Goal: Complete application form: Complete application form

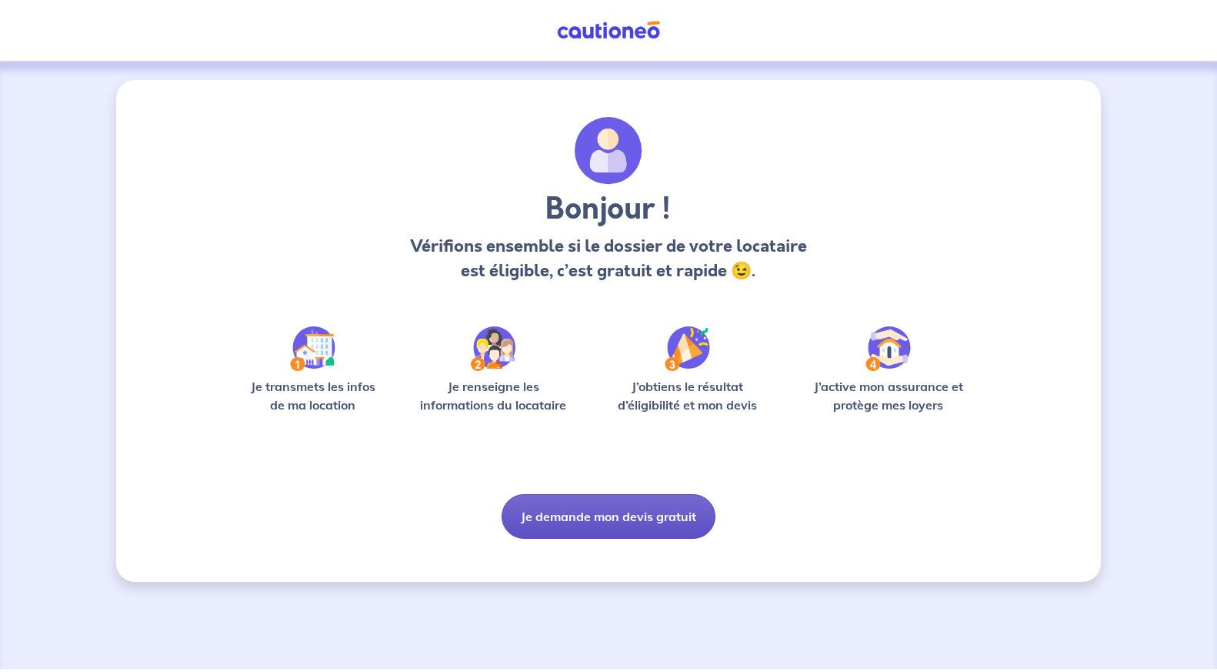
click at [628, 510] on button "Je demande mon devis gratuit" at bounding box center [609, 516] width 214 height 45
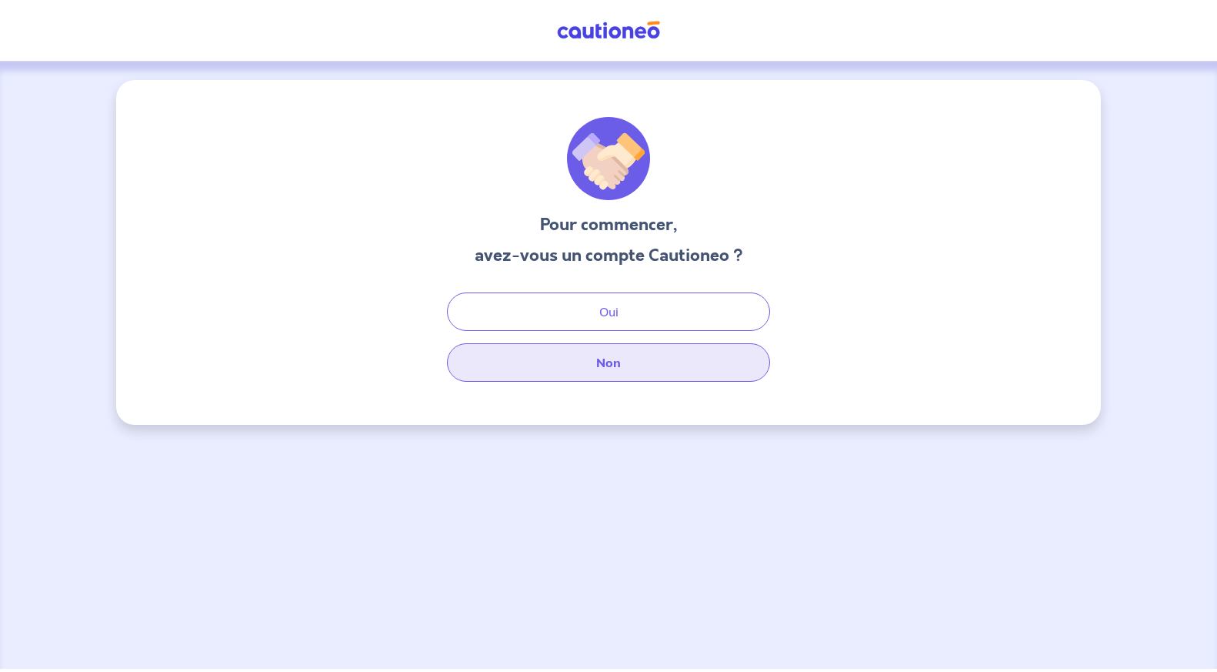
click at [629, 363] on button "Non" at bounding box center [608, 362] width 323 height 38
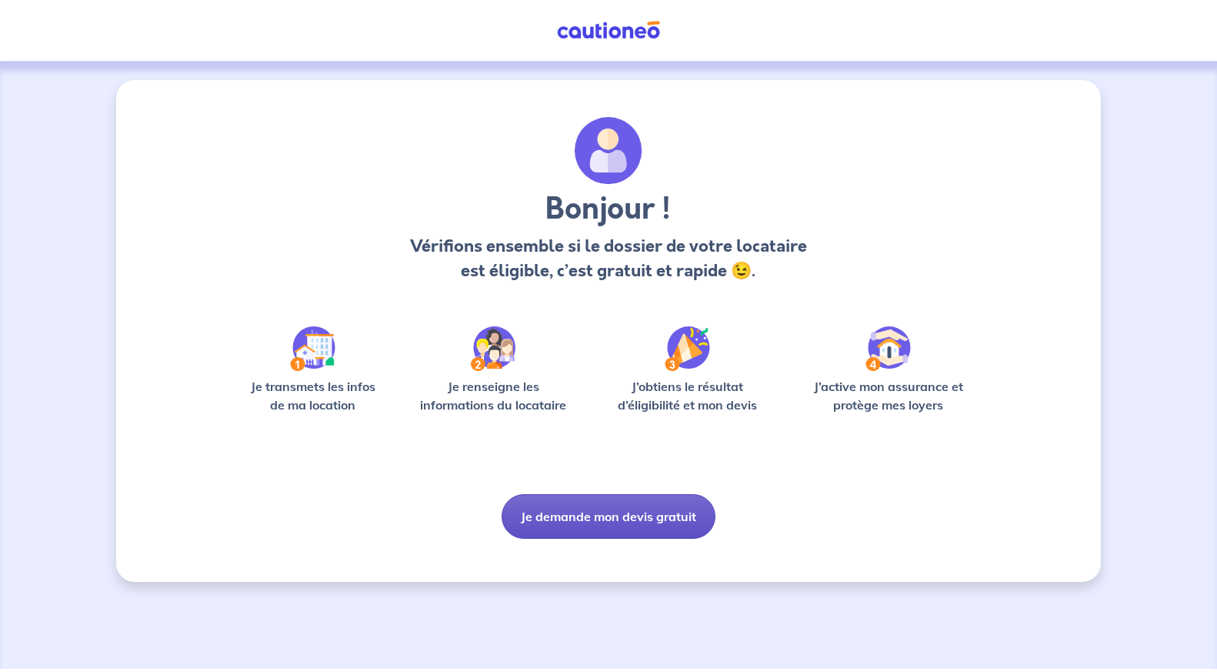
click at [639, 522] on button "Je demande mon devis gratuit" at bounding box center [609, 516] width 214 height 45
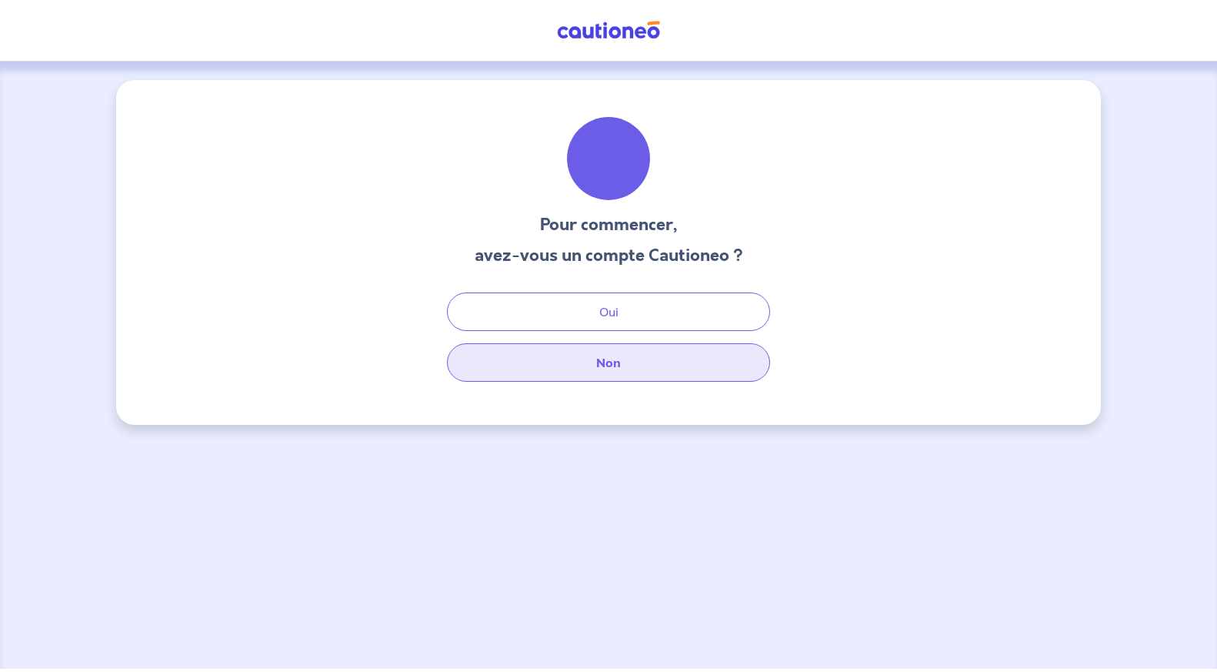
click at [606, 375] on button "Non" at bounding box center [608, 362] width 323 height 38
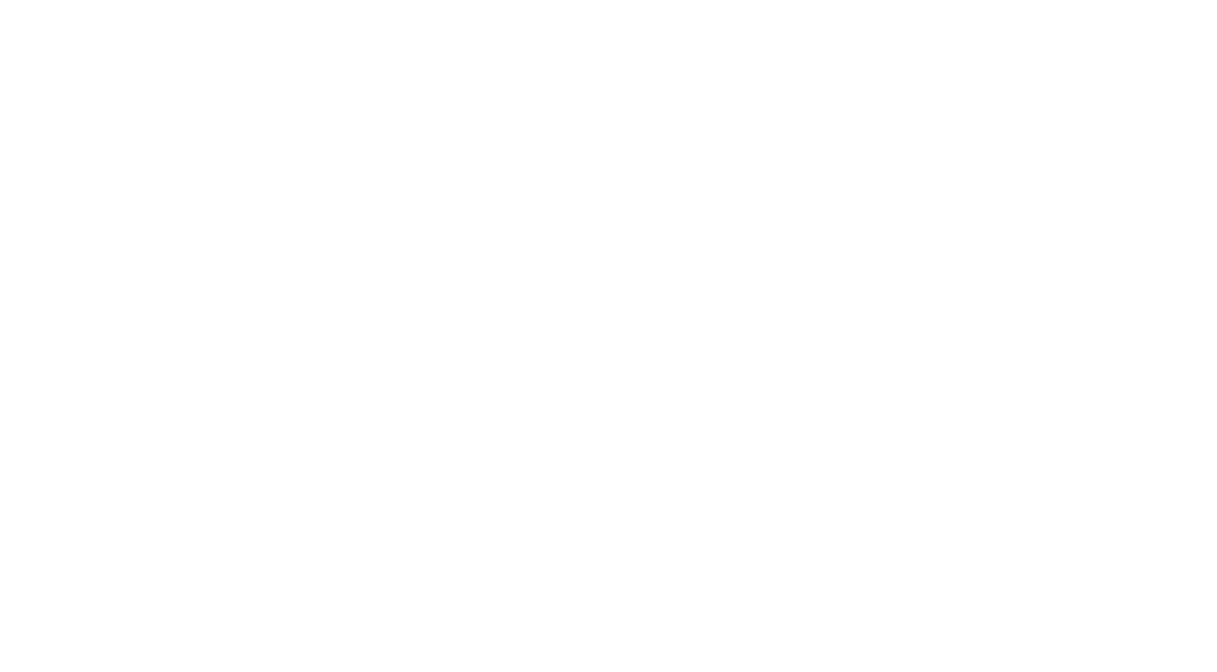
select select "FR"
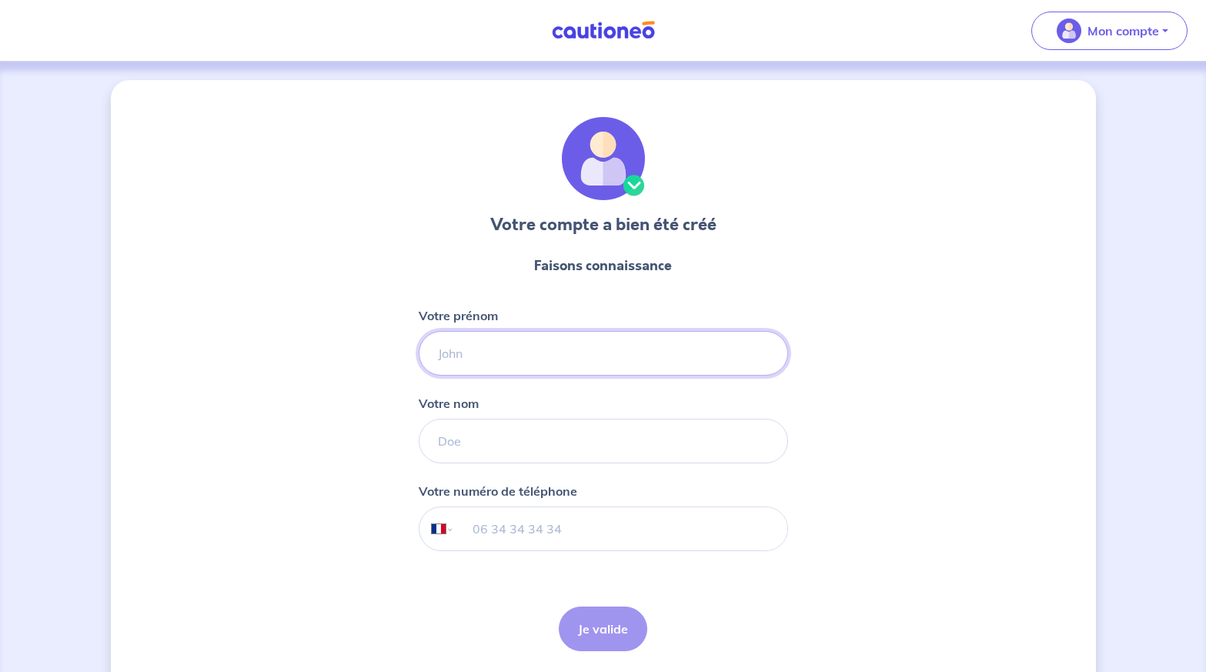
click at [486, 355] on input "Votre prénom" at bounding box center [603, 353] width 369 height 45
type input "[PERSON_NAME]"
type input "LAMQUIN"
type input "06 13 20 80 66"
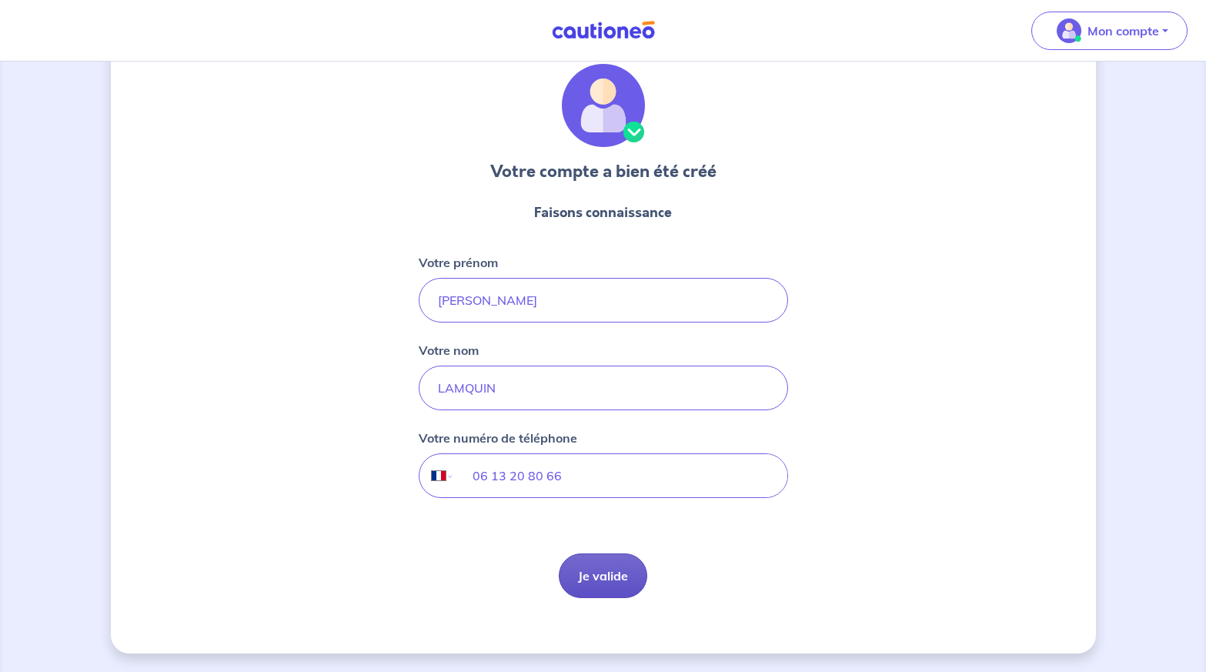
click at [609, 576] on button "Je valide" at bounding box center [603, 575] width 88 height 45
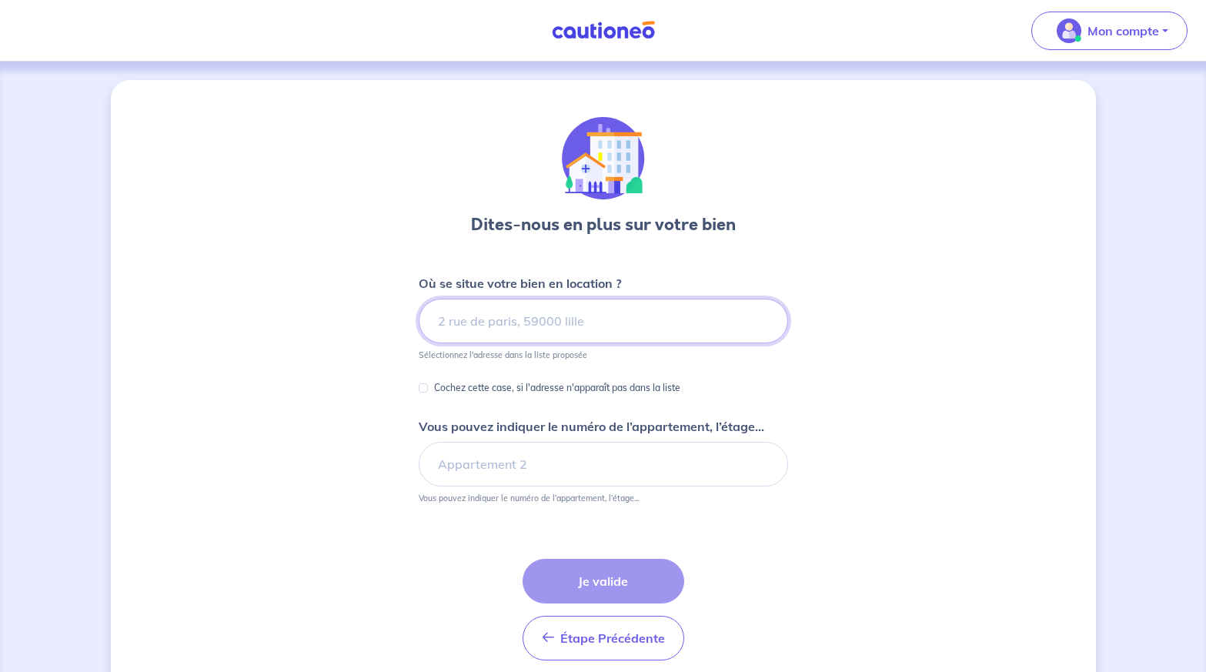
click at [594, 326] on input at bounding box center [603, 321] width 369 height 45
type input "R"
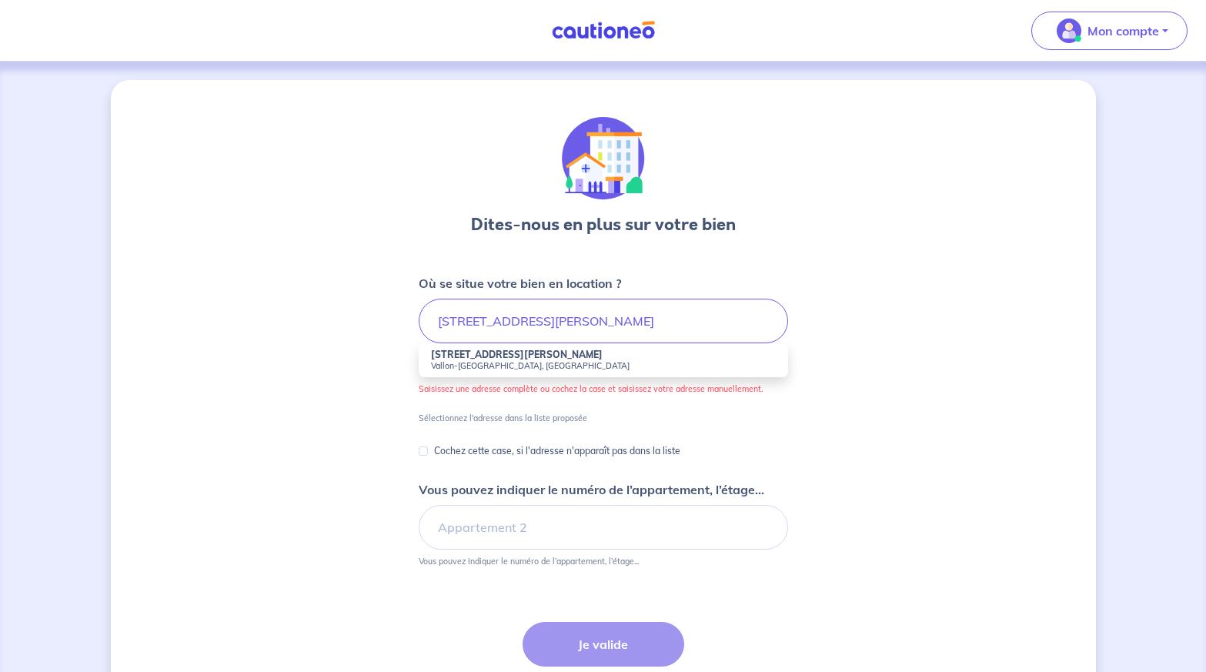
click at [526, 352] on strong "10 Rue Lorion Blachère" at bounding box center [517, 355] width 172 height 12
type input "10 Rue Lorion Blachère, Vallon-Pont-d'Arc, France"
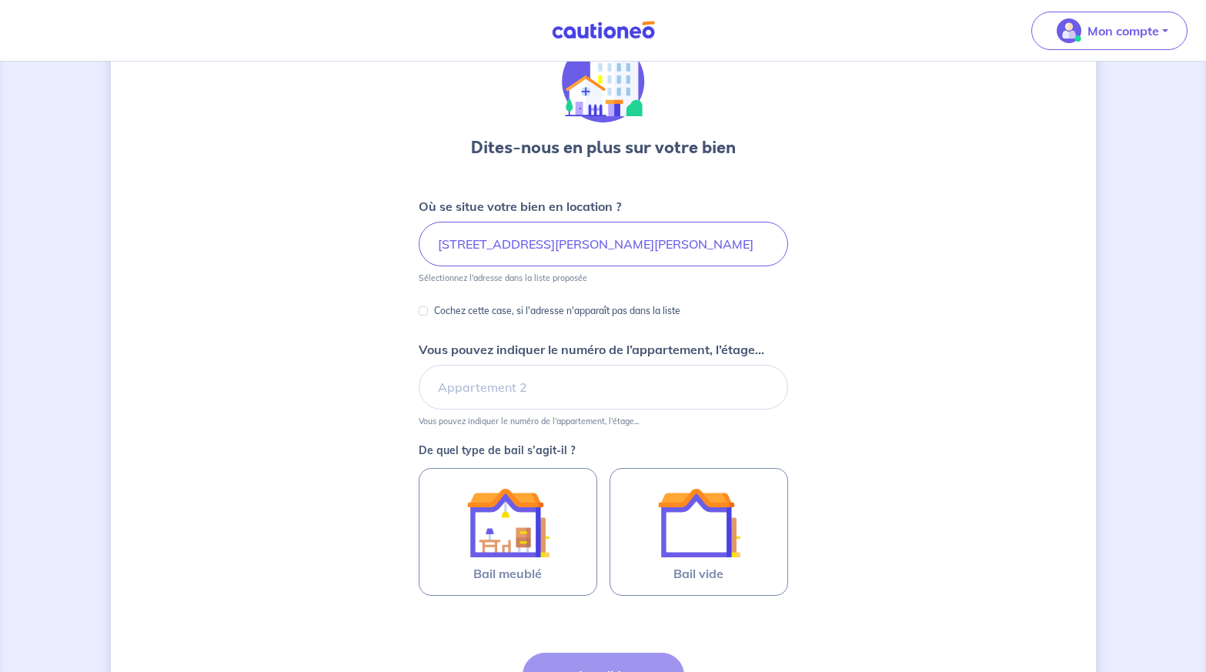
scroll to position [154, 0]
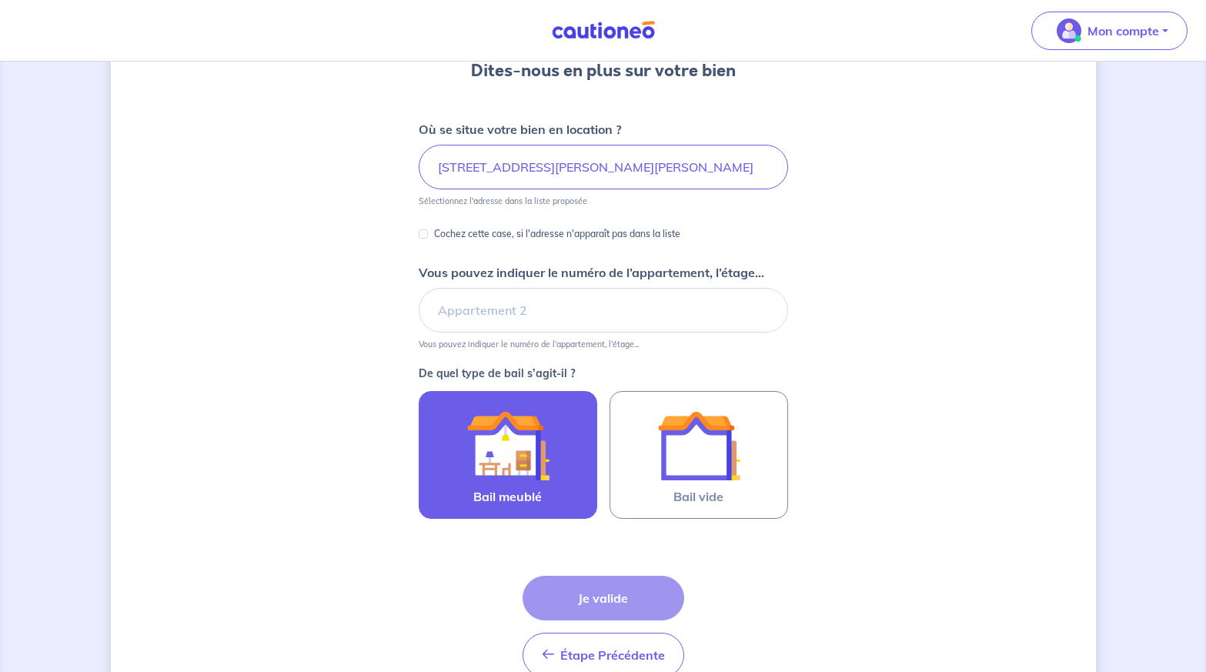
click at [526, 452] on img at bounding box center [507, 445] width 83 height 83
click at [0, 0] on input "Bail meublé" at bounding box center [0, 0] width 0 height 0
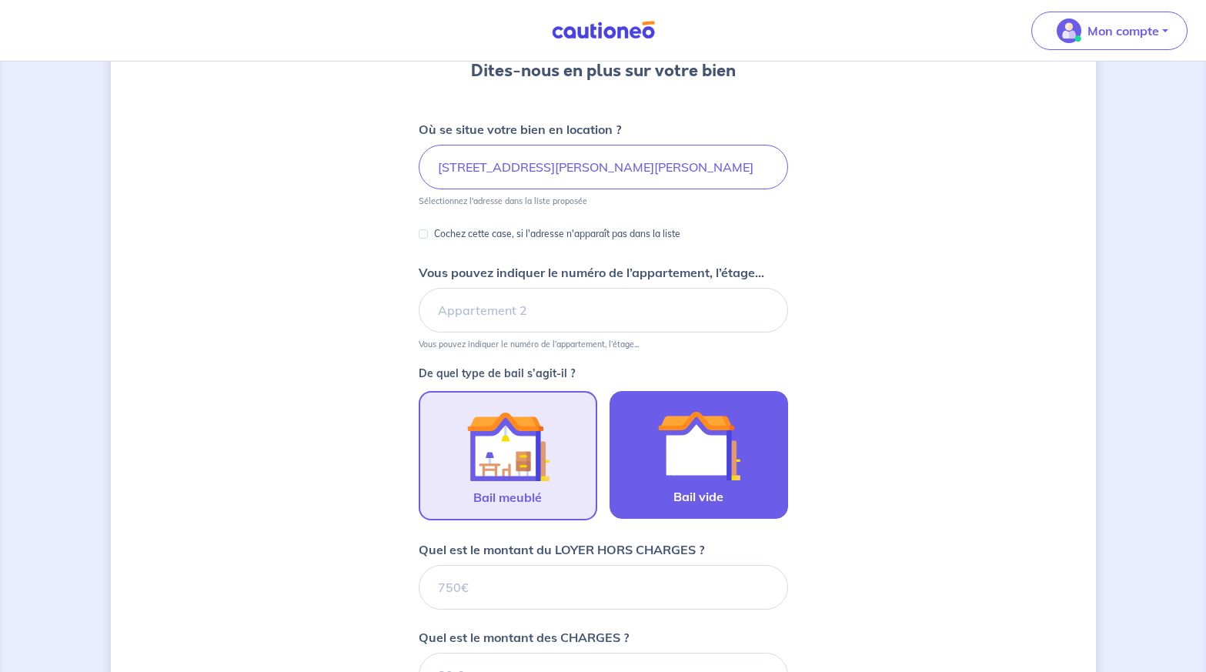
scroll to position [515, 0]
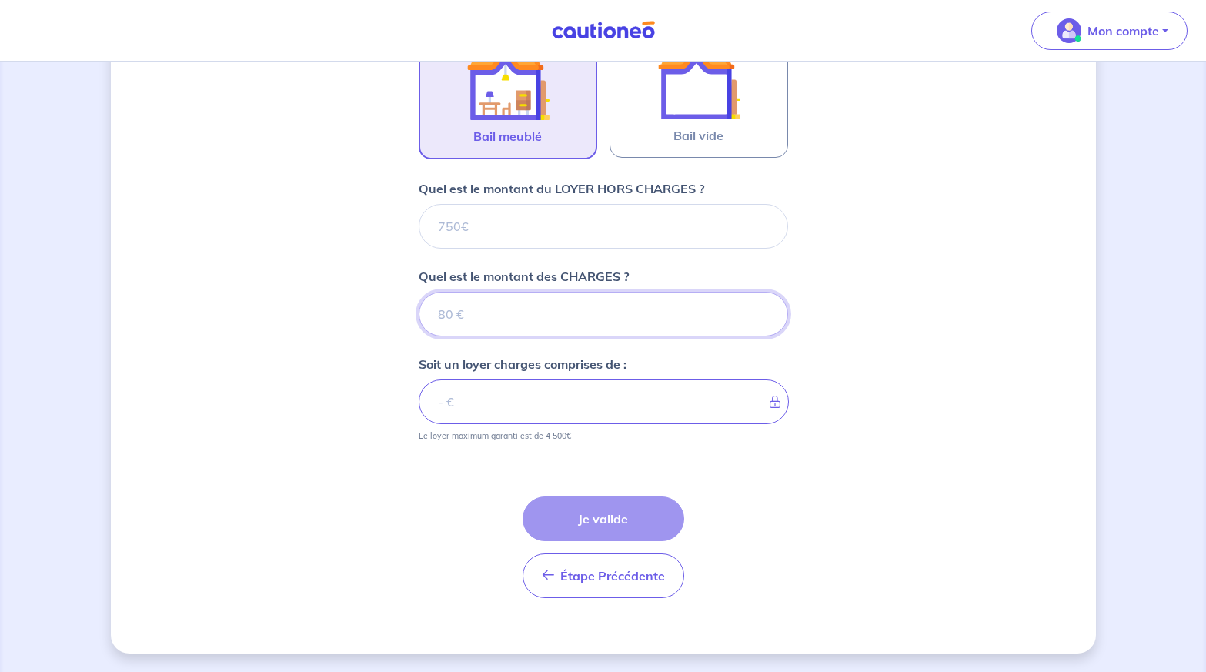
click at [531, 308] on input "Quel est le montant des CHARGES ?" at bounding box center [603, 314] width 369 height 45
click at [560, 221] on input "Quel est le montant du LOYER HORS CHARGES ?" at bounding box center [603, 226] width 369 height 45
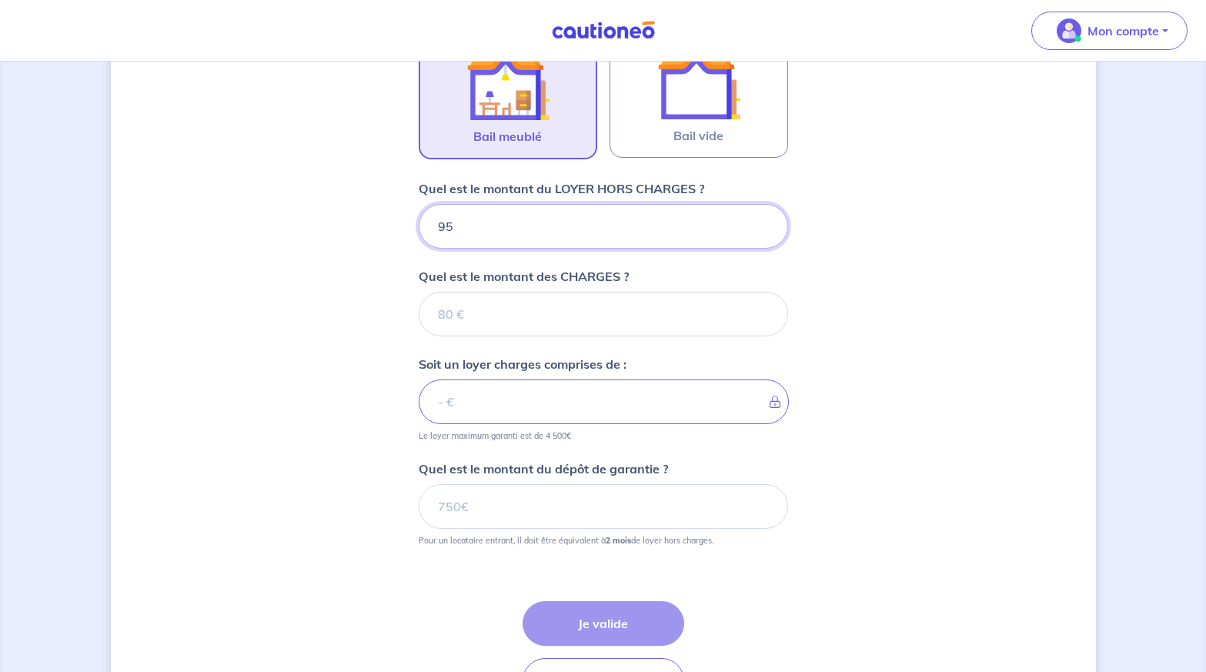
type input "950"
click at [492, 314] on input "Quel est le montant des CHARGES ?" at bounding box center [603, 314] width 369 height 45
type input "0"
type input "950"
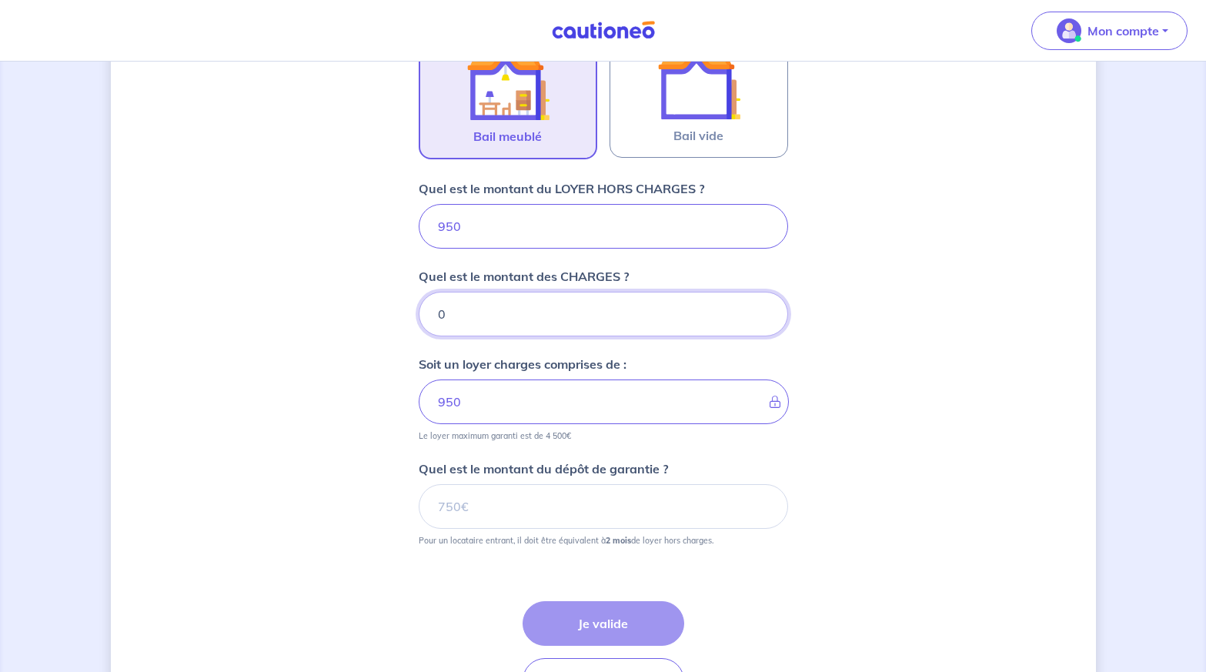
type input "0"
click at [955, 248] on div "Dites-nous en plus sur votre bien Où se situe votre bien en location ? 10 Rue L…" at bounding box center [603, 161] width 985 height 1193
click at [498, 506] on input "Quel est le montant du dépôt de garantie ?" at bounding box center [603, 506] width 369 height 45
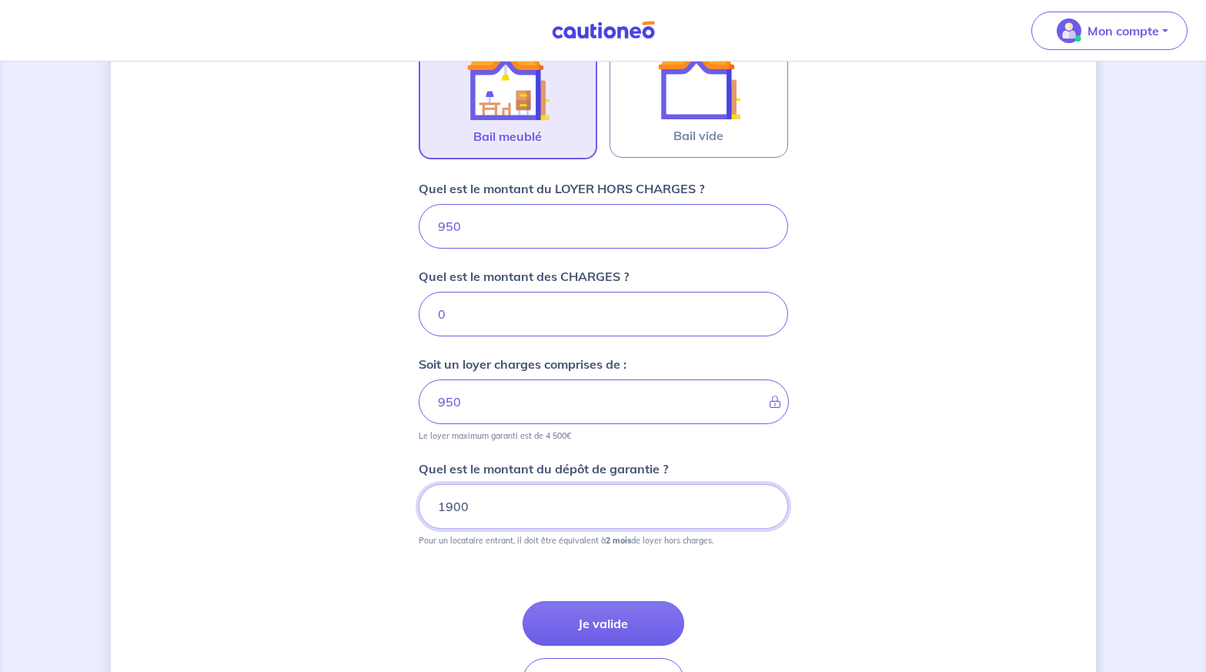
scroll to position [619, 0]
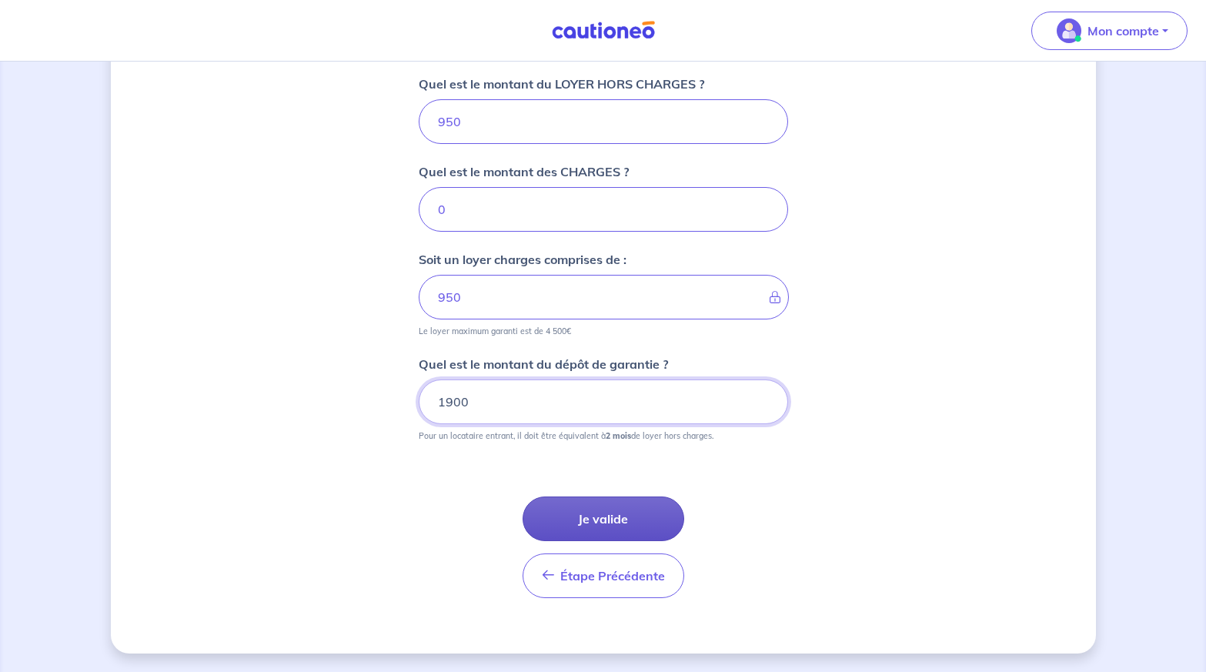
type input "1900"
click at [636, 512] on button "Je valide" at bounding box center [603, 518] width 162 height 45
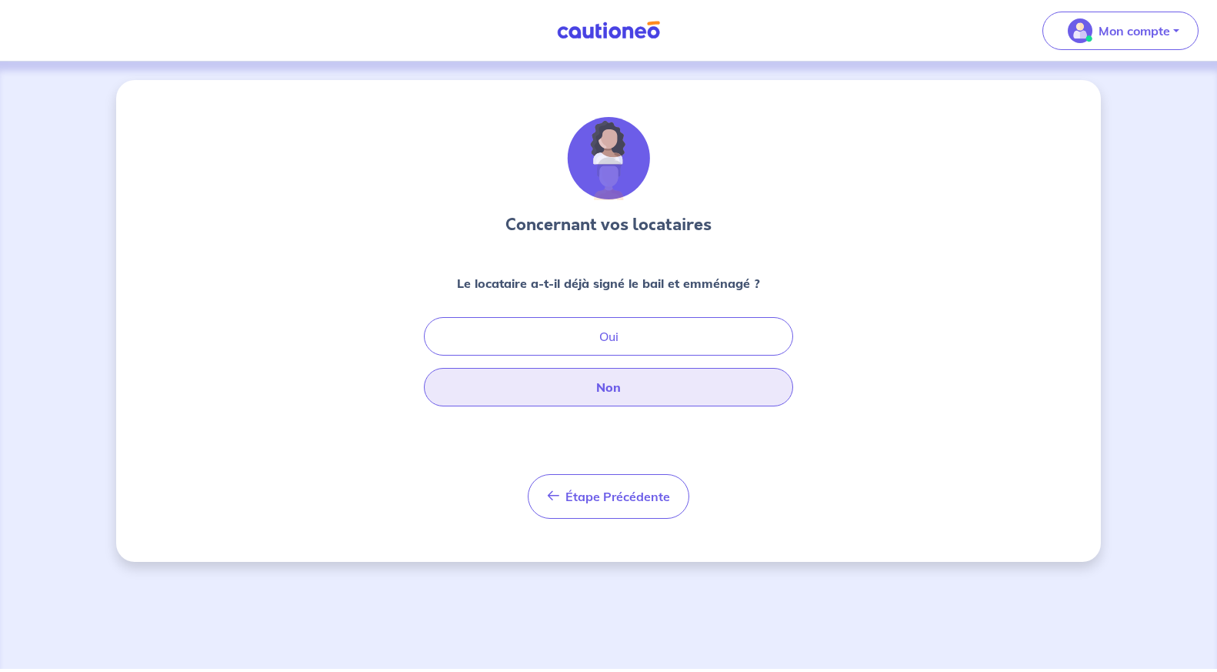
click at [627, 384] on button "Non" at bounding box center [608, 387] width 369 height 38
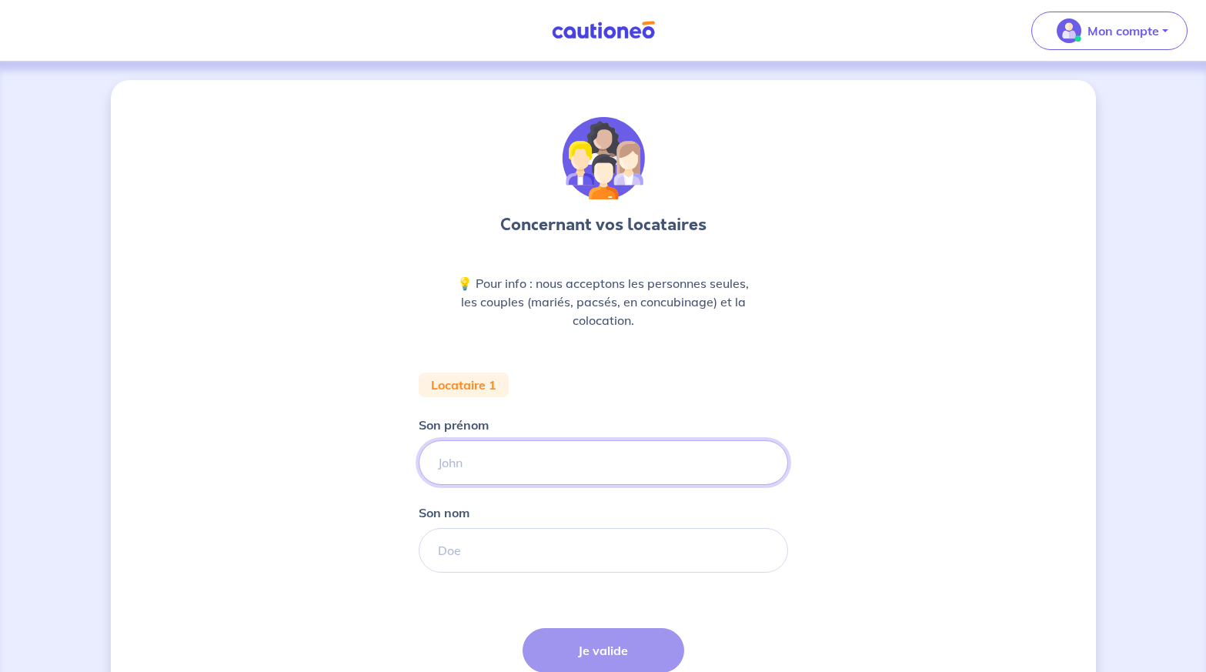
click at [531, 465] on input "Son prénom" at bounding box center [603, 462] width 369 height 45
type input "GAELLE"
click at [529, 533] on input "Son nom" at bounding box center [603, 550] width 369 height 45
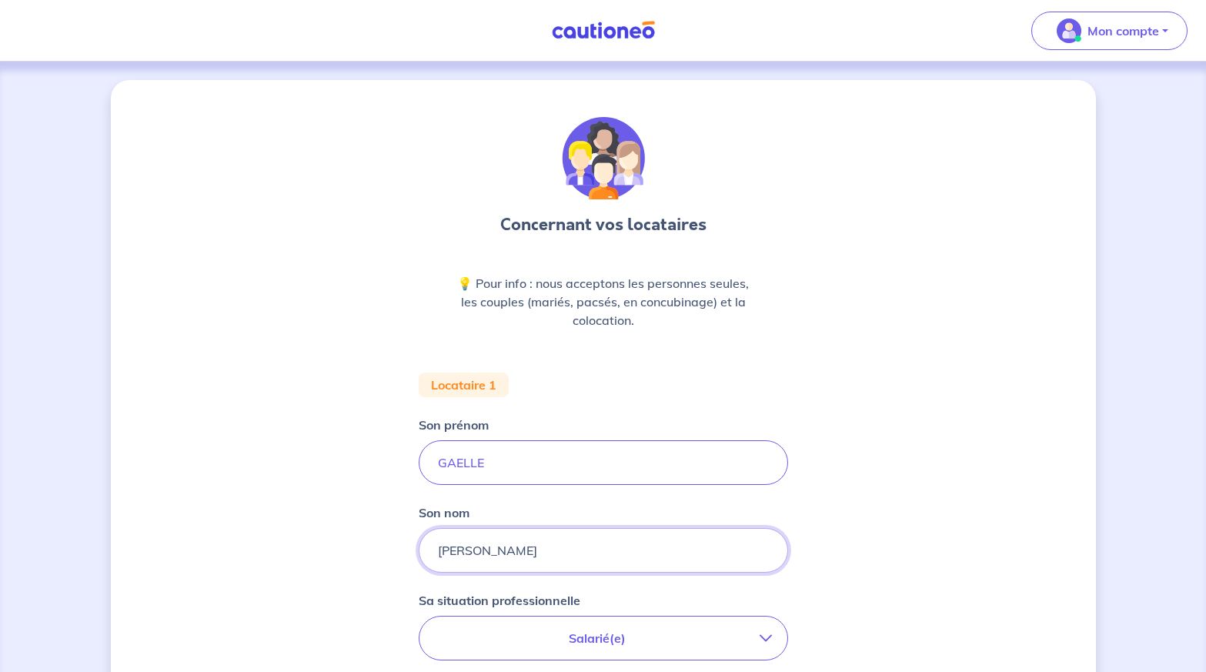
type input "LAURENT"
click at [859, 472] on div "Concernant vos locataires 💡 Pour info : nous acceptons les personnes seules, le…" at bounding box center [603, 566] width 985 height 972
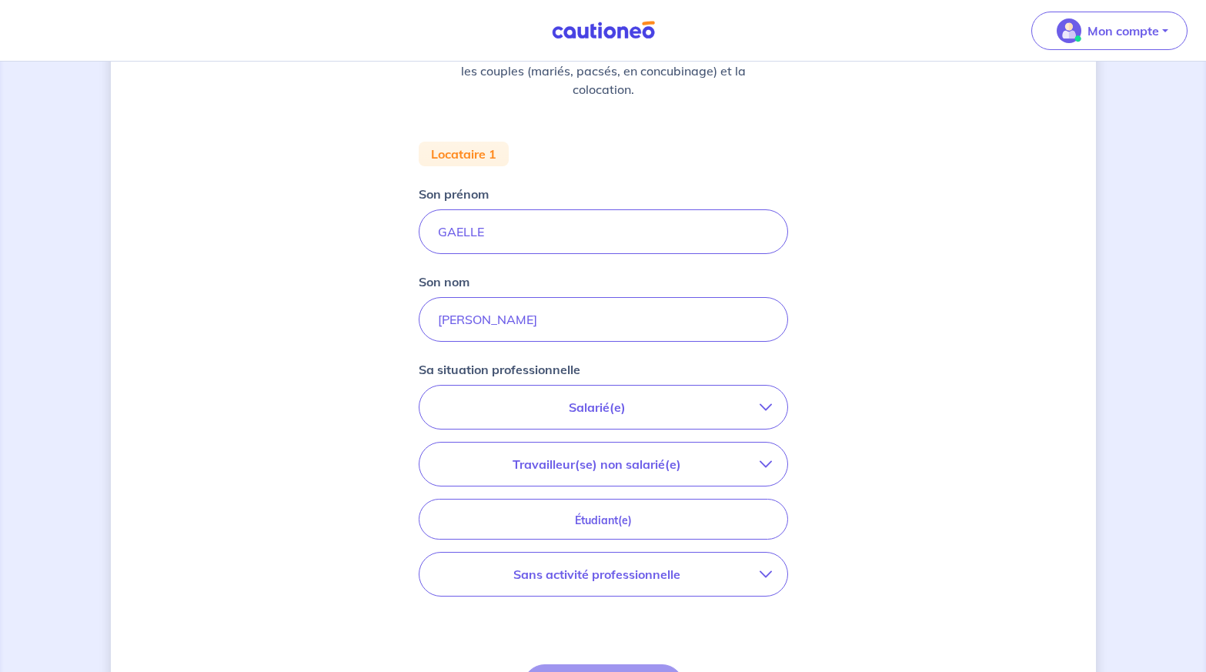
scroll to position [385, 0]
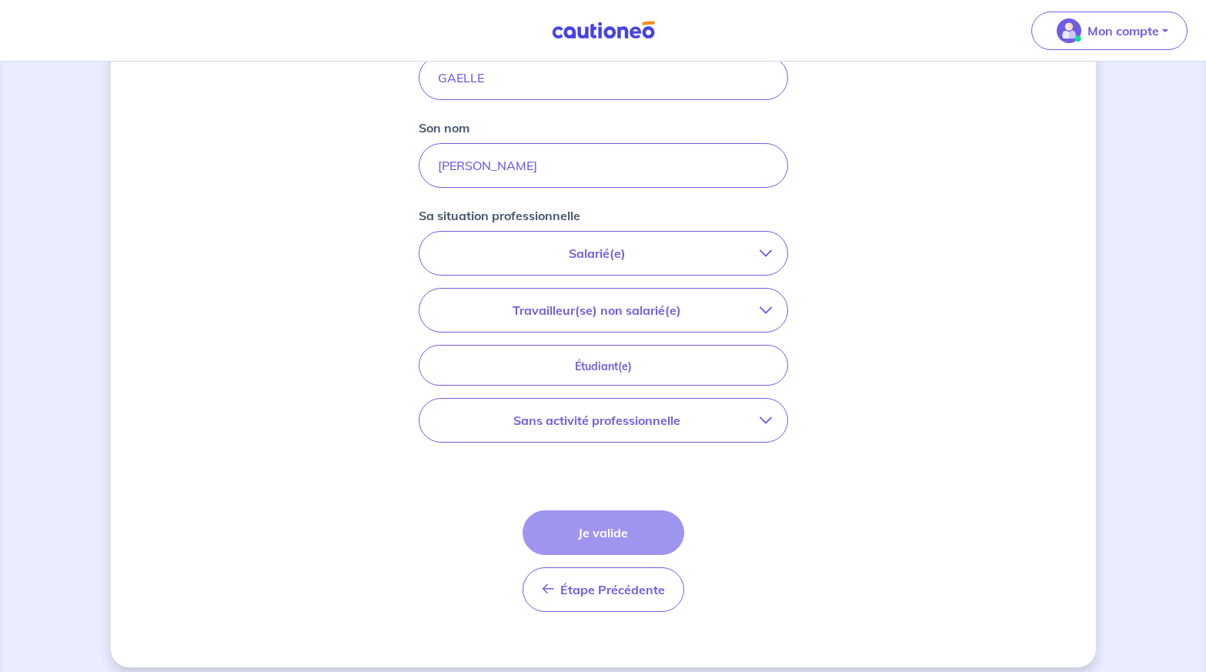
click at [716, 244] on p "Salarié(e)" at bounding box center [597, 253] width 325 height 18
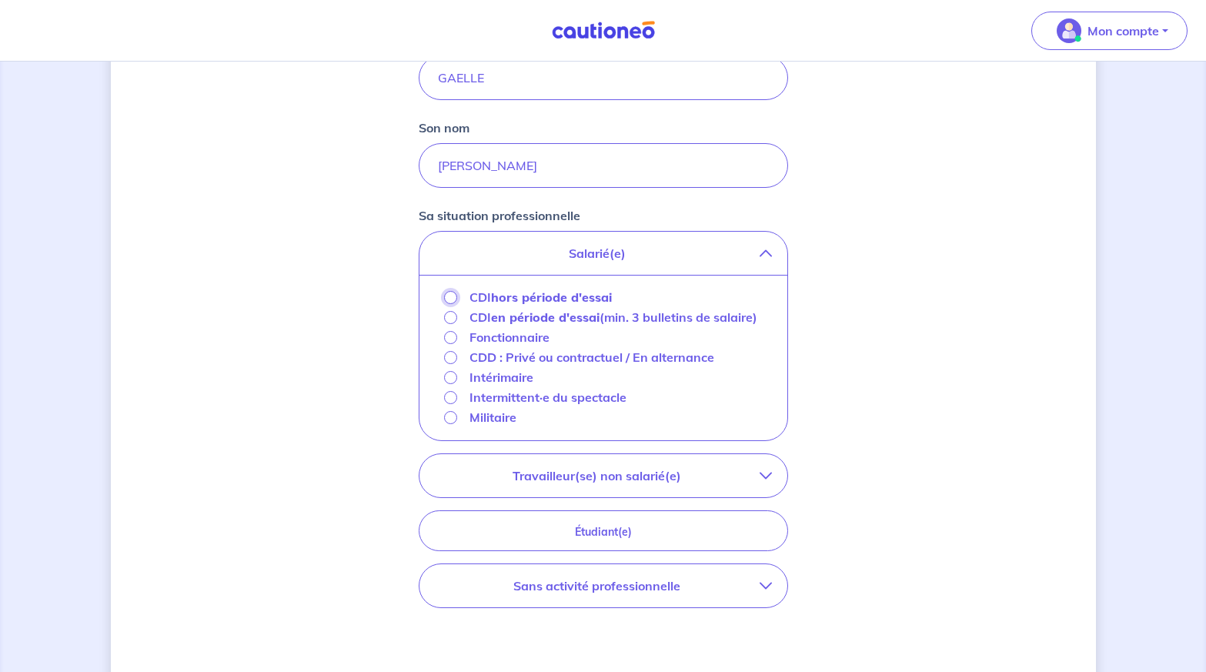
click at [449, 299] on input "CDI hors période d'essai" at bounding box center [450, 297] width 13 height 13
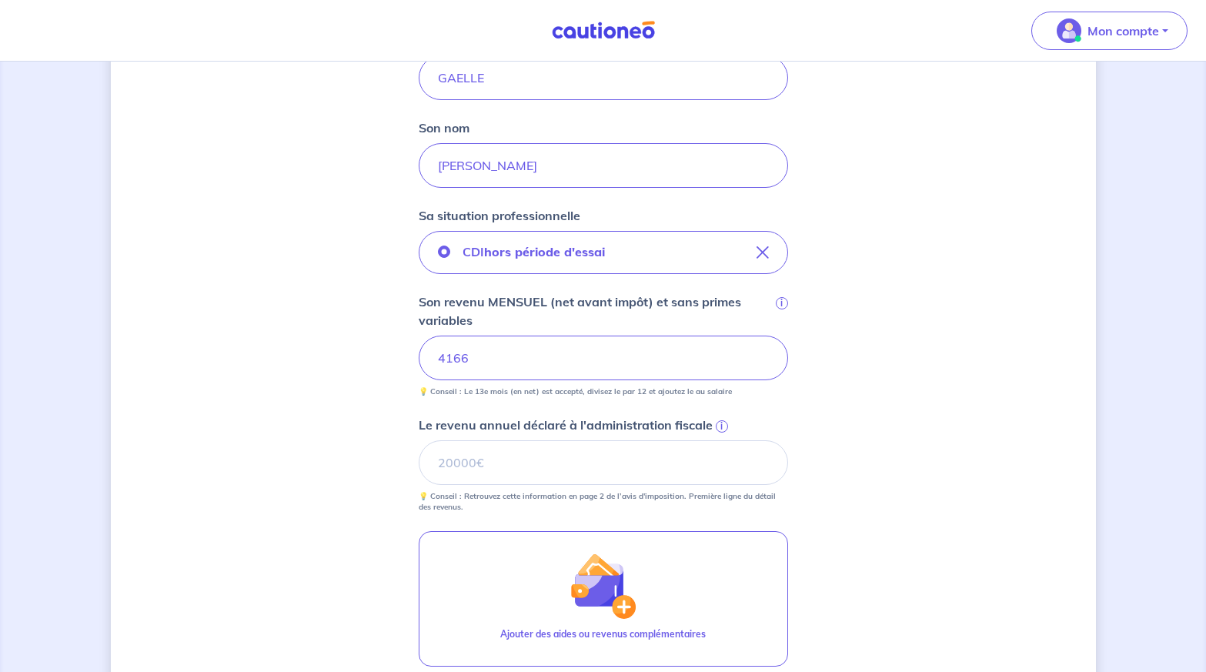
click at [798, 430] on div "Concernant vos locataires 💡 Pour info : nous acceptons les personnes seules, le…" at bounding box center [603, 296] width 985 height 1202
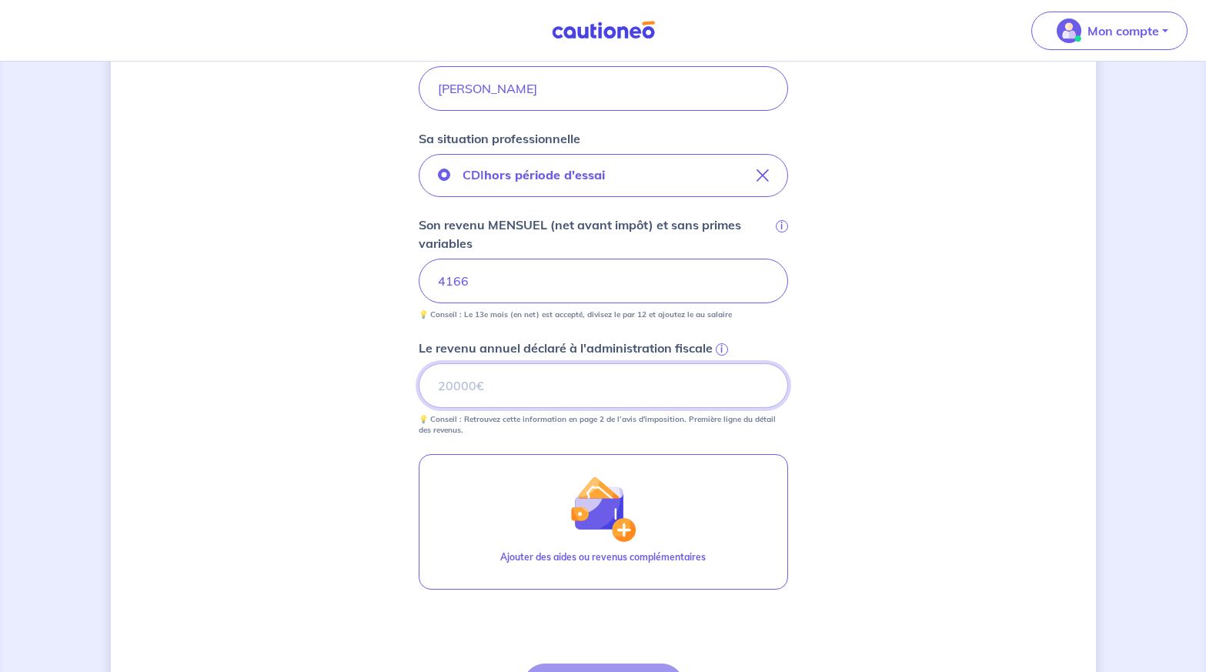
click at [525, 381] on input "Le revenu annuel déclaré à l'administration fiscale i" at bounding box center [603, 385] width 369 height 45
click at [1043, 356] on div "Concernant vos locataires 💡 Pour info : nous acceptons les personnes seules, le…" at bounding box center [603, 219] width 985 height 1202
click at [496, 380] on input "Le revenu annuel déclaré à l'administration fiscale i" at bounding box center [603, 385] width 369 height 45
type input "9951"
click at [886, 295] on div "Concernant vos locataires 💡 Pour info : nous acceptons les personnes seules, le…" at bounding box center [603, 219] width 985 height 1202
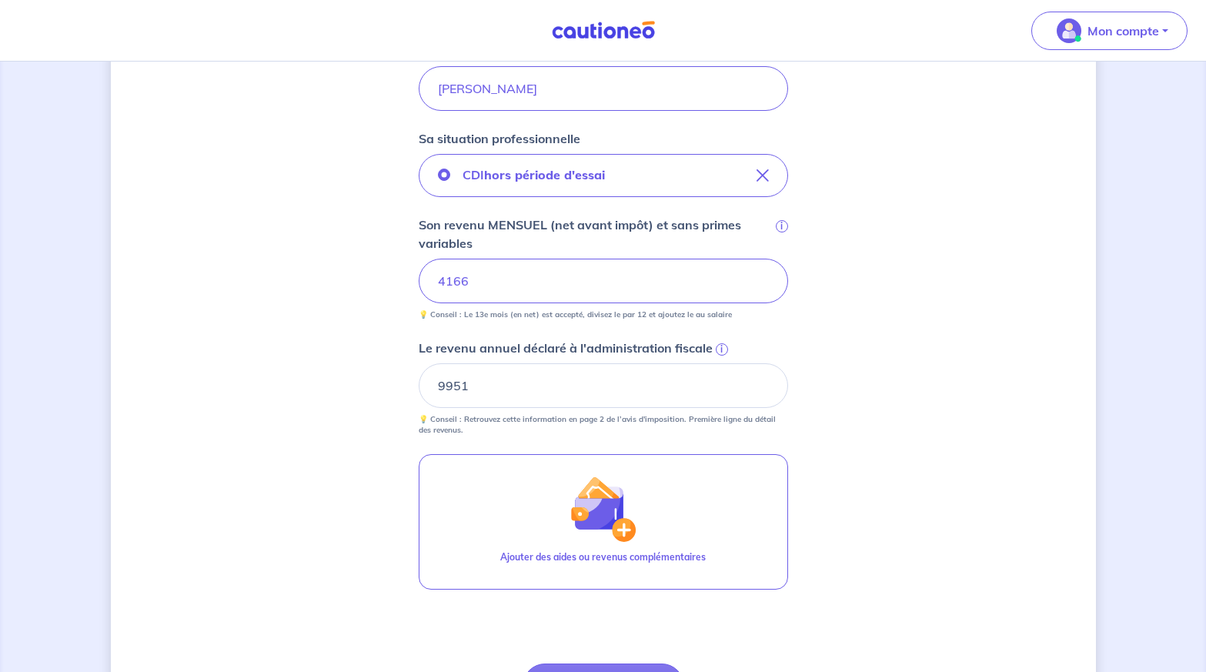
click at [720, 350] on span "i" at bounding box center [722, 349] width 12 height 12
click at [720, 363] on input "9951" at bounding box center [603, 385] width 369 height 45
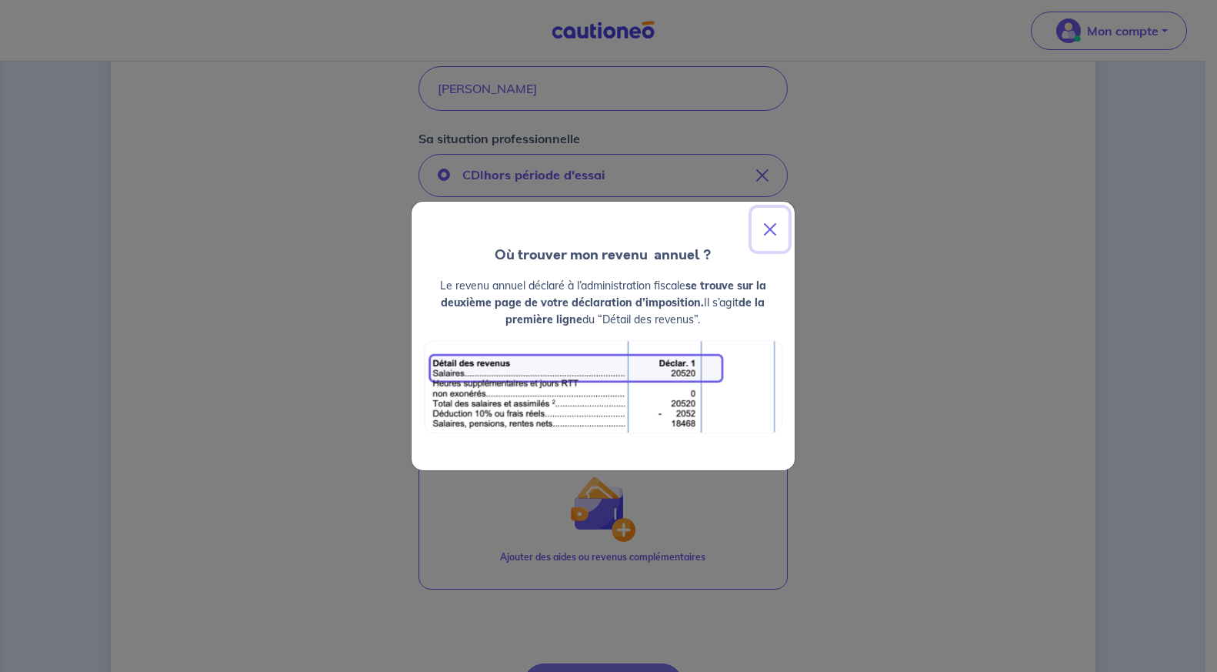
click at [768, 230] on button "Close" at bounding box center [770, 229] width 37 height 43
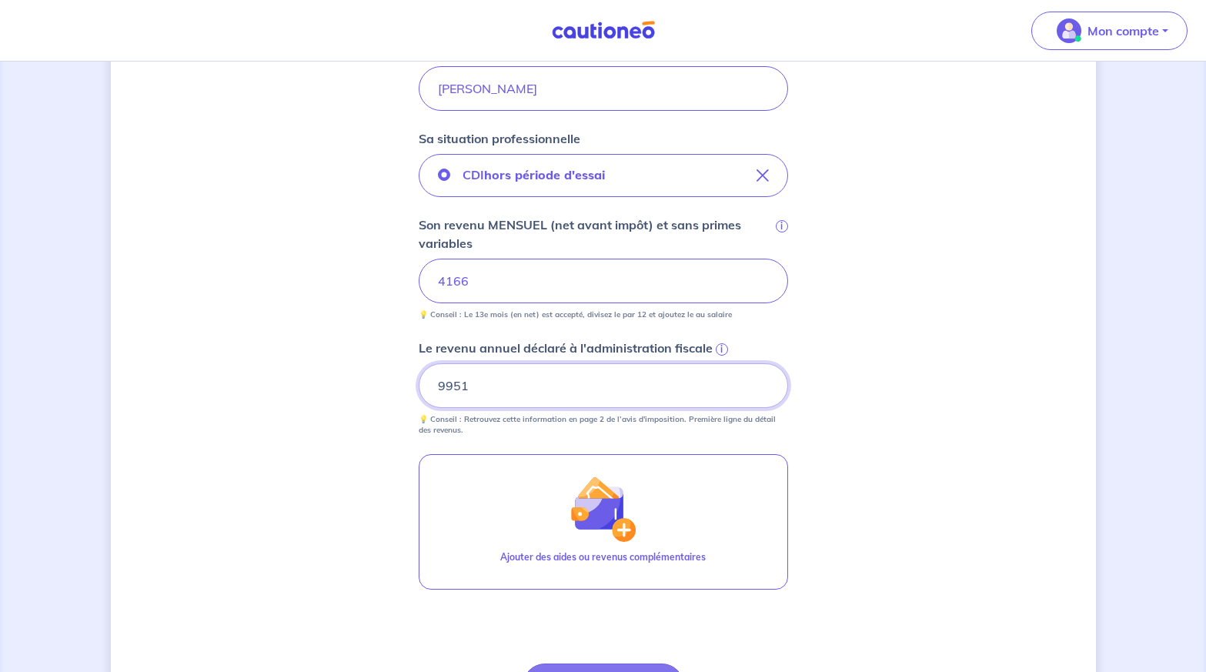
click at [1086, 362] on div "Concernant vos locataires 💡 Pour info : nous acceptons les personnes seules, le…" at bounding box center [603, 219] width 985 height 1202
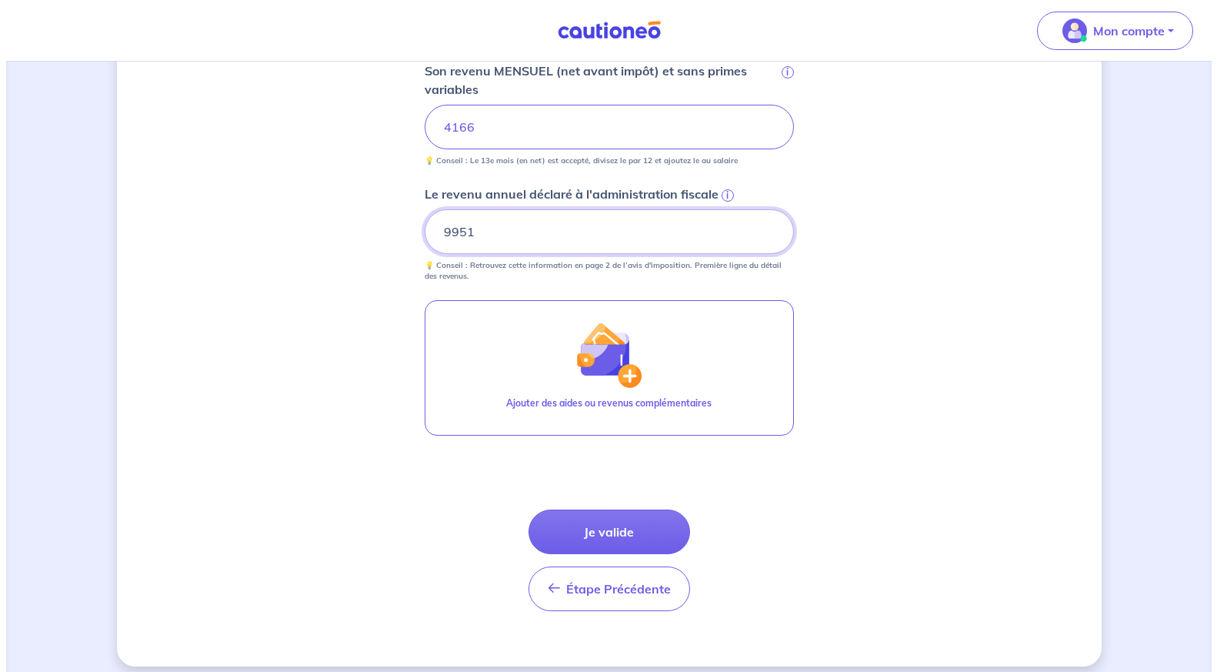
scroll to position [629, 0]
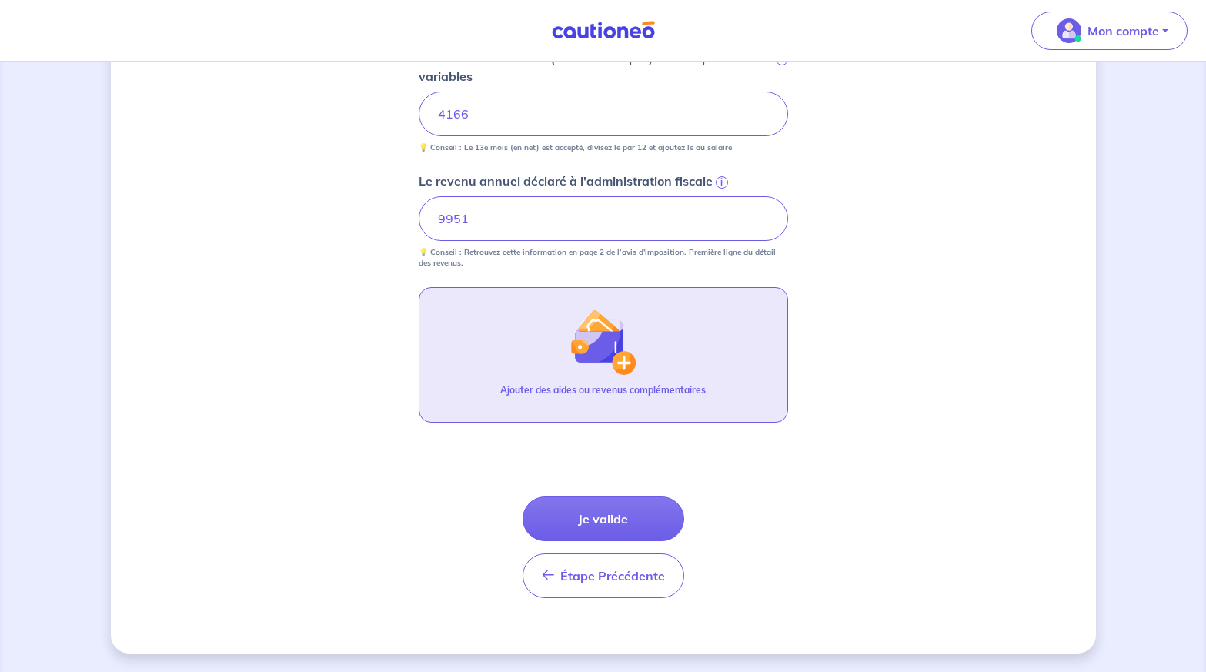
click at [607, 322] on img "button" at bounding box center [602, 342] width 66 height 66
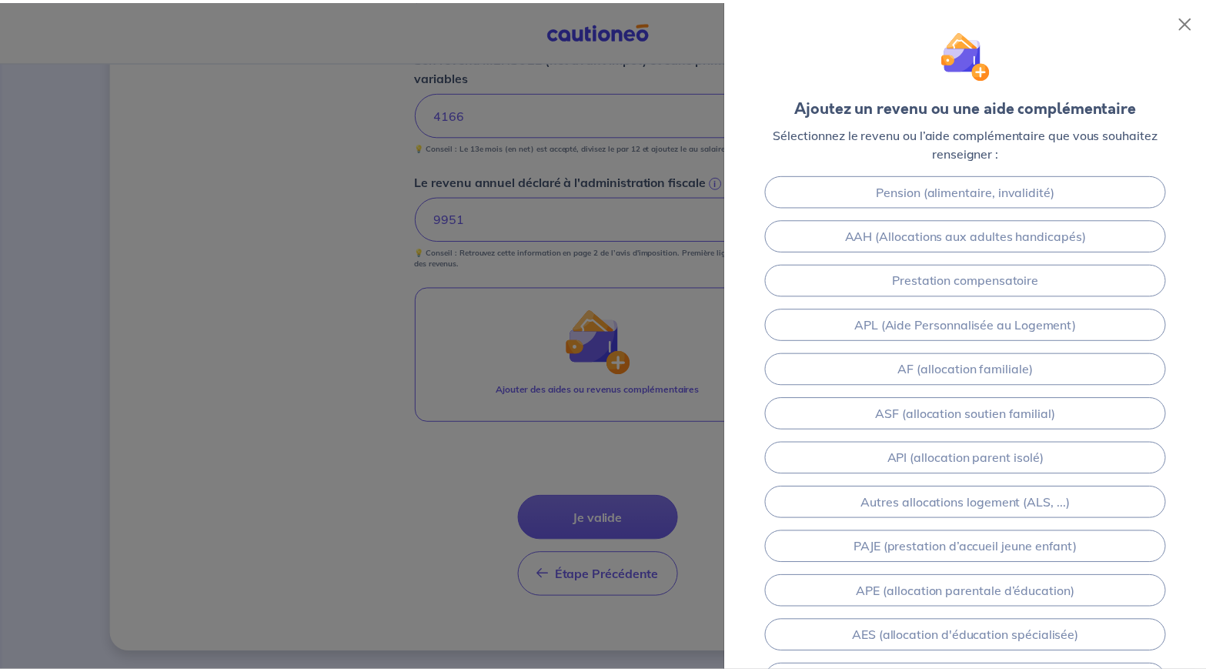
scroll to position [0, 0]
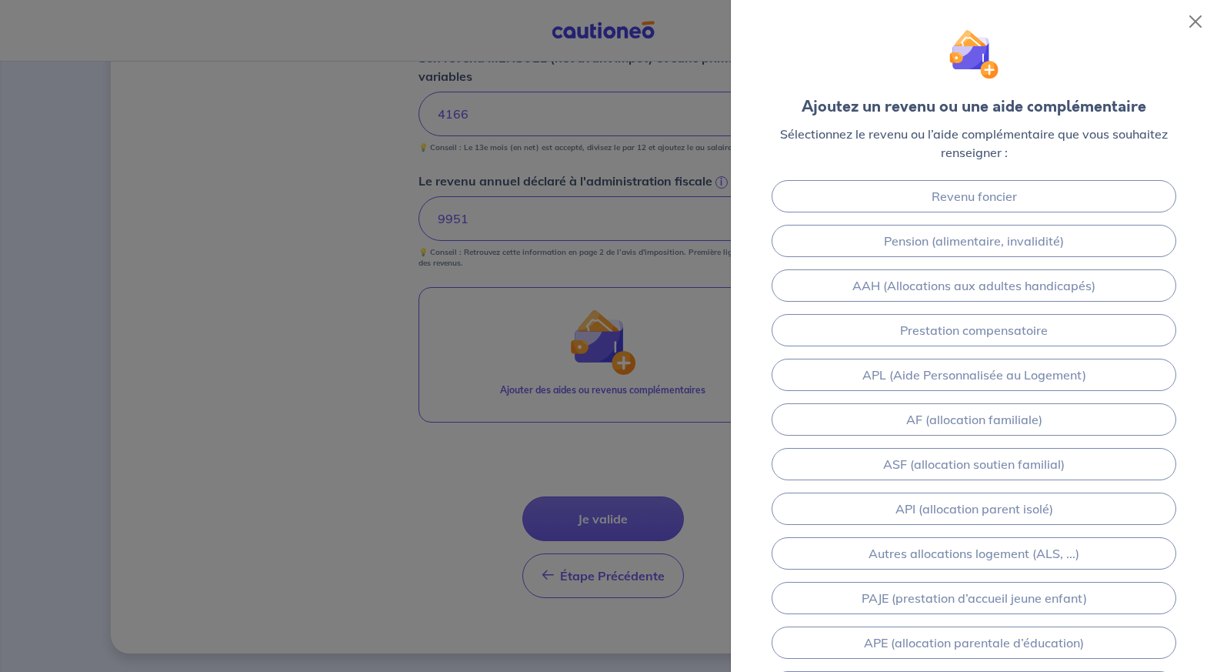
click at [315, 330] on div at bounding box center [608, 336] width 1217 height 672
click at [1191, 22] on button "Close" at bounding box center [1195, 21] width 25 height 25
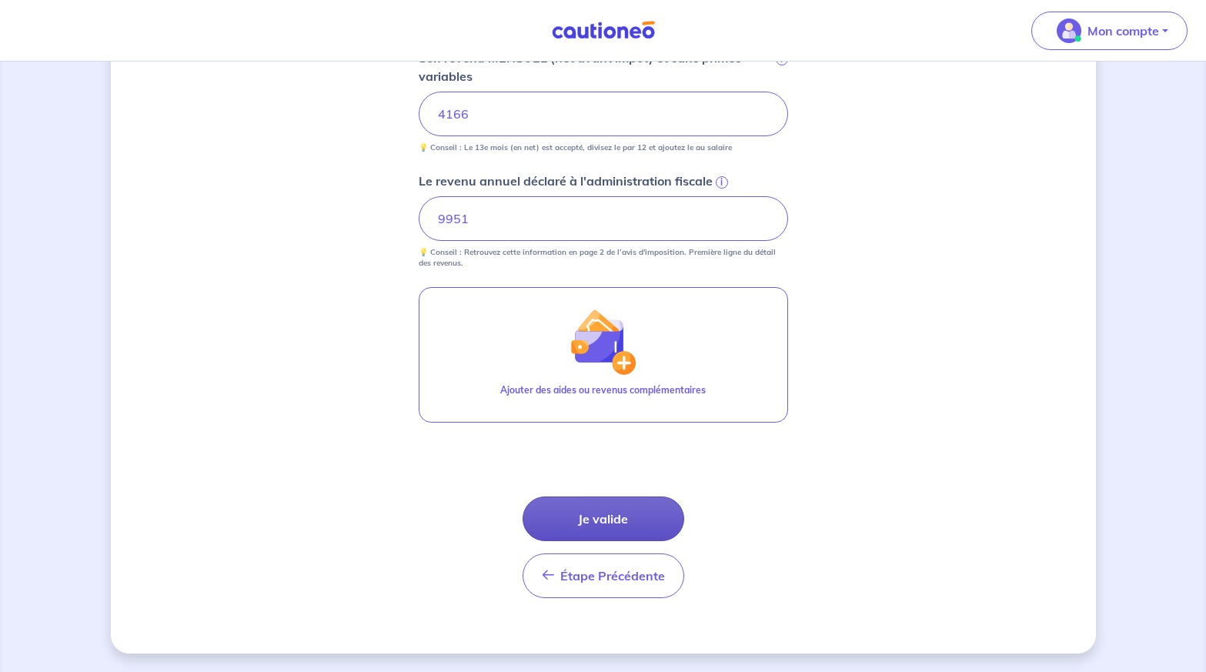
click at [616, 530] on button "Je valide" at bounding box center [603, 518] width 162 height 45
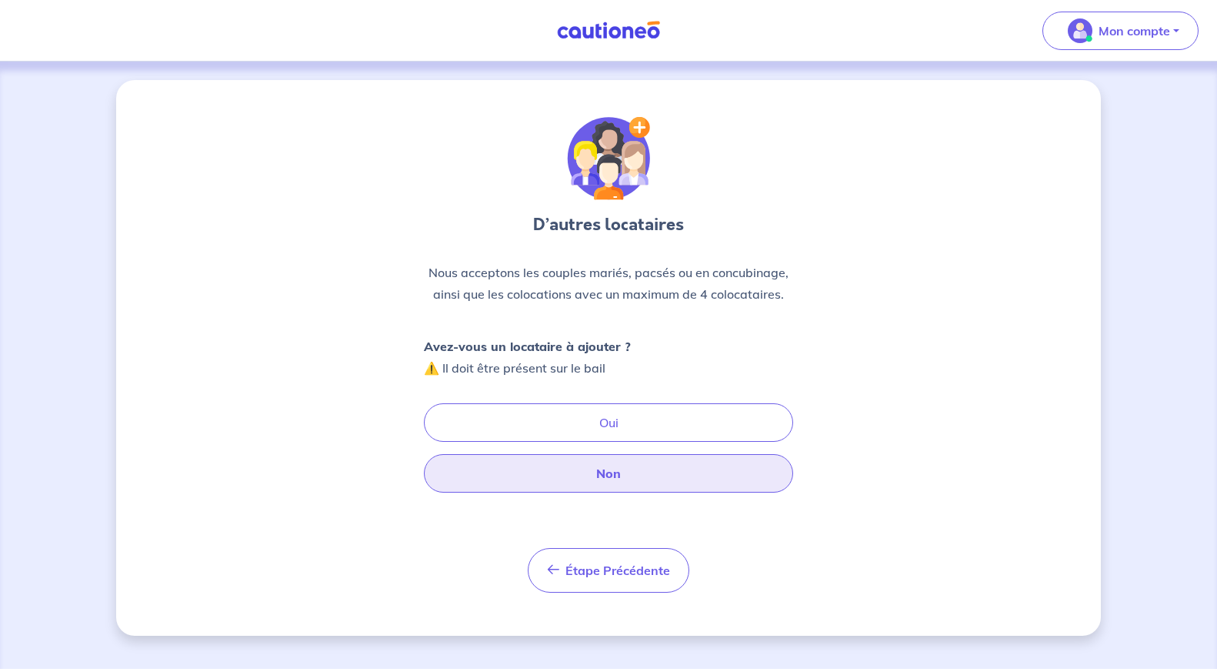
click at [613, 475] on button "Non" at bounding box center [608, 473] width 369 height 38
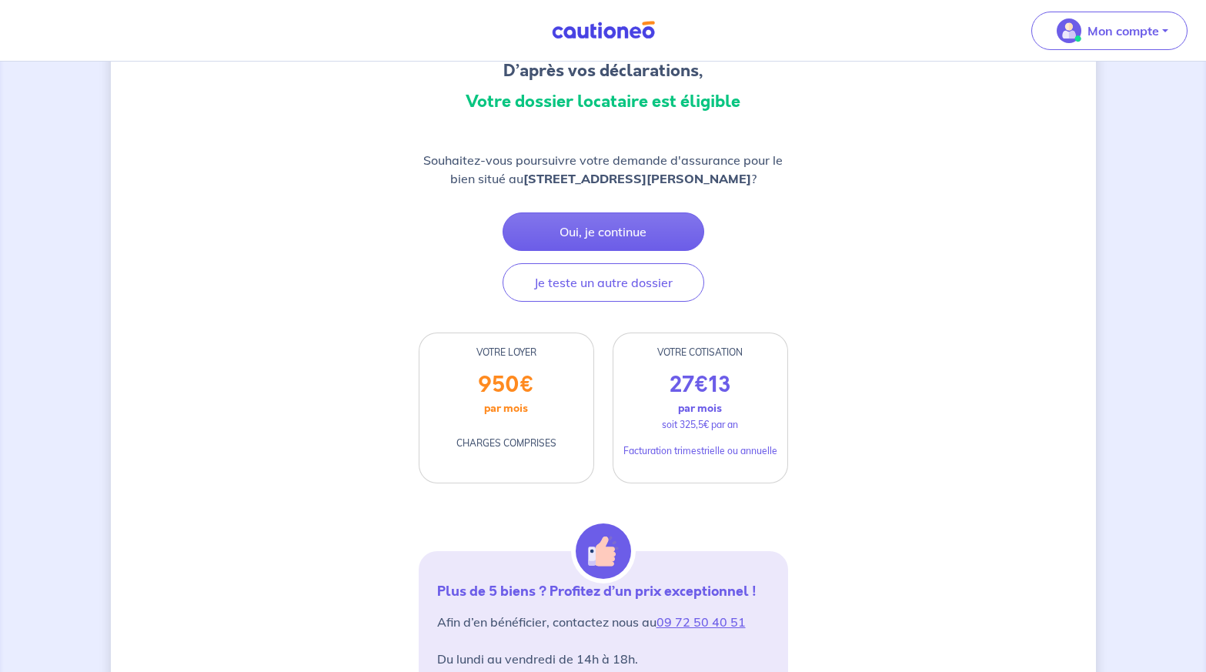
scroll to position [231, 0]
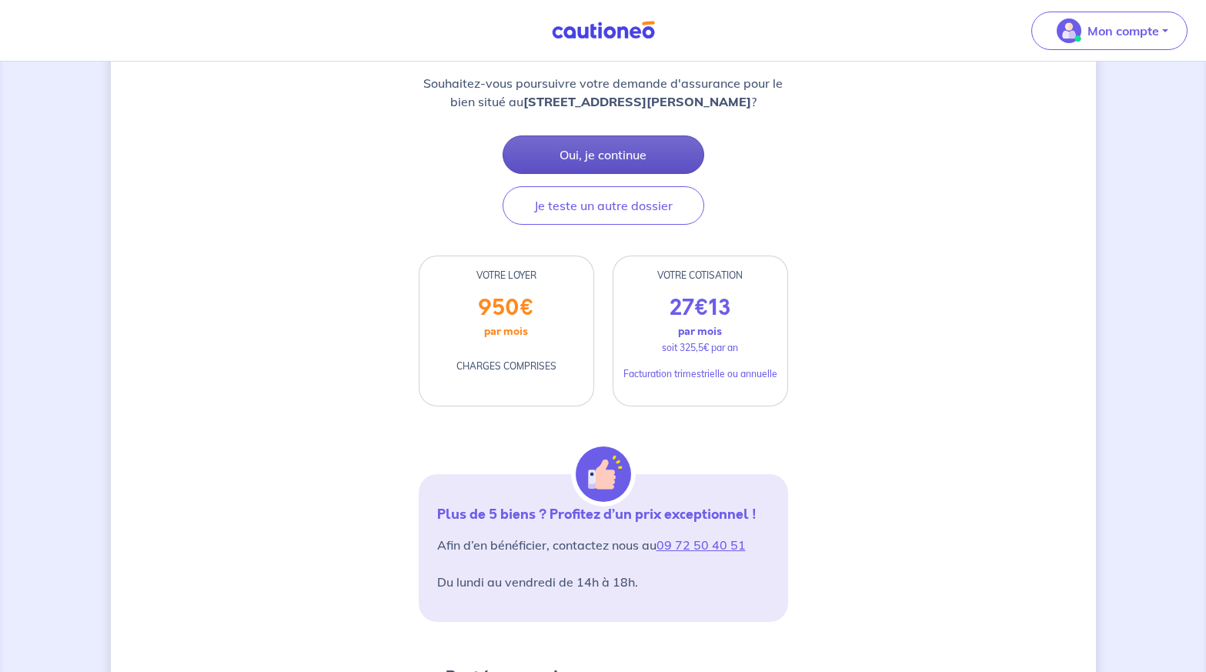
click at [642, 174] on button "Oui, je continue" at bounding box center [603, 154] width 202 height 38
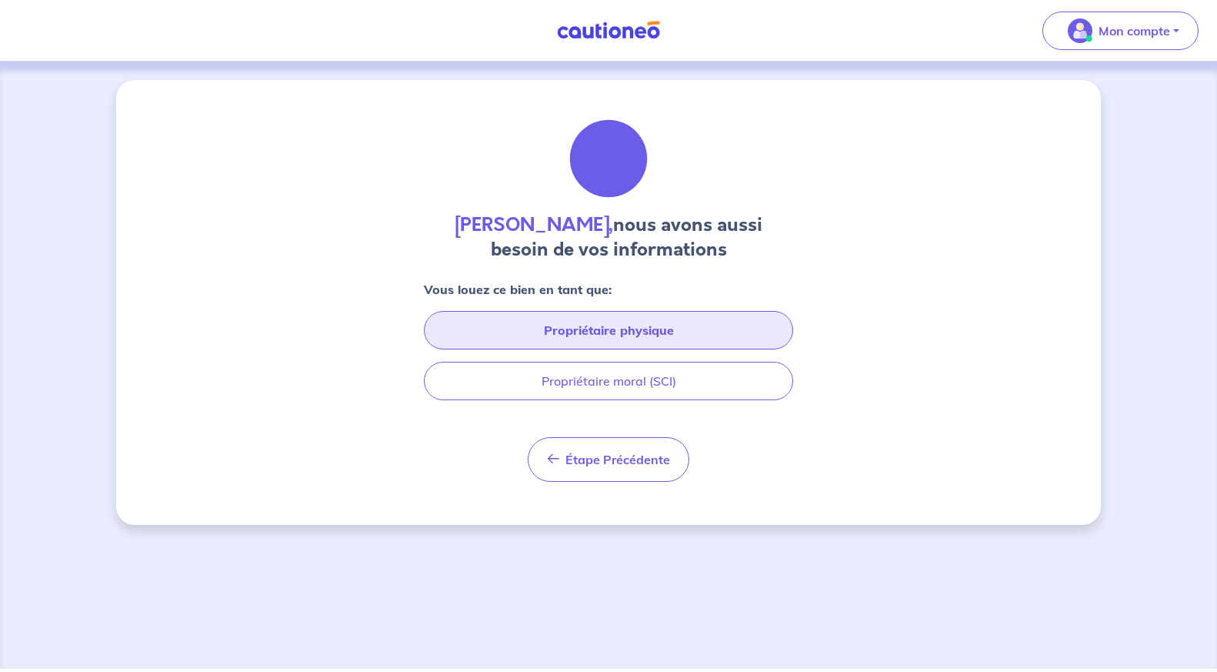
click at [624, 325] on button "Propriétaire physique" at bounding box center [608, 330] width 369 height 38
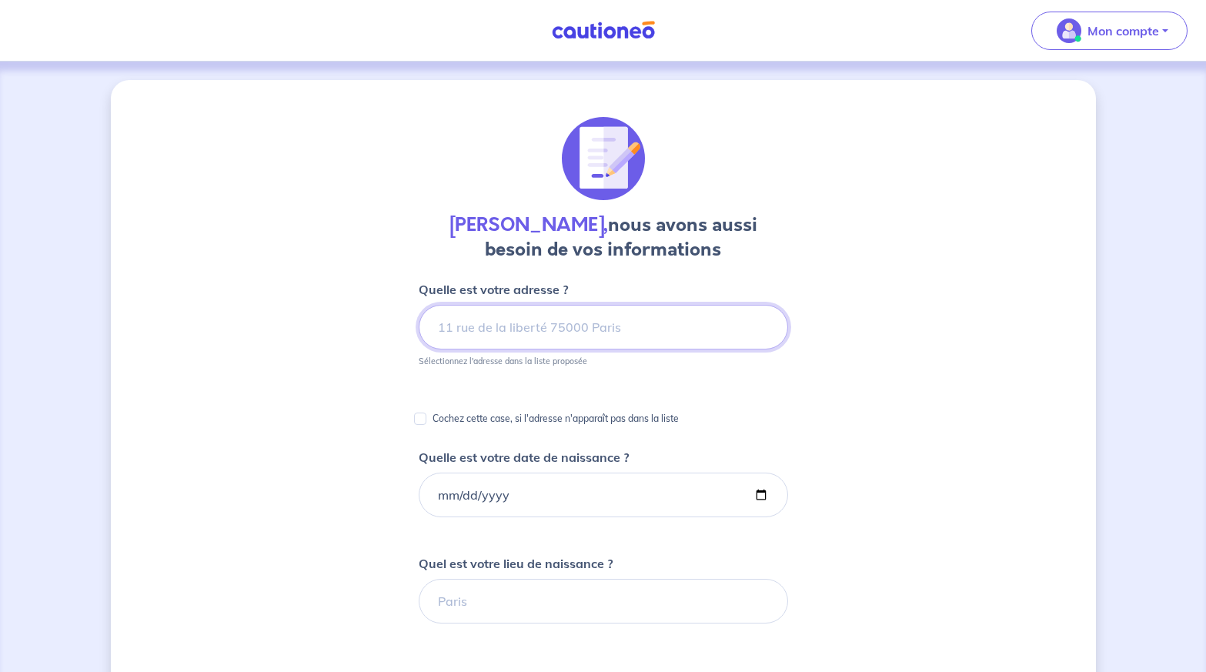
click at [576, 328] on input at bounding box center [603, 327] width 369 height 45
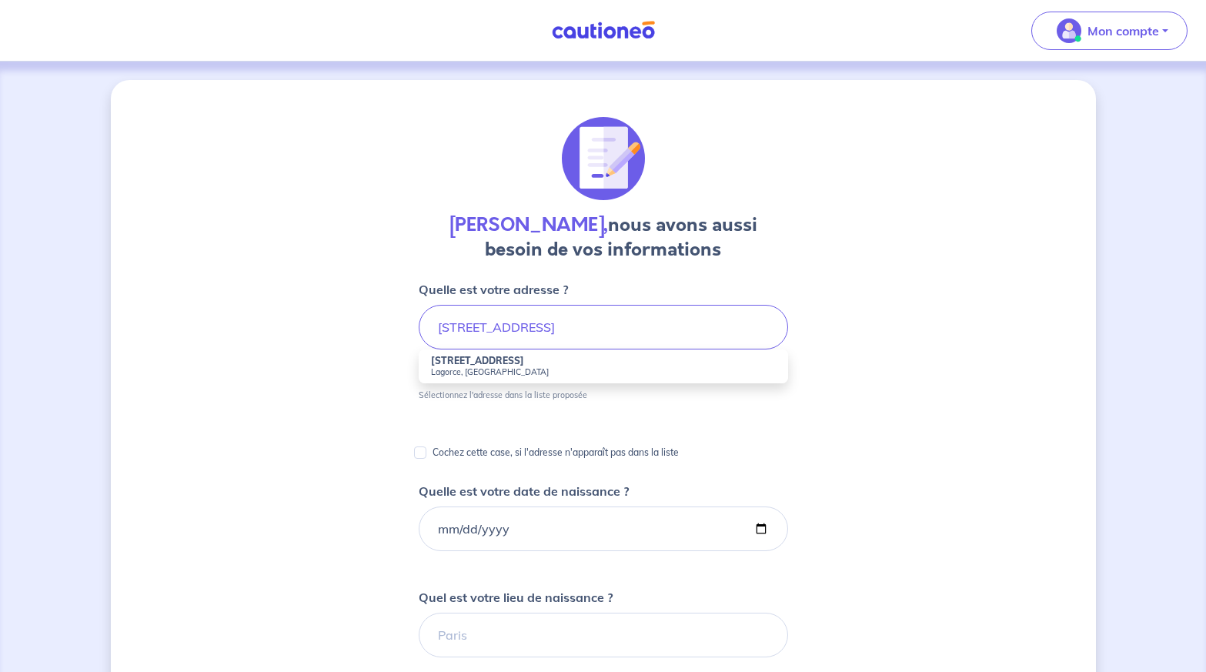
click at [529, 366] on small "Lagorce, France" at bounding box center [603, 371] width 345 height 11
type input "132 Chemin du Chadafaud, Lagorce, France"
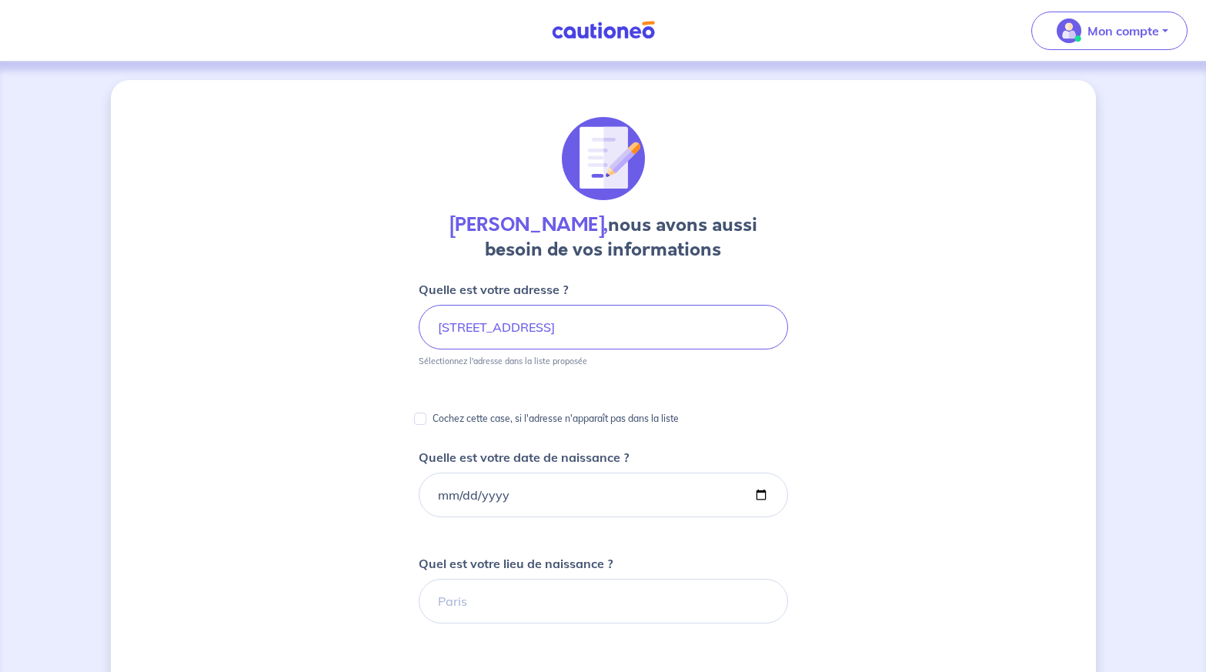
click at [907, 305] on div "Roger Lamquin, nous avons aussi besoin de vos informations Quelle est votre adr…" at bounding box center [603, 578] width 985 height 996
click at [422, 420] on input "Cochez cette case, si l'adresse n'apparaît pas dans la liste" at bounding box center [420, 418] width 12 height 12
checkbox input "true"
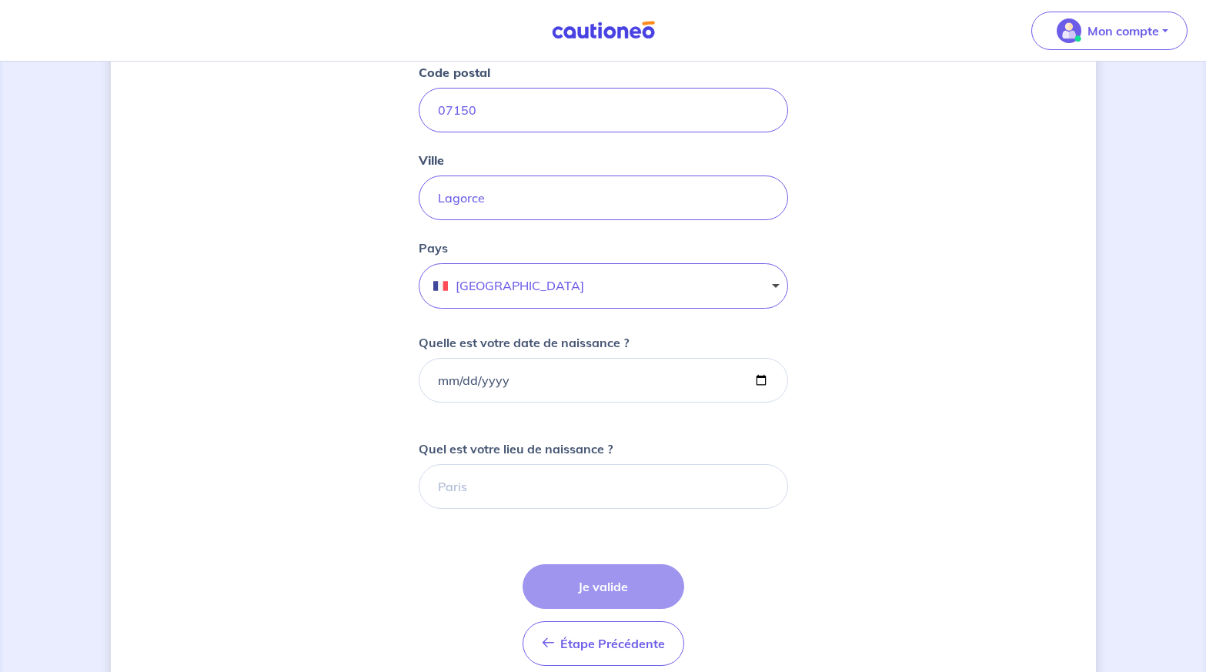
scroll to position [522, 0]
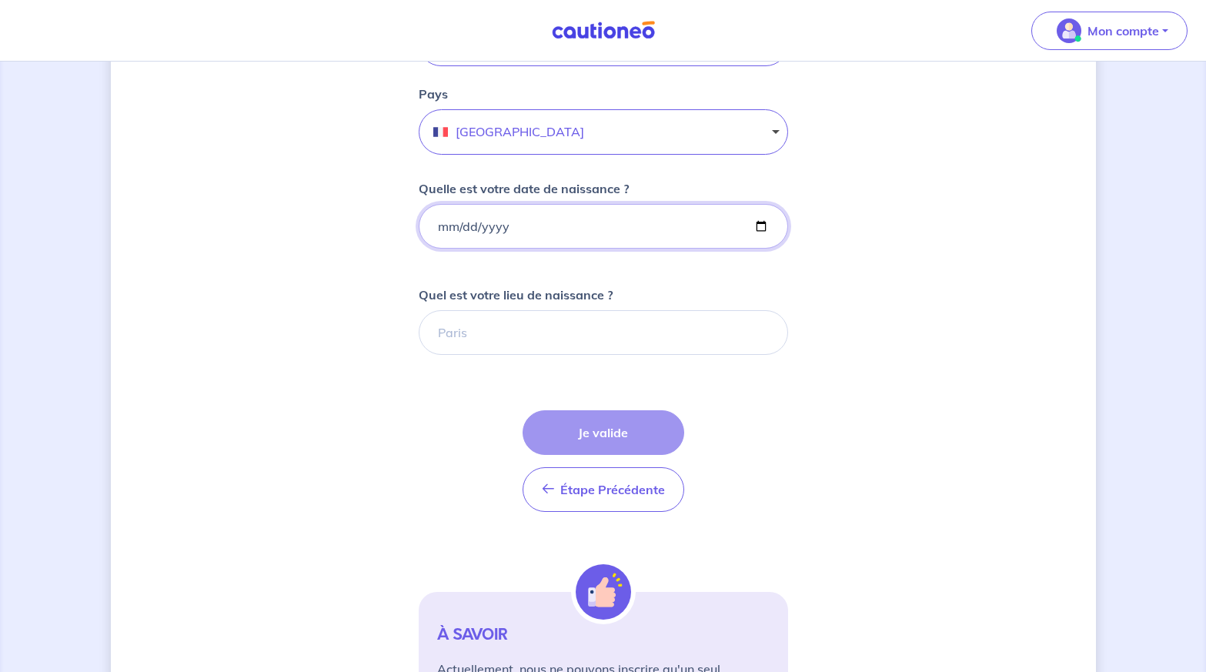
click at [583, 232] on input "Quelle est votre date de naissance ?" at bounding box center [603, 226] width 369 height 45
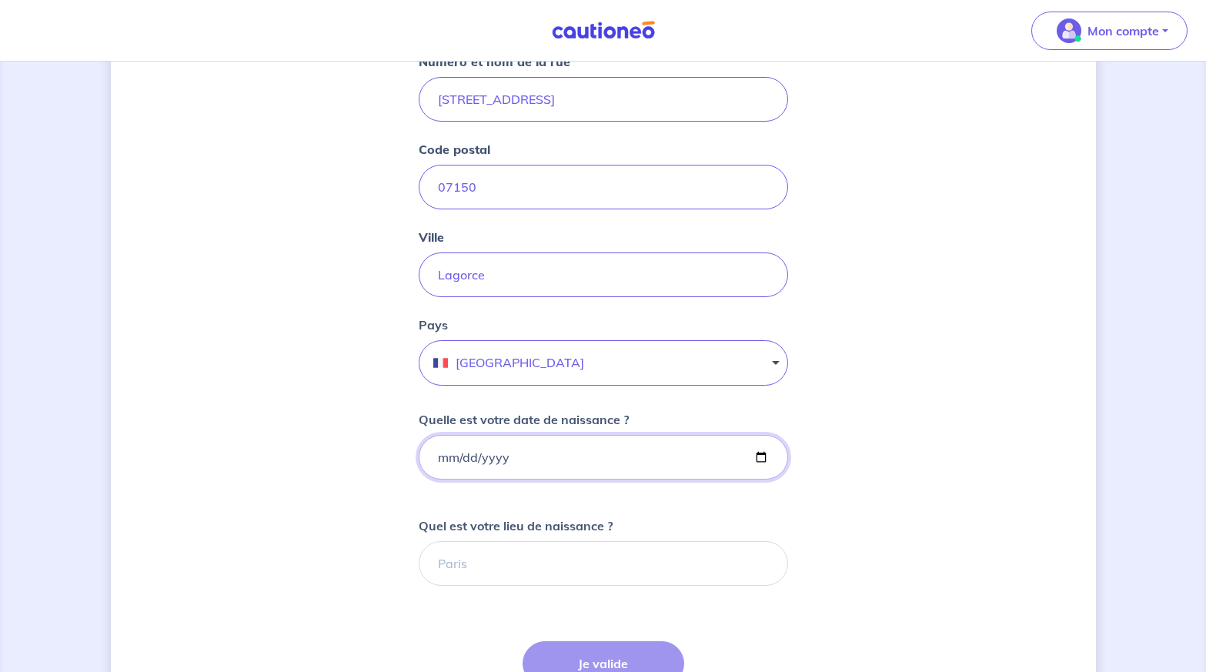
scroll to position [445, 0]
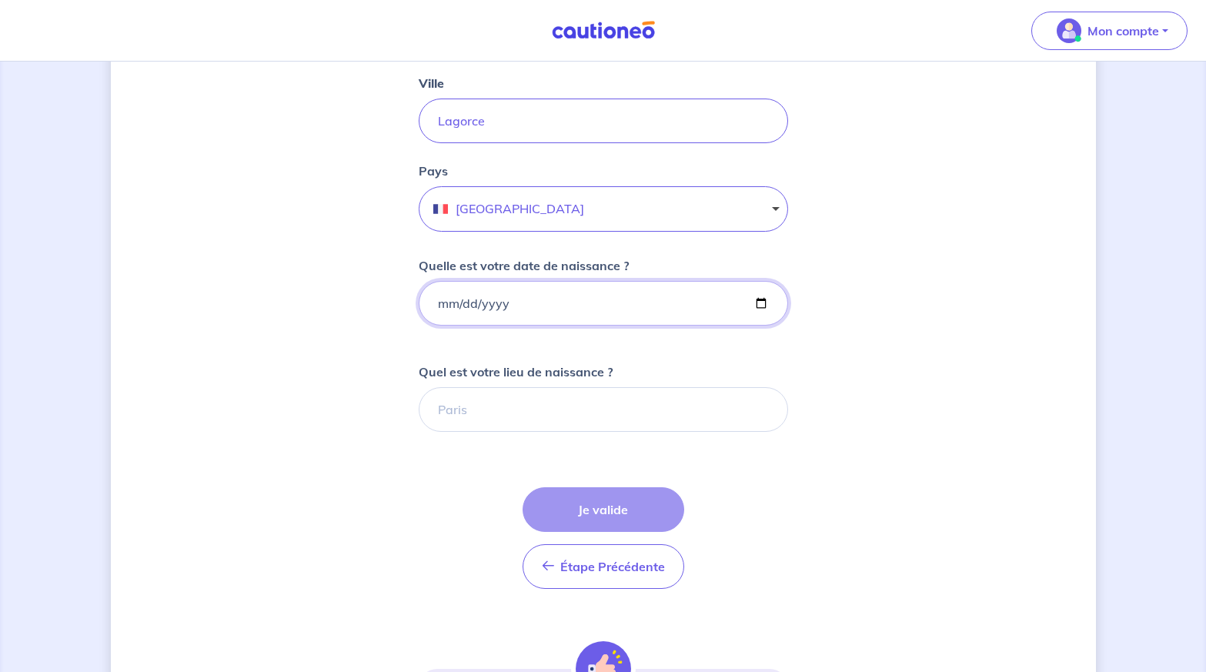
drag, startPoint x: 517, startPoint y: 305, endPoint x: 435, endPoint y: 305, distance: 82.3
click at [435, 305] on input "1957-02-04" at bounding box center [603, 303] width 369 height 45
drag, startPoint x: 552, startPoint y: 309, endPoint x: 519, endPoint y: 310, distance: 33.1
click at [547, 312] on input "1957-02-04" at bounding box center [603, 303] width 369 height 45
click at [497, 299] on input "1957-02-04" at bounding box center [603, 303] width 369 height 45
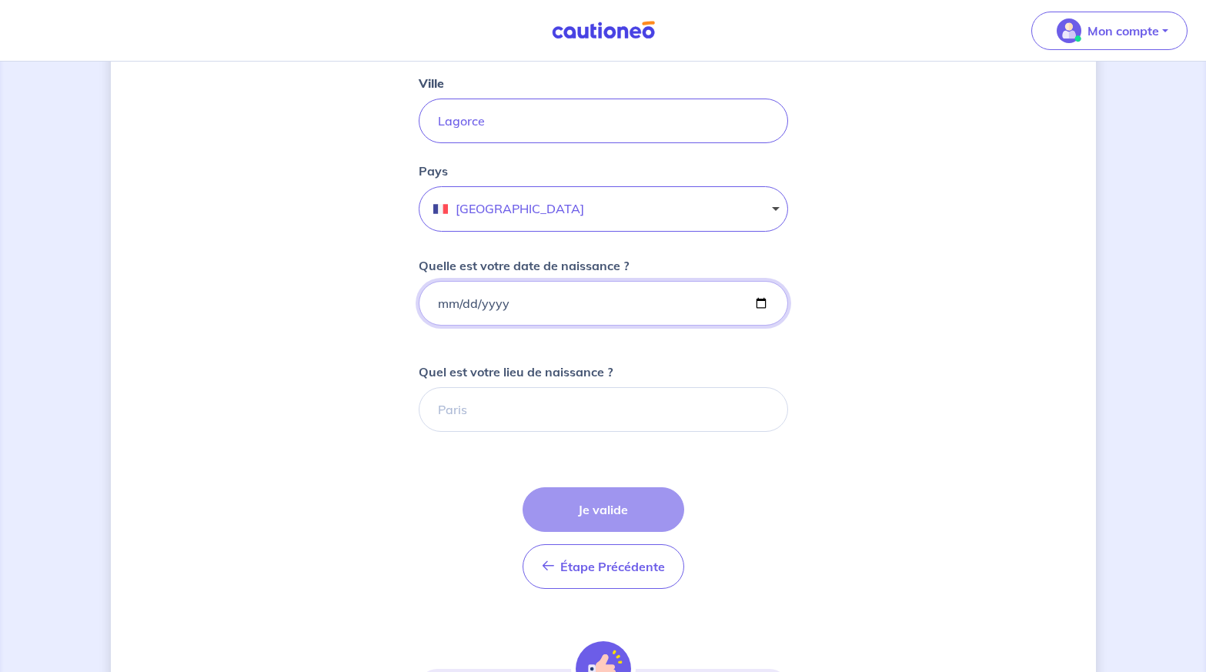
click at [458, 302] on input "1957-02-04" at bounding box center [603, 303] width 369 height 45
click at [440, 299] on input "1957-02-04" at bounding box center [603, 303] width 369 height 45
type input "1957-02-02"
type input "1957-06-29"
click at [509, 417] on input "Quel est votre lieu de naissance ?" at bounding box center [603, 409] width 369 height 45
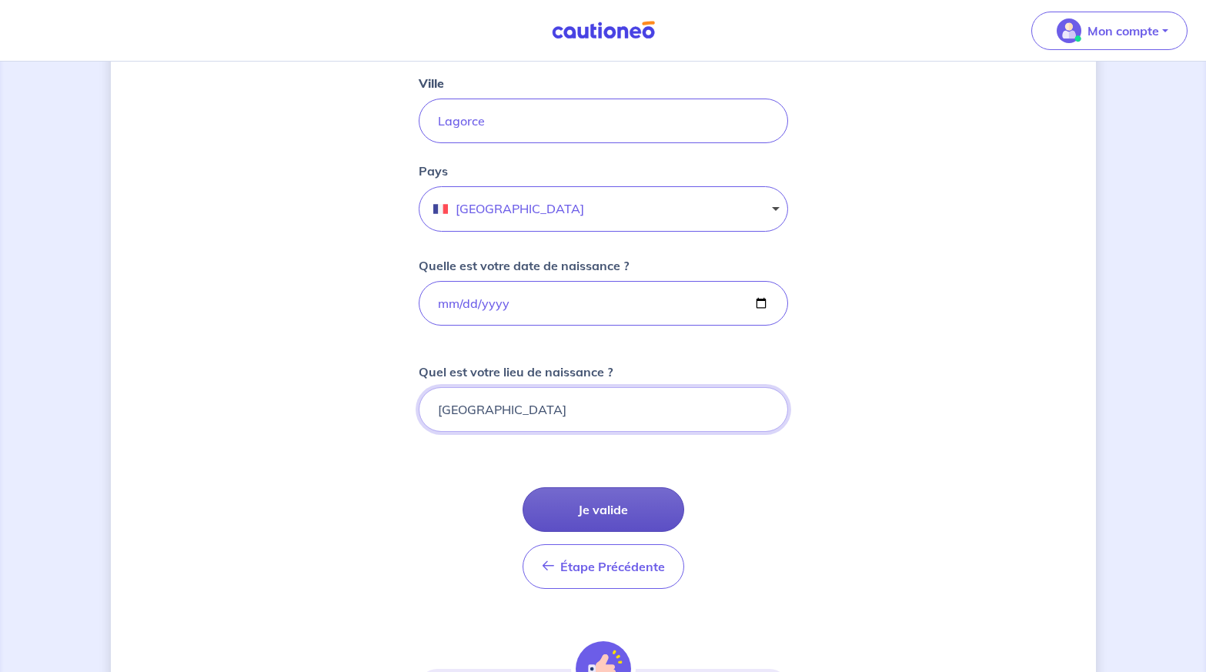
type input "VALENCE"
click at [627, 497] on button "Je valide" at bounding box center [603, 509] width 162 height 45
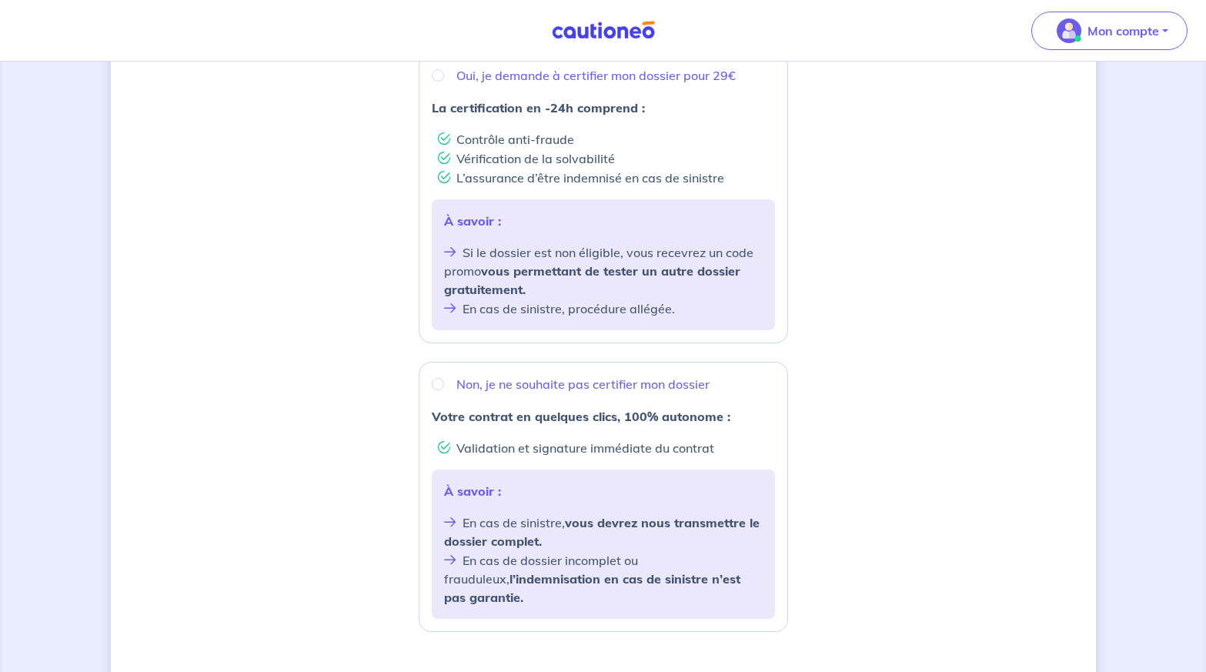
scroll to position [479, 0]
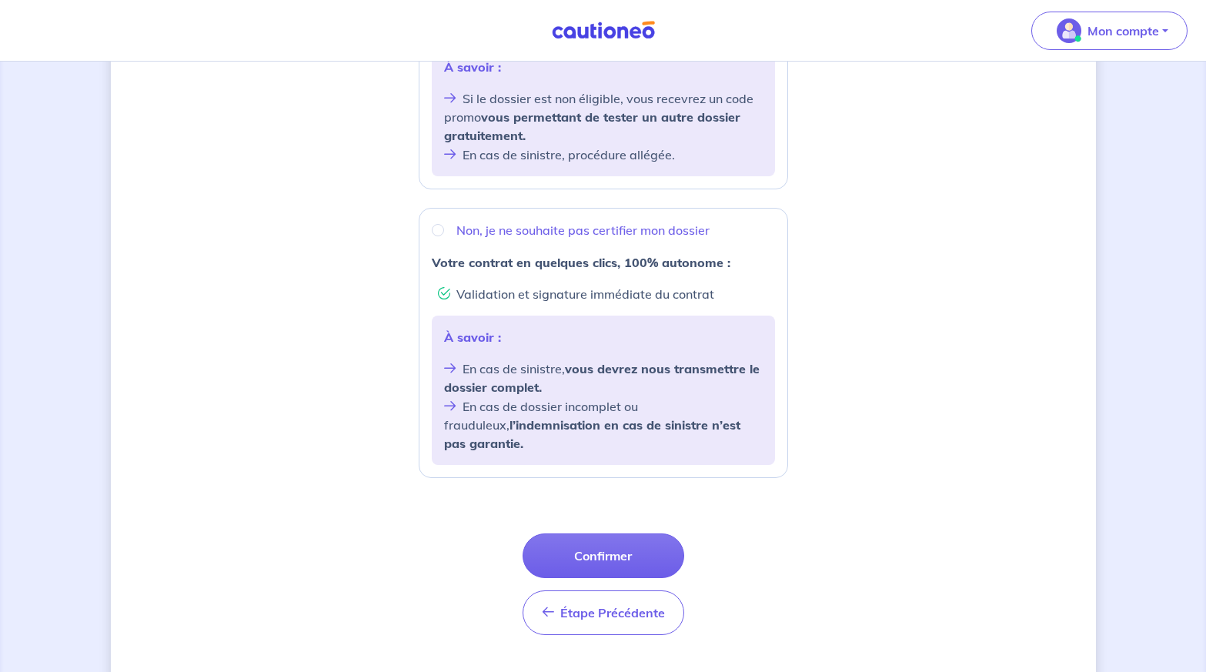
drag, startPoint x: 592, startPoint y: 514, endPoint x: 669, endPoint y: 420, distance: 120.9
click at [592, 533] on button "Confirmer" at bounding box center [603, 555] width 162 height 45
click at [616, 533] on button "Confirmer" at bounding box center [603, 555] width 162 height 45
click at [636, 533] on button "Confirmer" at bounding box center [603, 555] width 162 height 45
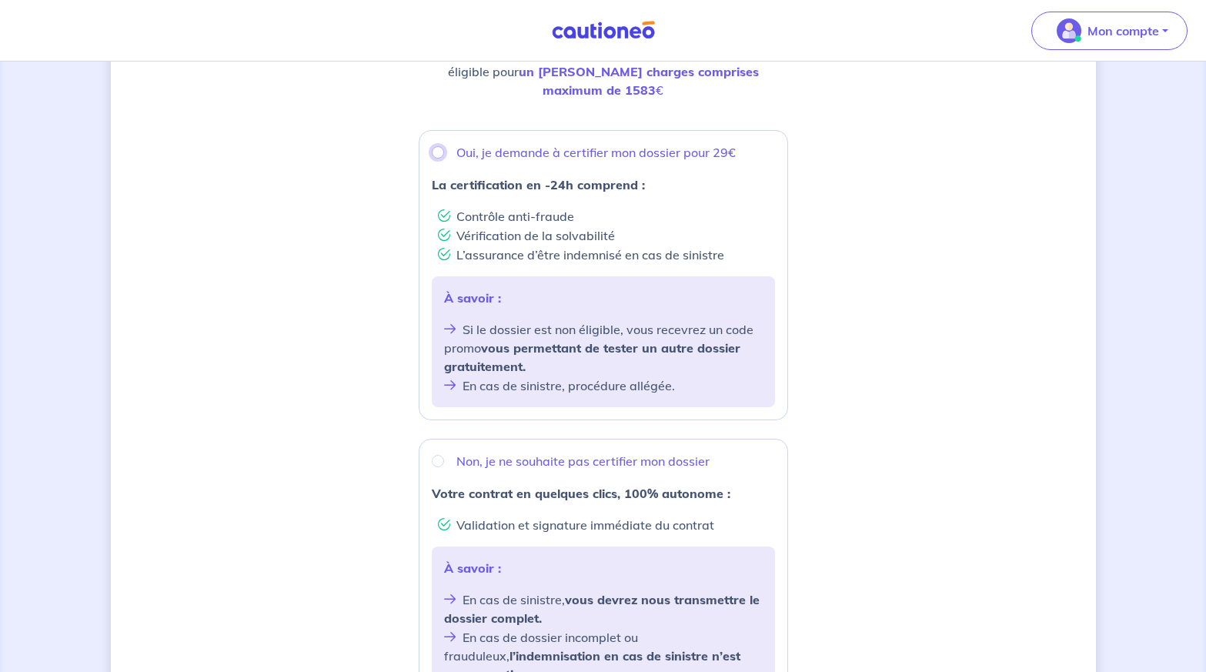
click at [438, 146] on input "Oui, je demande à certifier mon dossier pour 29€" at bounding box center [438, 152] width 12 height 12
radio input "true"
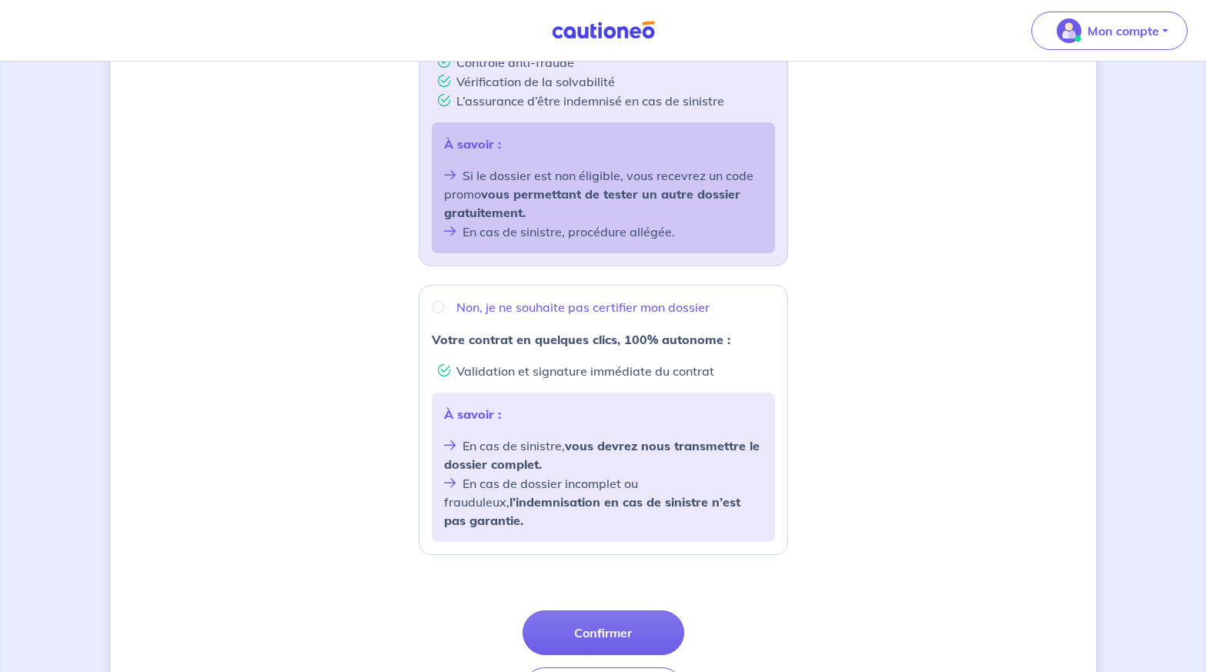
scroll to position [479, 0]
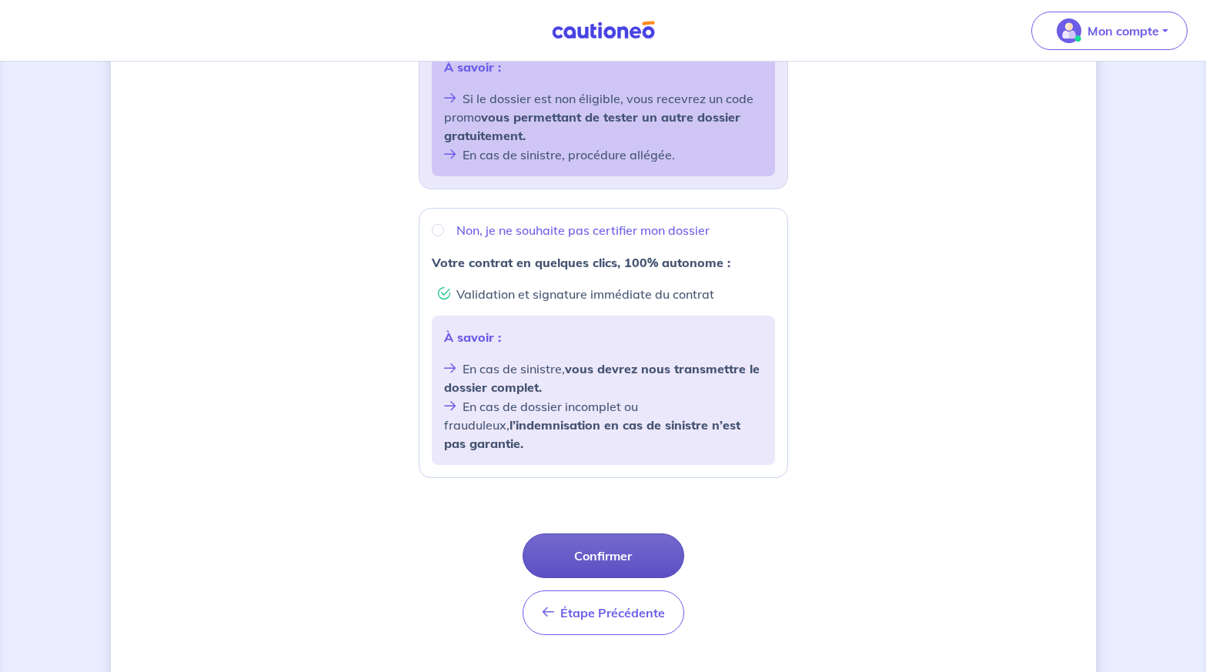
click at [621, 533] on button "Confirmer" at bounding box center [603, 555] width 162 height 45
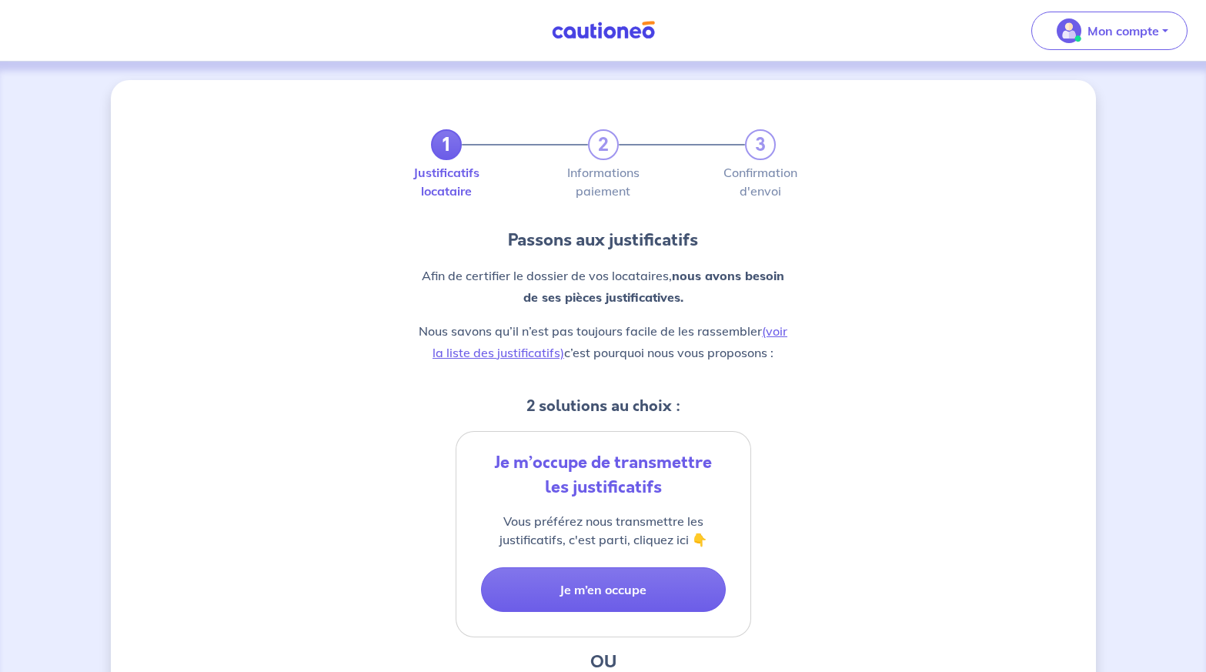
scroll to position [154, 0]
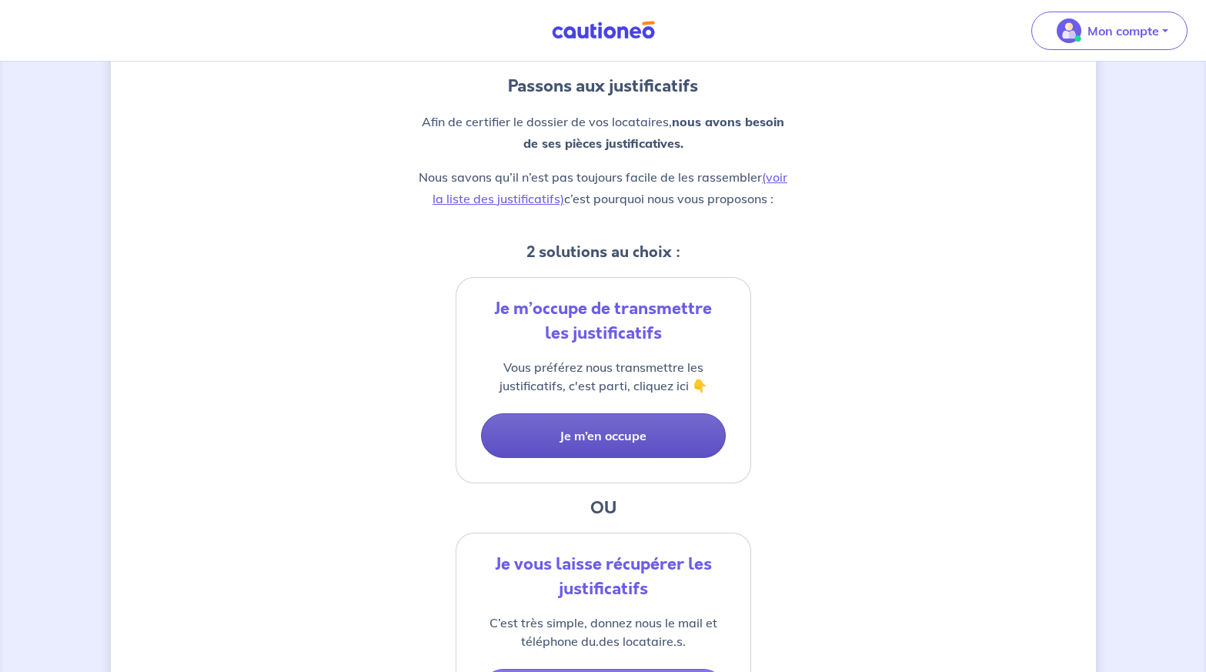
click at [656, 445] on button "Je m’en occupe" at bounding box center [603, 435] width 245 height 45
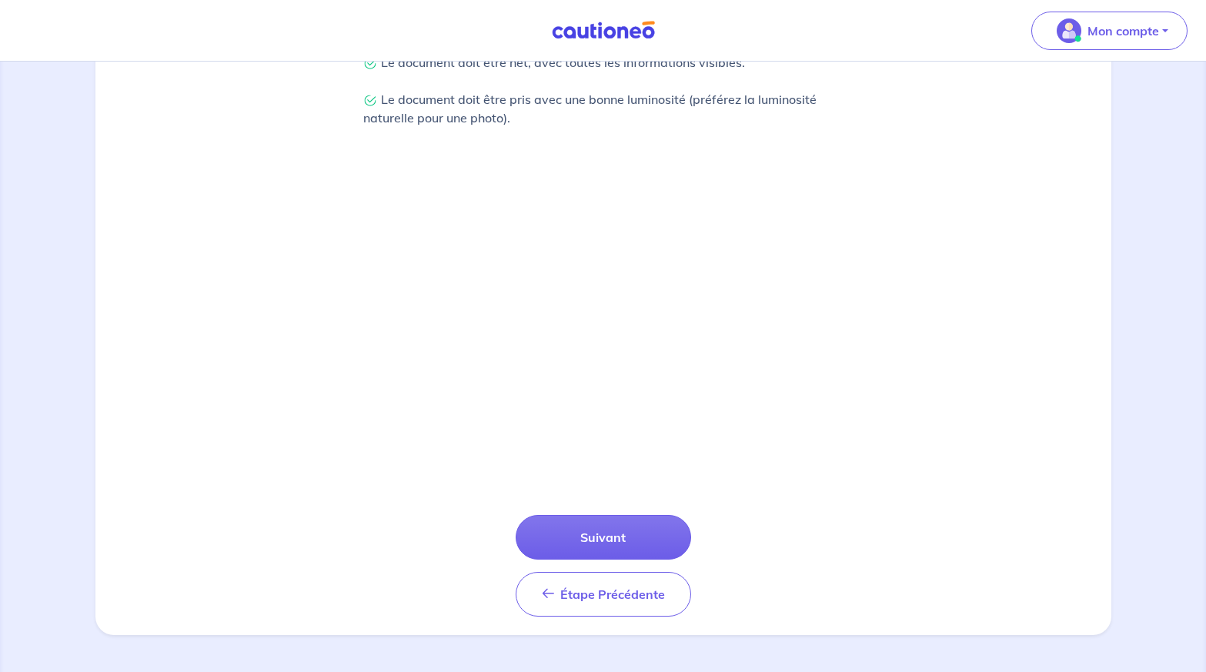
scroll to position [276, 0]
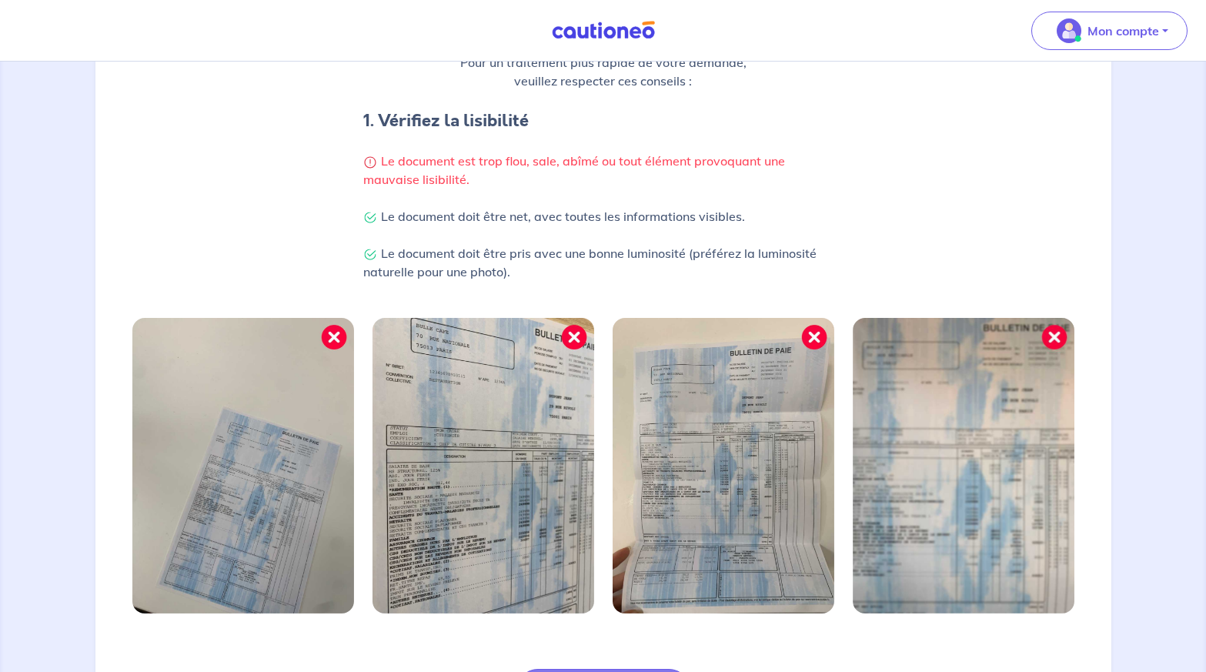
click at [312, 402] on img at bounding box center [243, 465] width 222 height 295
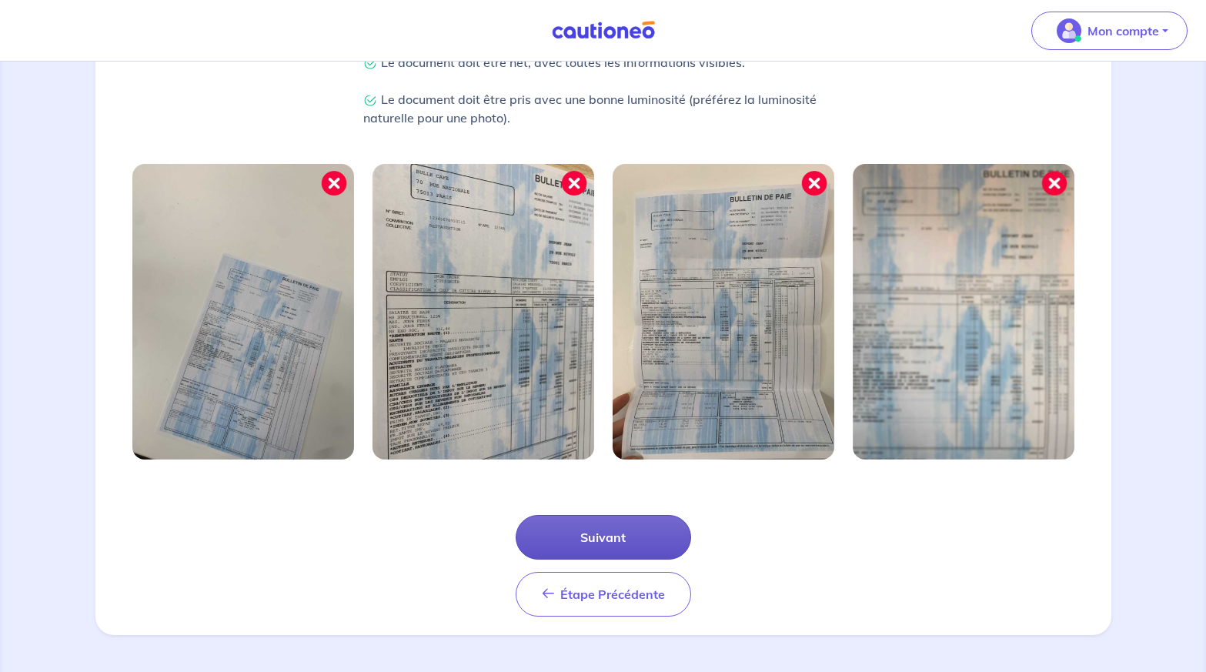
click at [592, 530] on button "Suivant" at bounding box center [603, 537] width 175 height 45
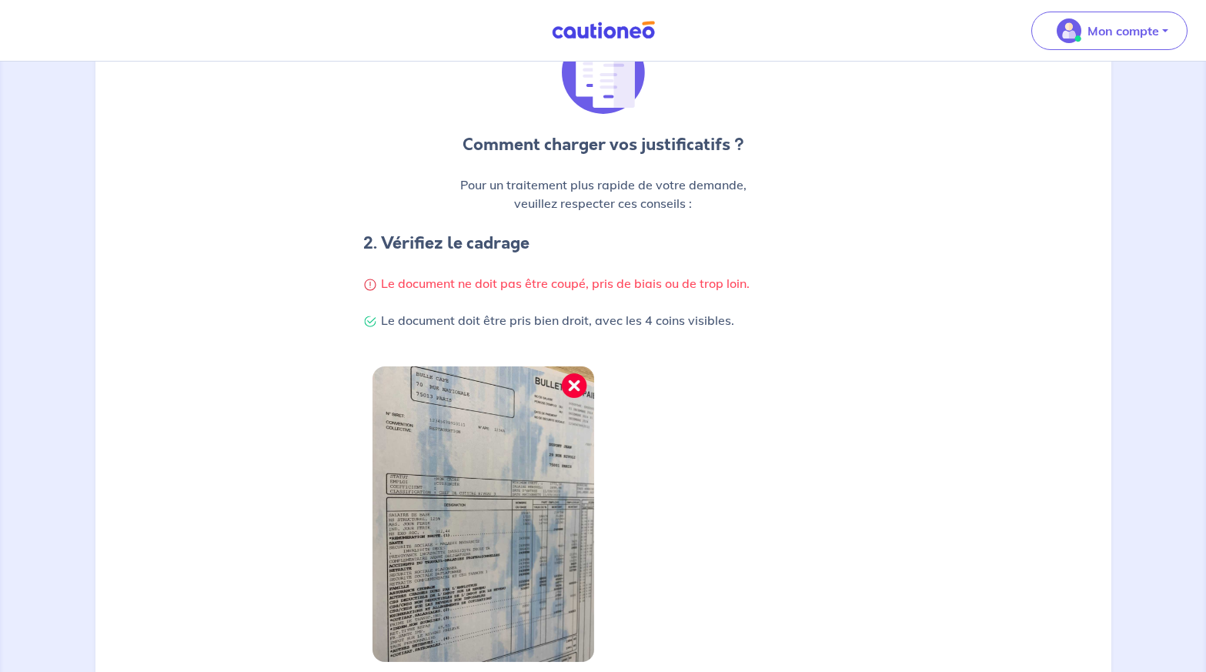
scroll to position [308, 0]
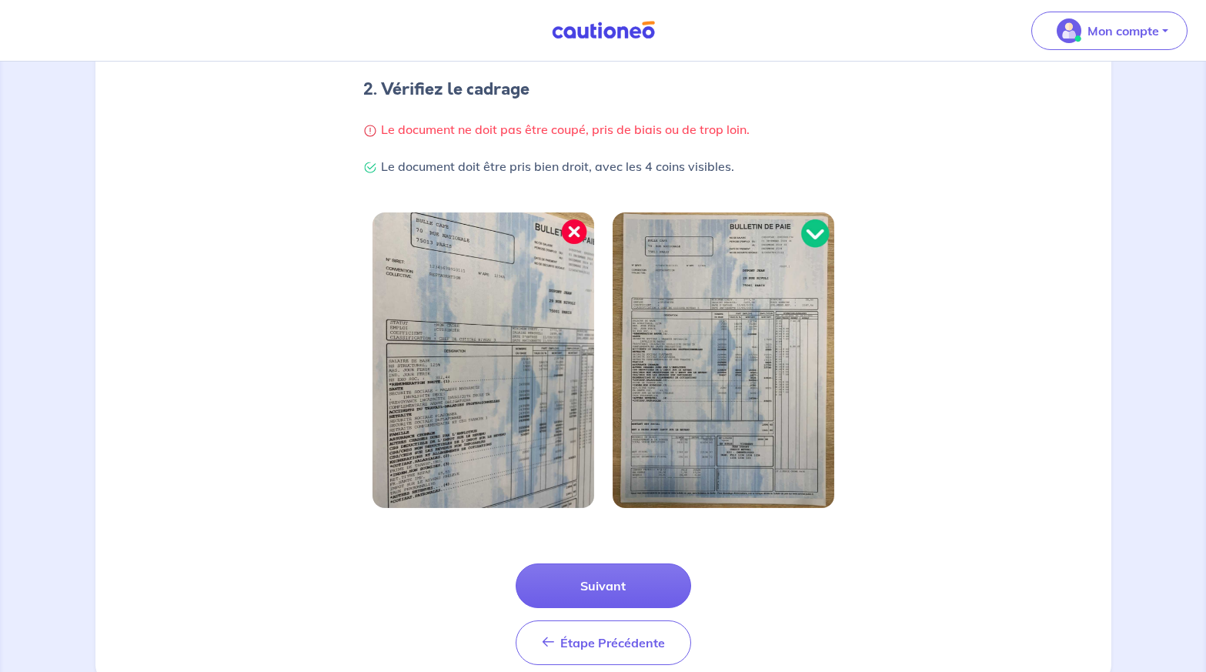
click at [539, 325] on img at bounding box center [483, 359] width 222 height 295
click at [608, 589] on button "Suivant" at bounding box center [603, 585] width 175 height 45
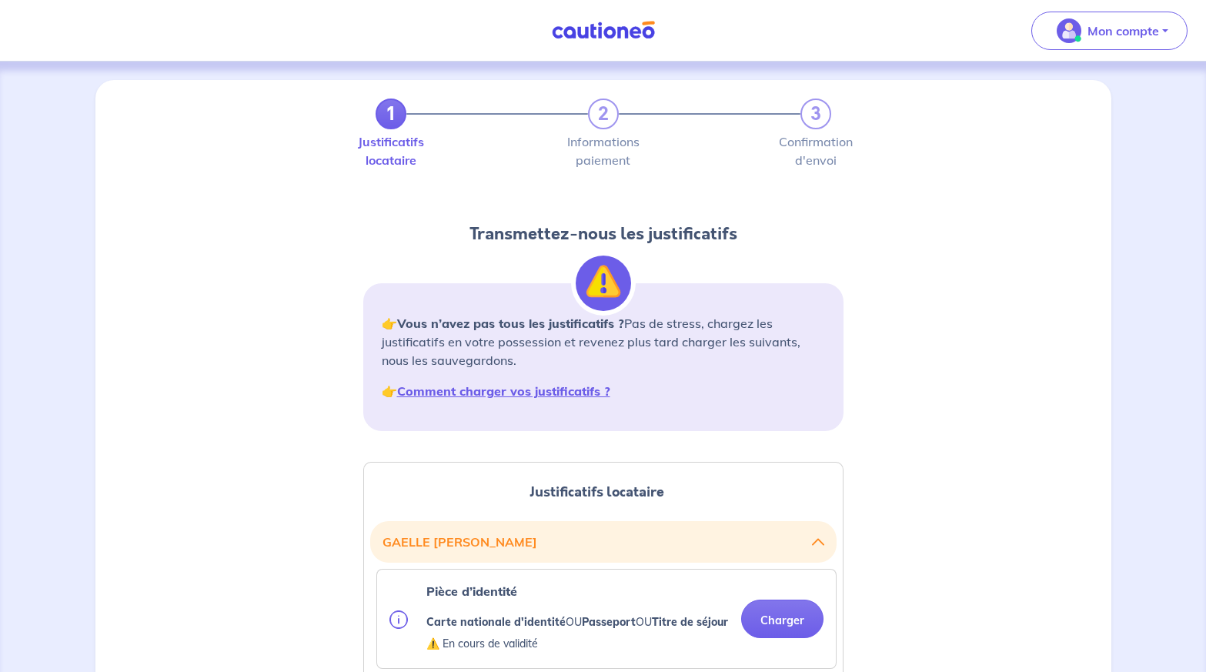
scroll to position [231, 0]
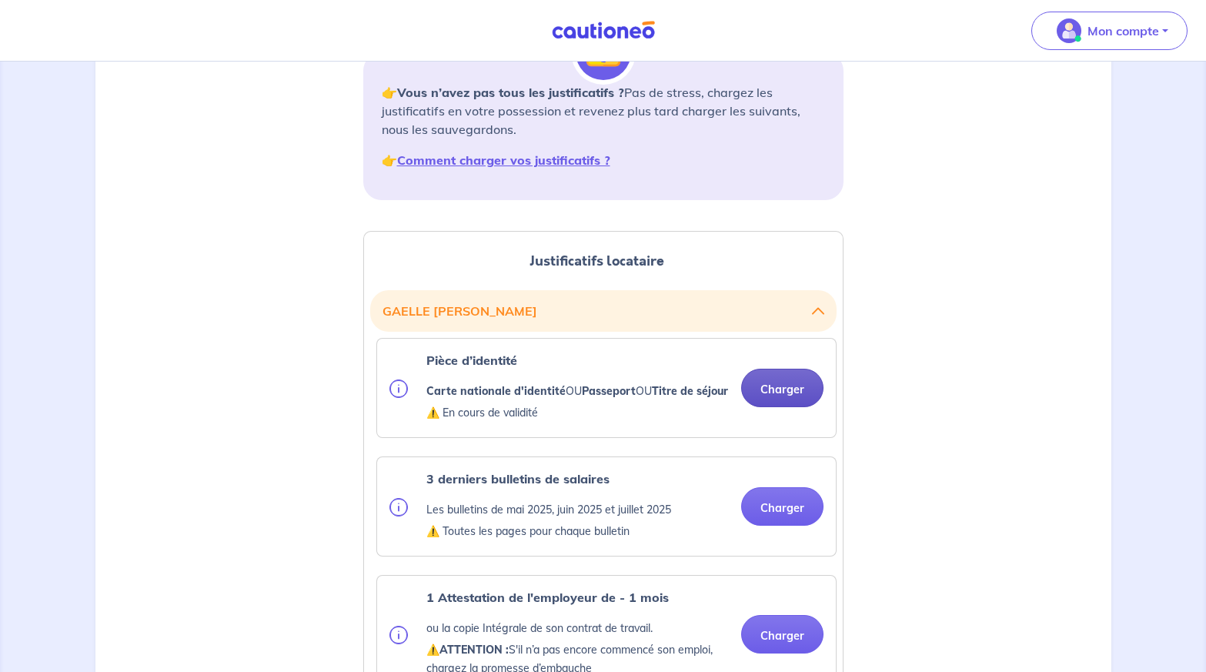
click at [786, 395] on button "Charger" at bounding box center [782, 388] width 82 height 38
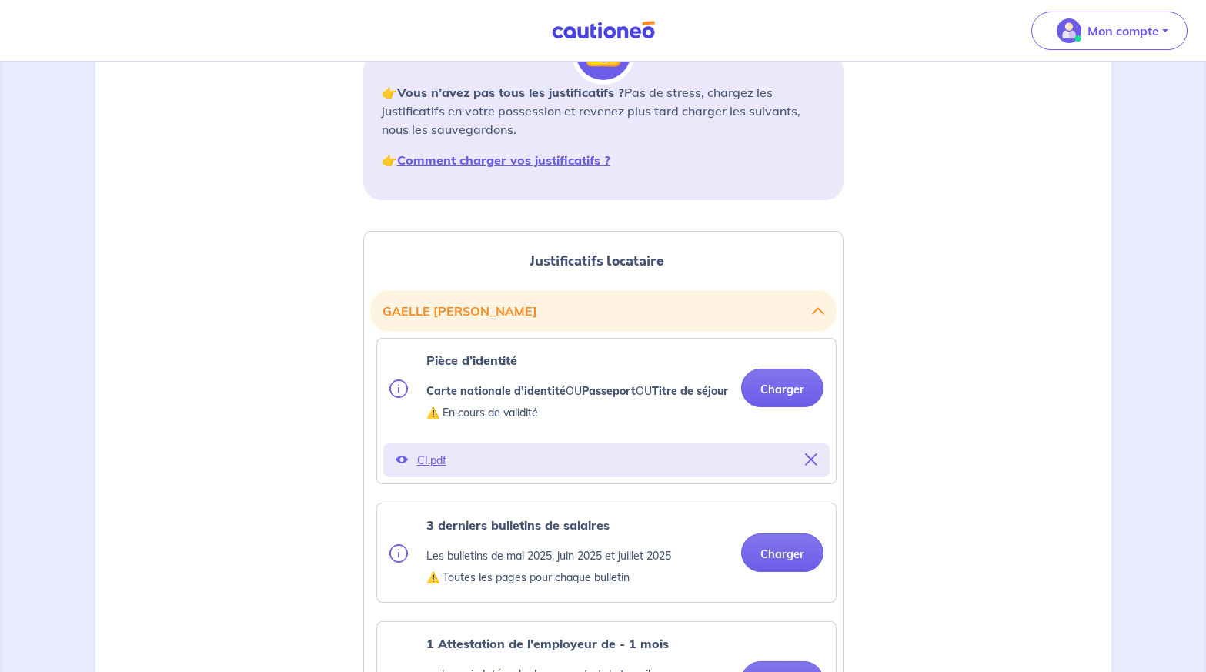
scroll to position [385, 0]
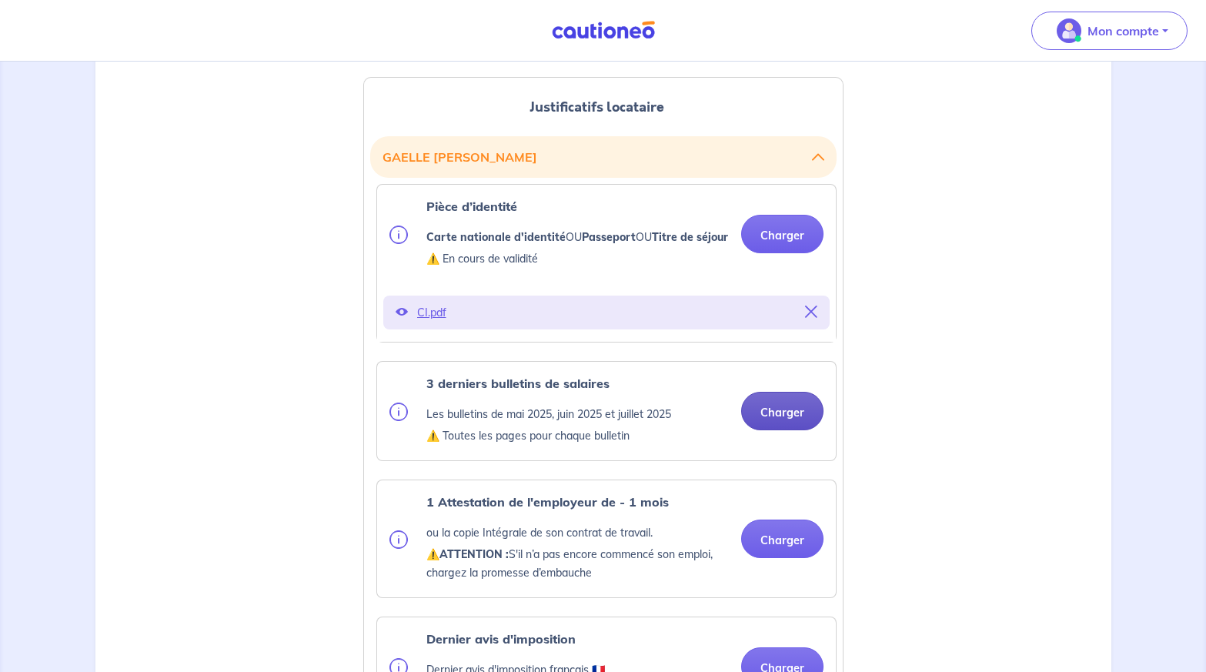
click at [780, 426] on button "Charger" at bounding box center [782, 411] width 82 height 38
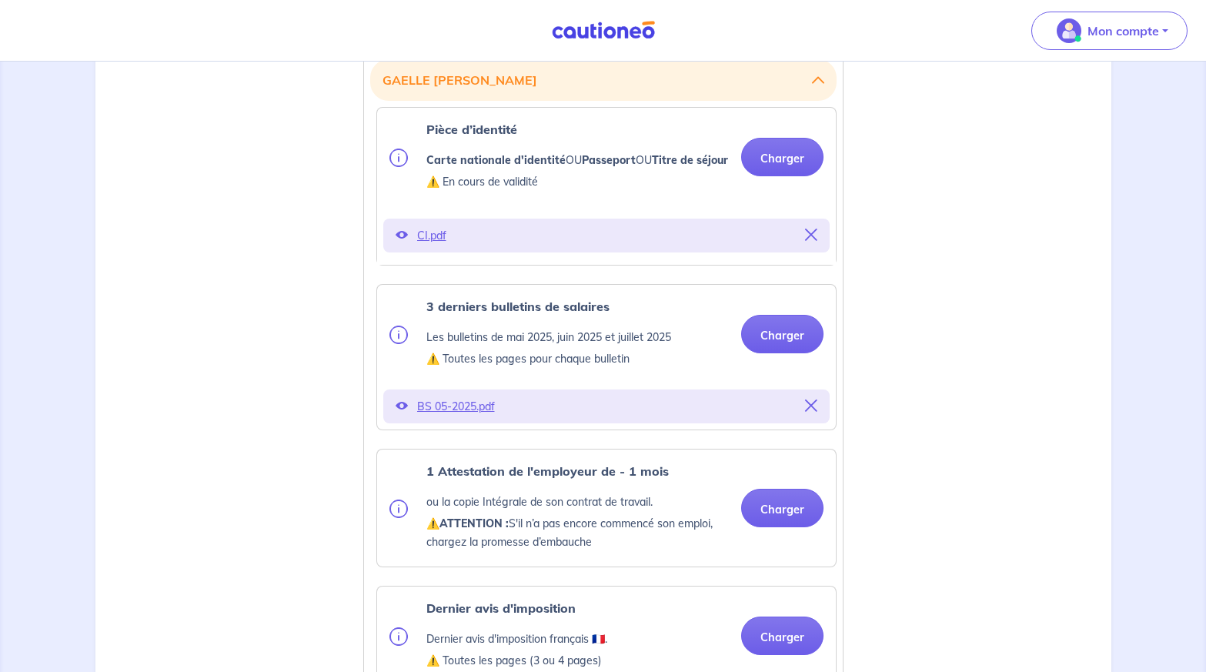
scroll to position [539, 0]
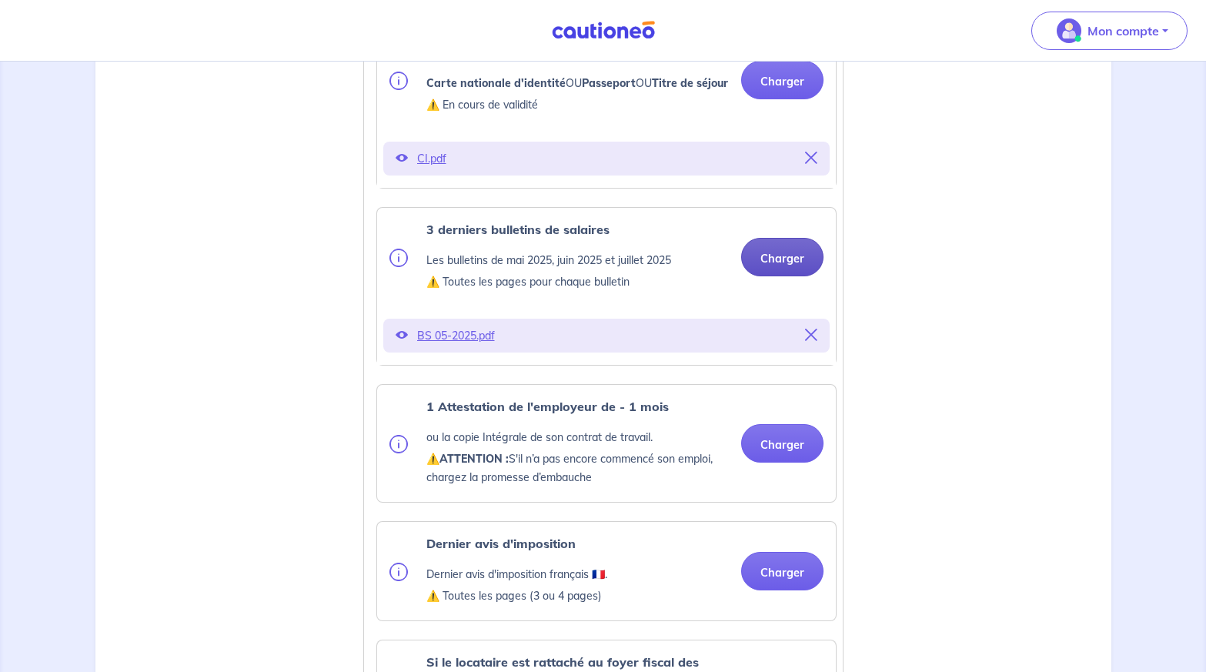
click at [801, 272] on button "Charger" at bounding box center [782, 257] width 82 height 38
click at [808, 344] on button at bounding box center [811, 336] width 12 height 22
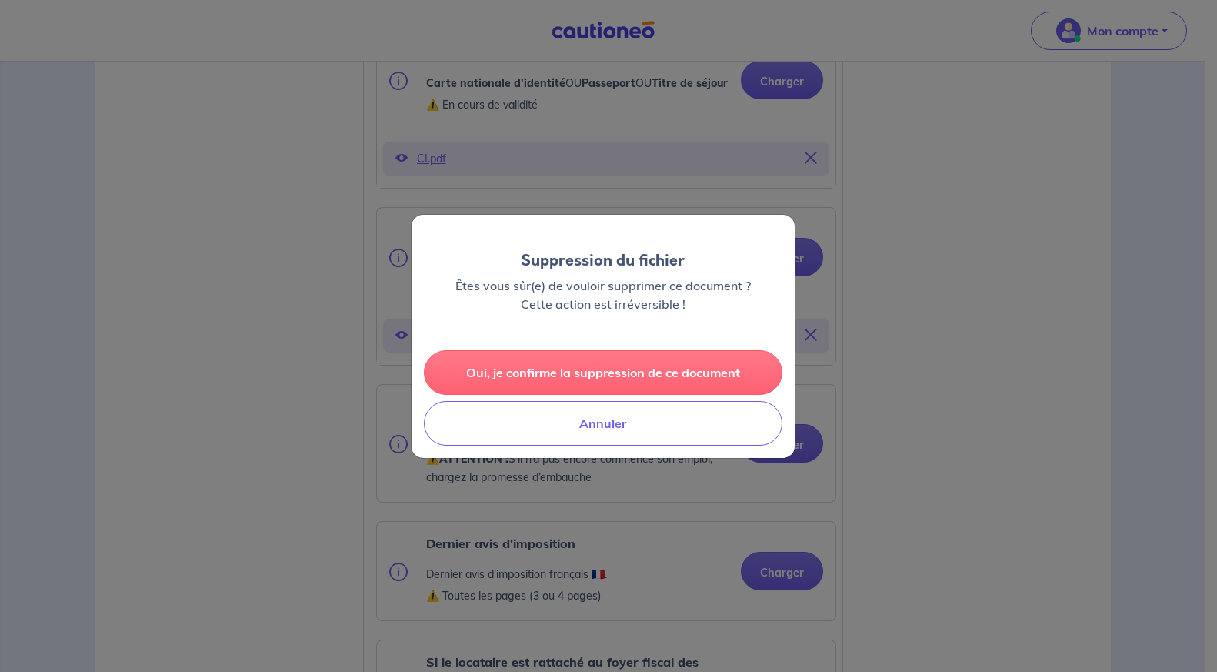
click at [656, 366] on button "Oui, je confirme la suppression de ce document" at bounding box center [603, 372] width 359 height 45
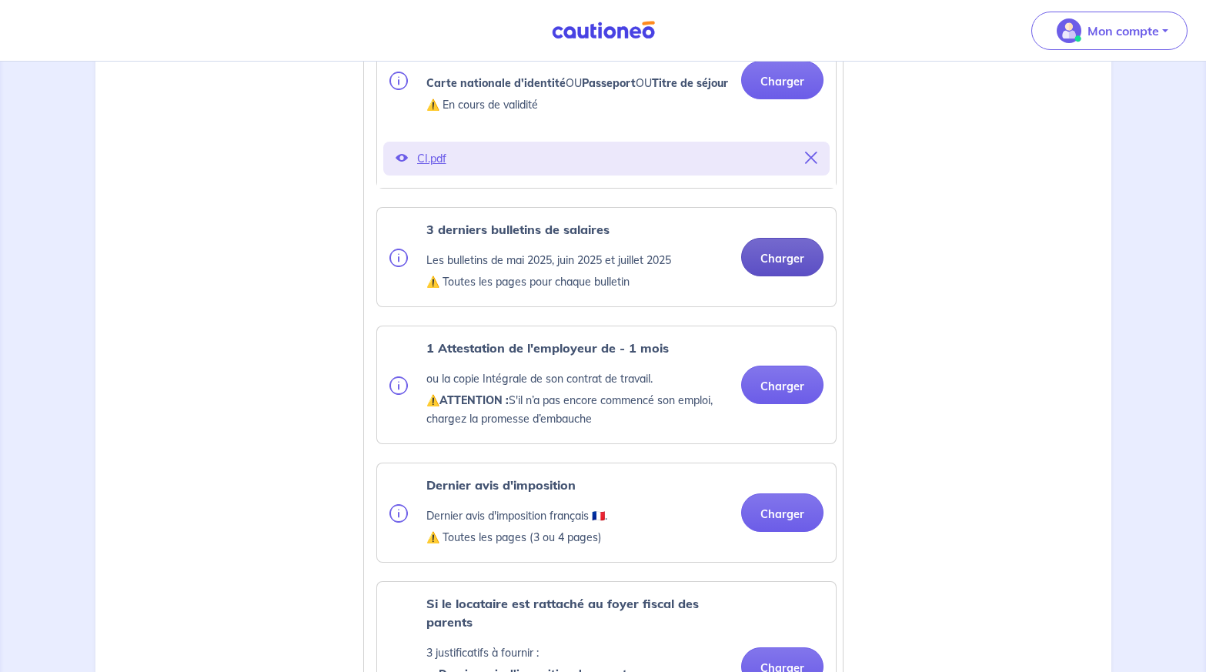
click at [782, 272] on button "Charger" at bounding box center [782, 257] width 82 height 38
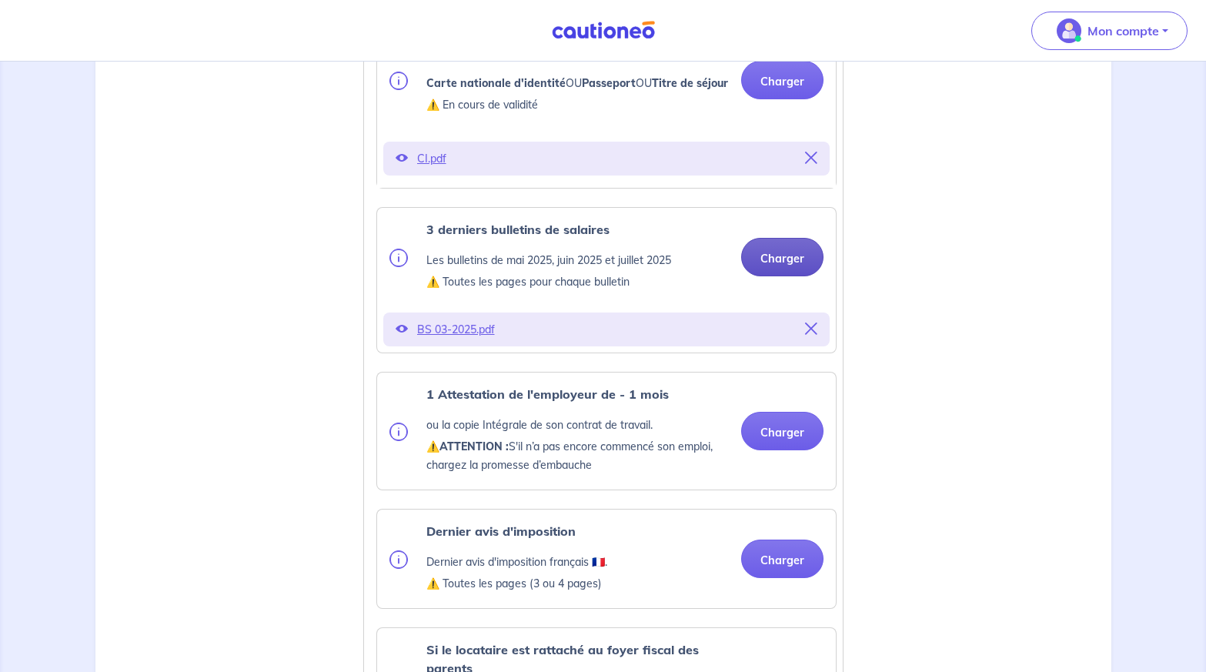
click at [789, 276] on button "Charger" at bounding box center [782, 257] width 82 height 38
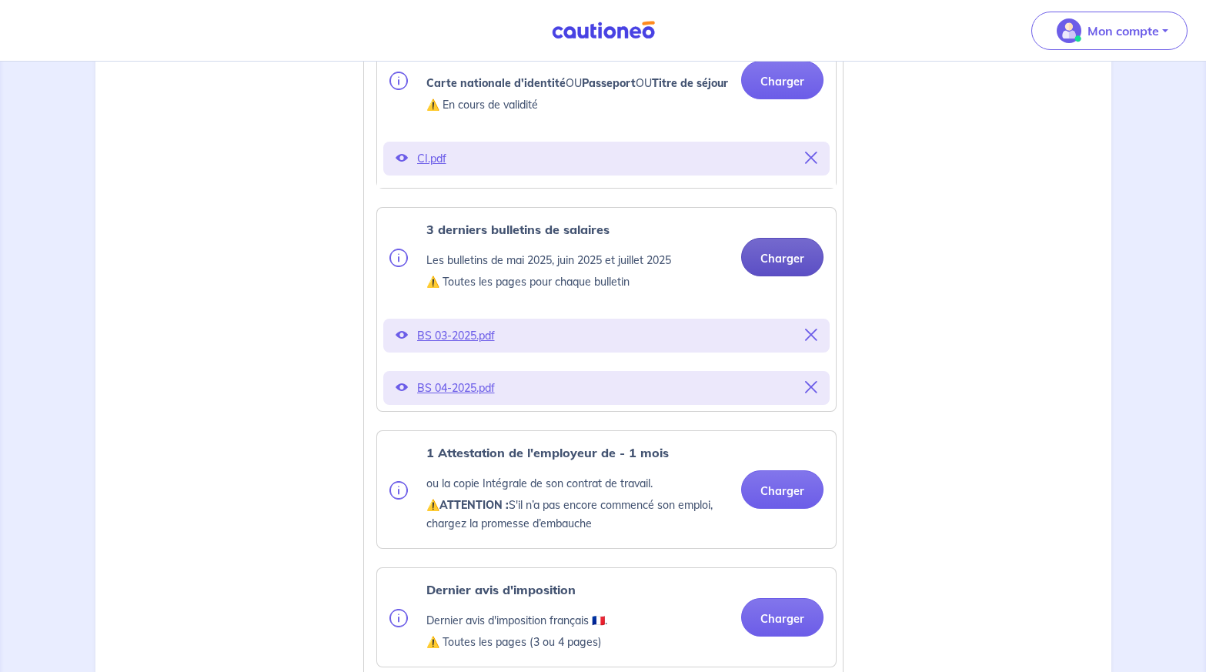
click at [797, 276] on button "Charger" at bounding box center [782, 257] width 82 height 38
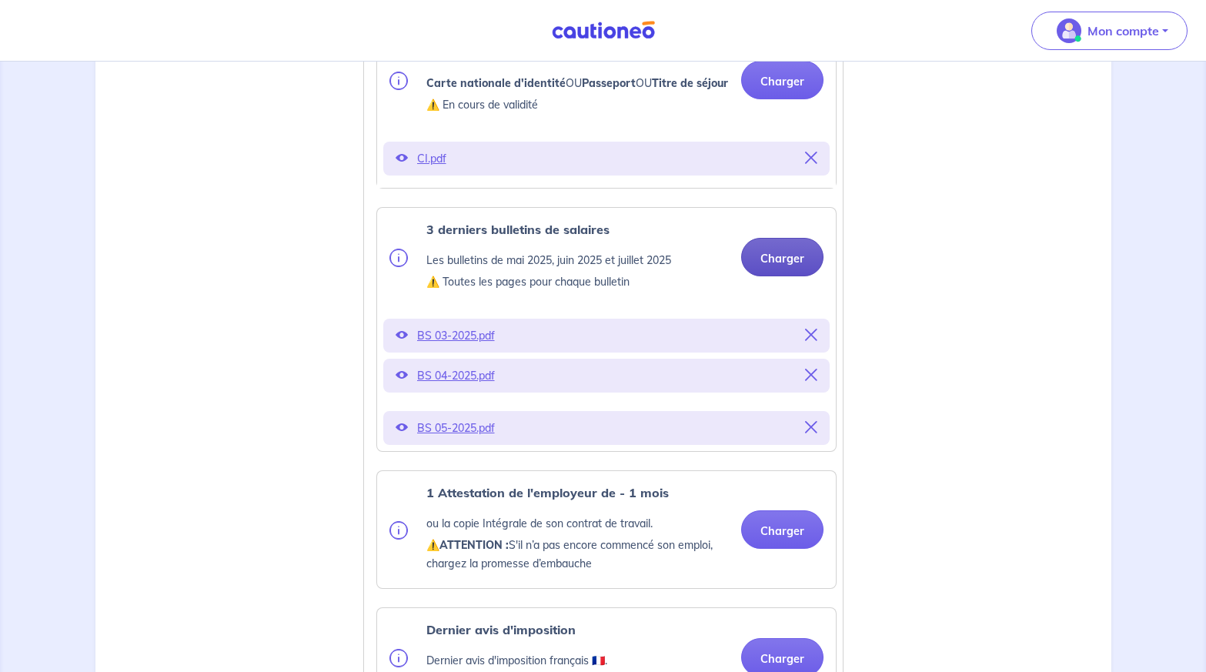
click at [784, 272] on button "Charger" at bounding box center [782, 257] width 82 height 38
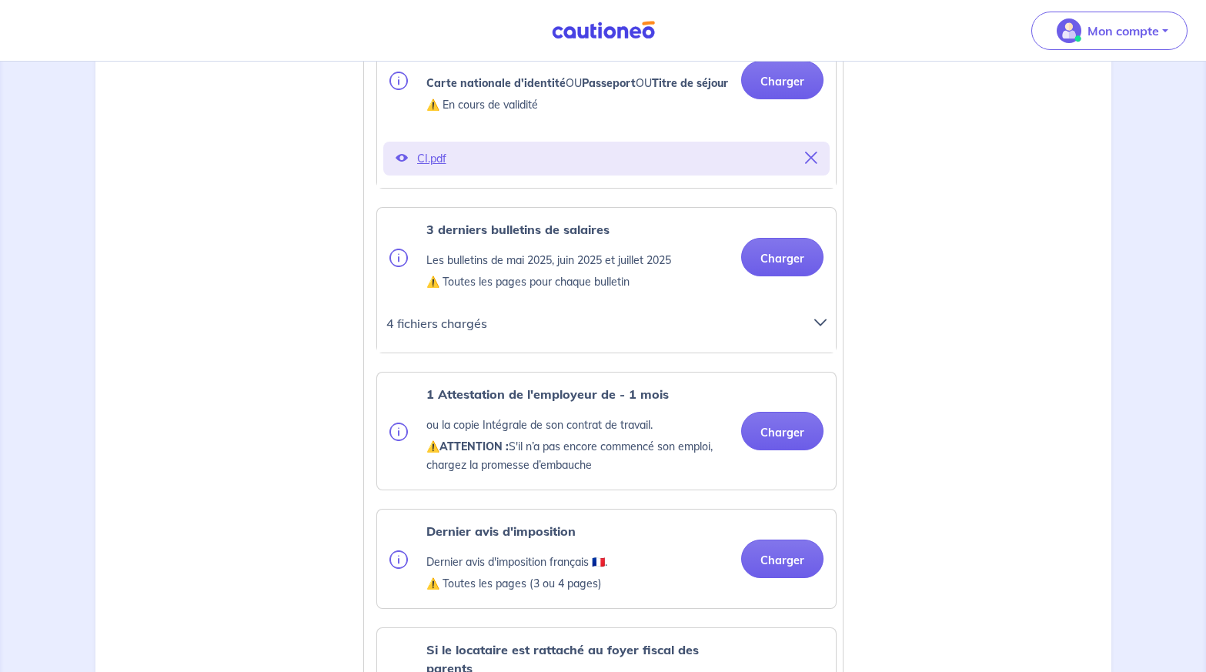
click at [816, 329] on icon at bounding box center [820, 322] width 12 height 12
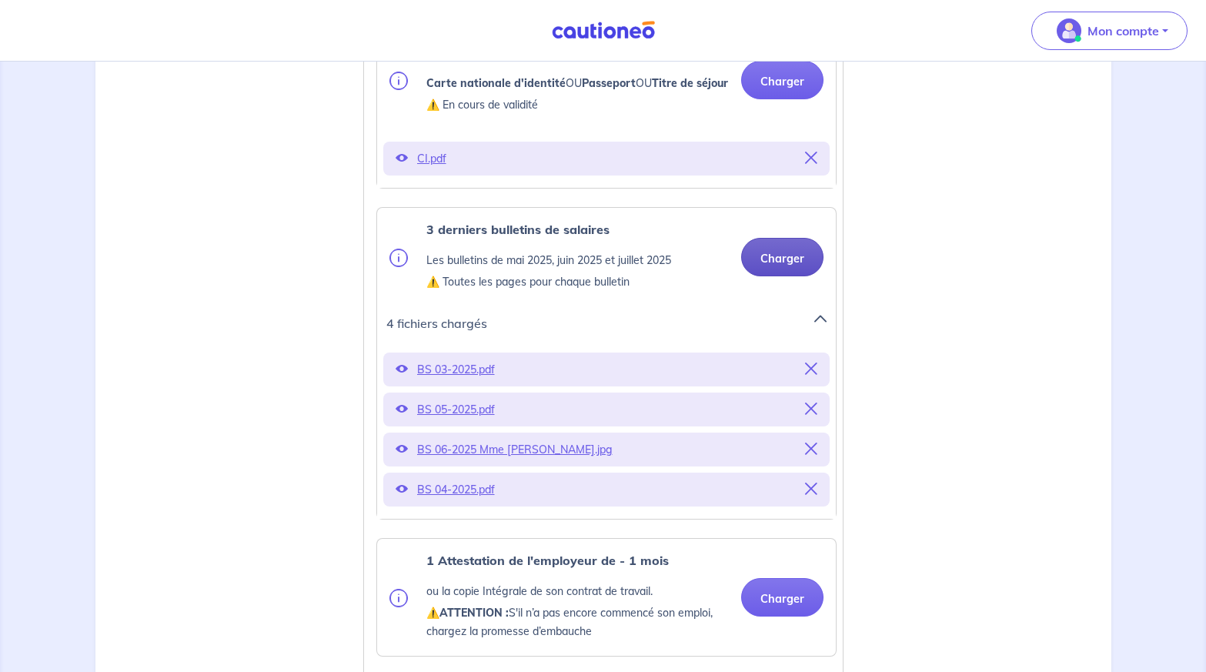
click at [788, 275] on button "Charger" at bounding box center [782, 257] width 82 height 38
click at [797, 276] on button "Charger" at bounding box center [782, 257] width 82 height 38
click at [780, 275] on button "Charger" at bounding box center [782, 257] width 82 height 38
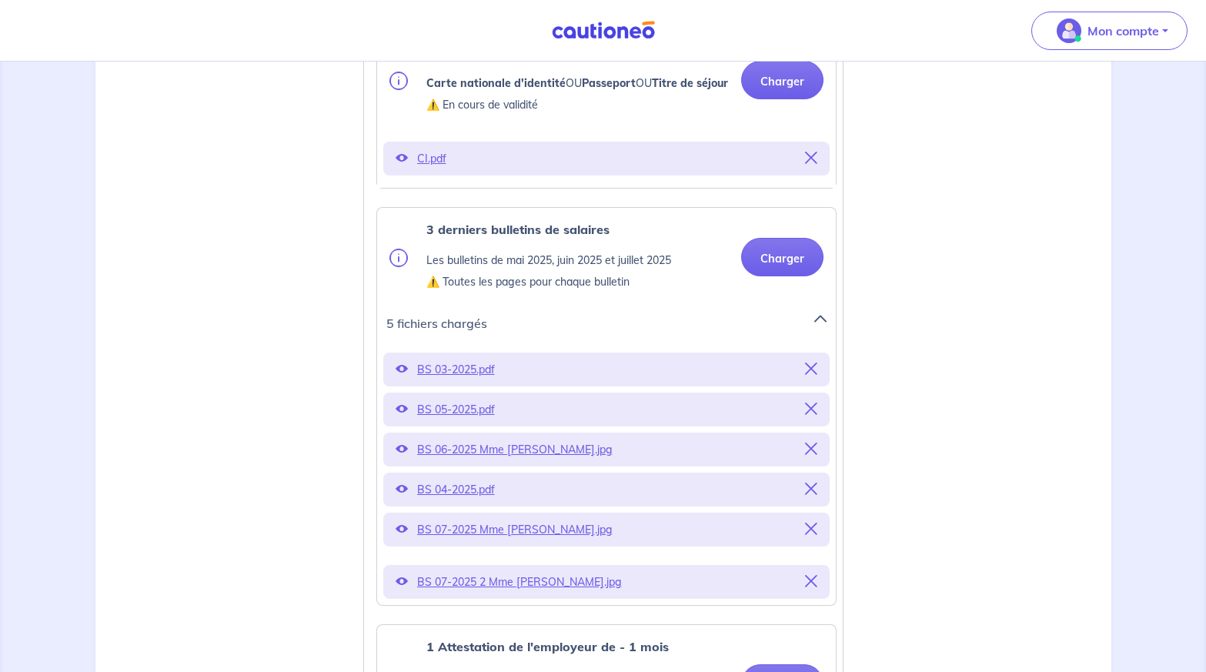
scroll to position [846, 0]
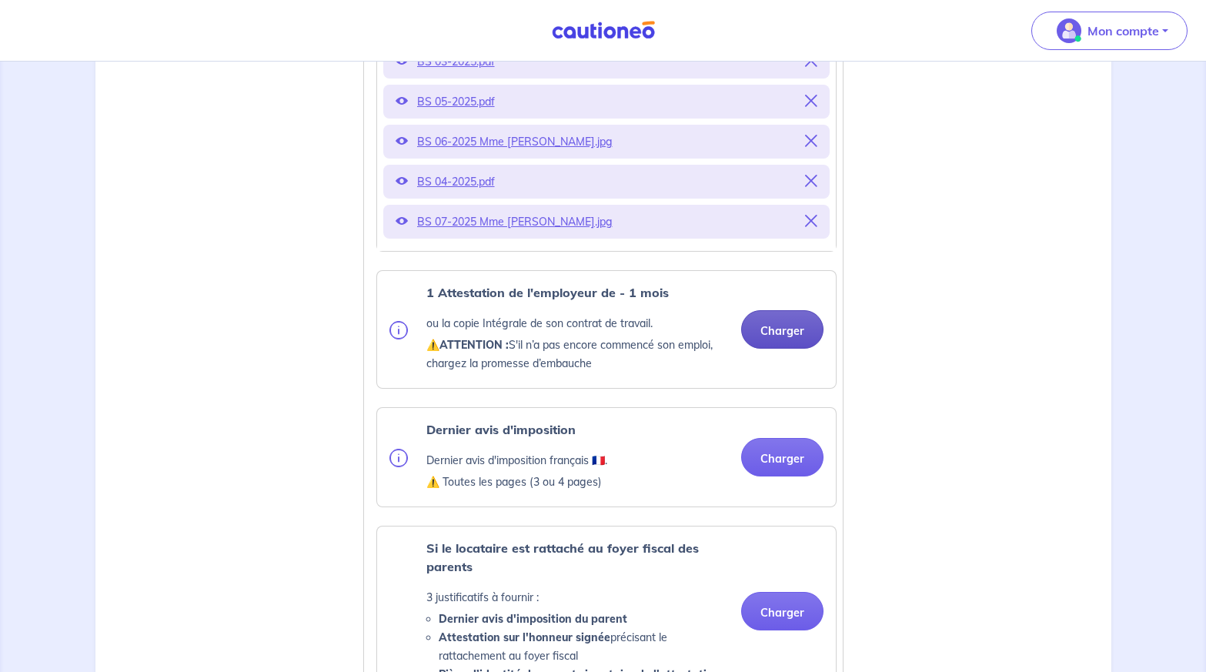
click at [787, 339] on button "Charger" at bounding box center [782, 329] width 82 height 38
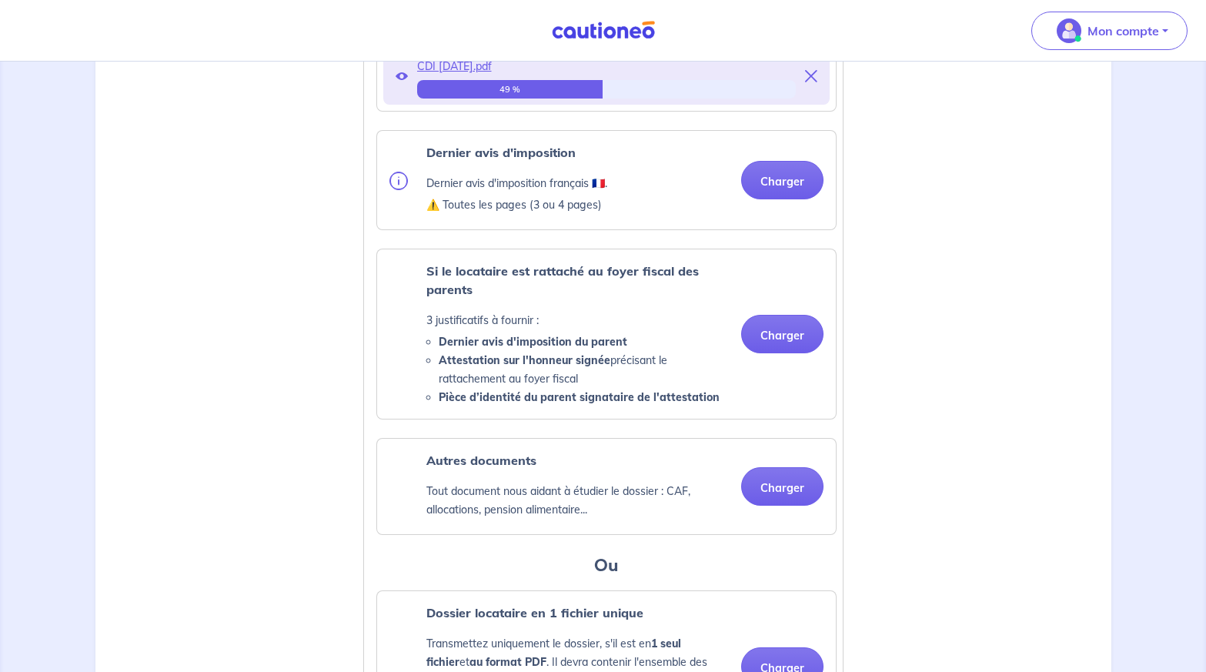
scroll to position [1077, 0]
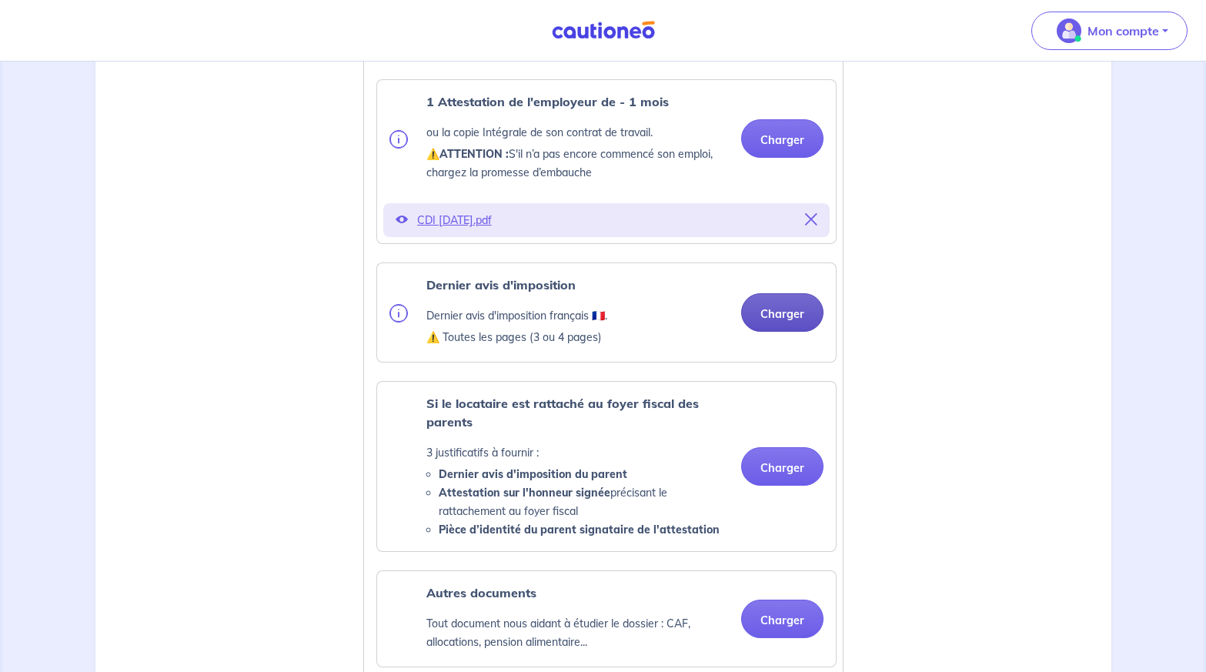
click at [793, 332] on button "Charger" at bounding box center [782, 312] width 82 height 38
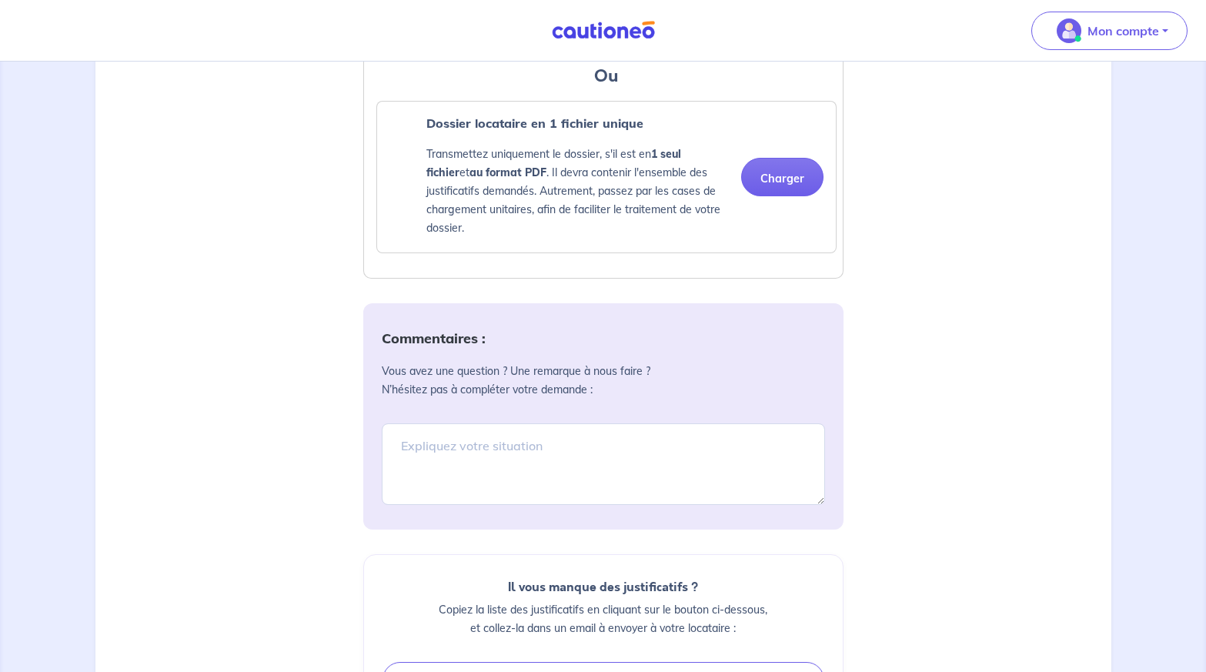
scroll to position [1385, 0]
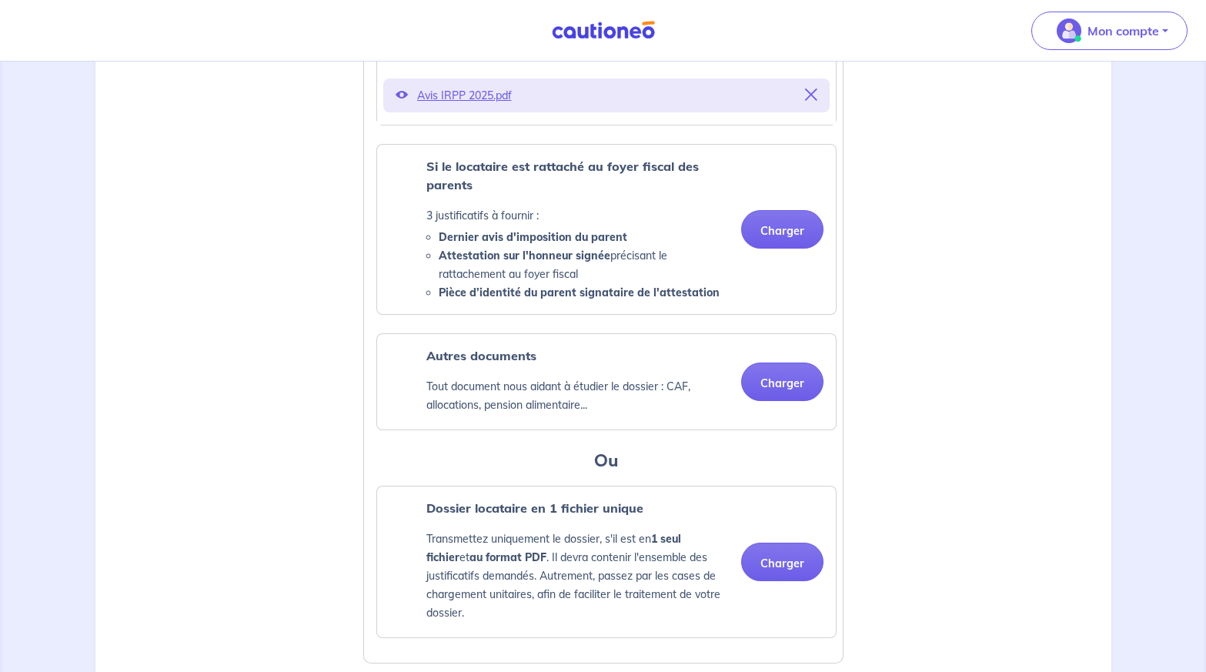
click at [154, 314] on div "Justificatifs locataire GAELLE LAURENT Pièce d’identité Carte nationale d'ident…" at bounding box center [603, 152] width 997 height 2188
click at [779, 401] on button "Charger" at bounding box center [782, 381] width 82 height 38
click at [948, 292] on div "Justificatifs locataire GAELLE LAURENT Pièce d’identité Carte nationale d'ident…" at bounding box center [603, 152] width 997 height 2188
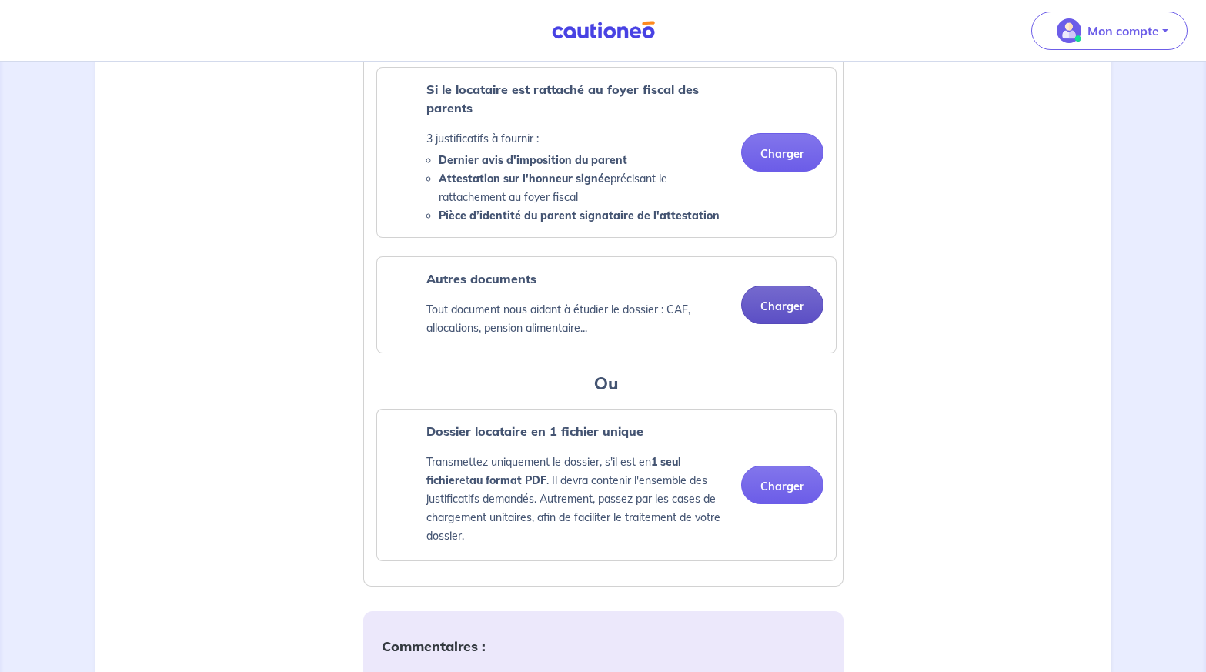
click at [773, 320] on button "Charger" at bounding box center [782, 304] width 82 height 38
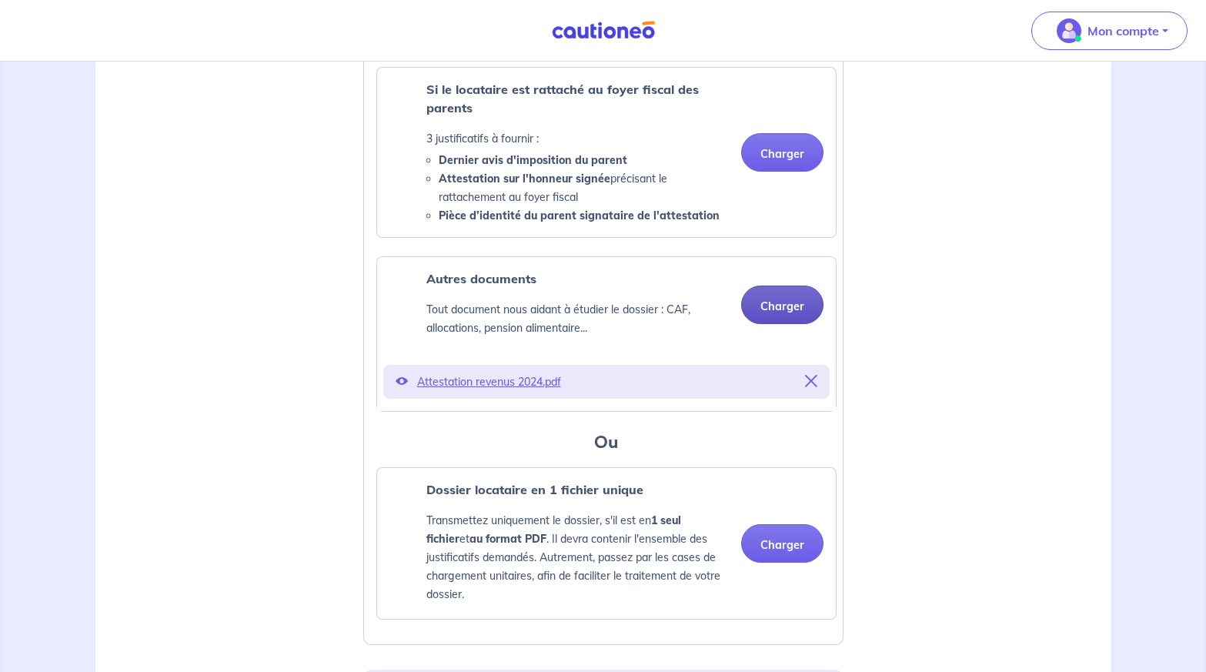
click at [798, 324] on button "Charger" at bounding box center [782, 304] width 82 height 38
click at [937, 266] on div "Justificatifs locataire GAELLE LAURENT Pièce d’identité Carte nationale d'ident…" at bounding box center [603, 104] width 997 height 2246
click at [785, 324] on button "Charger" at bounding box center [782, 304] width 82 height 38
click at [1003, 232] on div "Justificatifs locataire GAELLE LAURENT Pièce d’identité Carte nationale d'ident…" at bounding box center [603, 104] width 997 height 2246
click at [792, 323] on button "Charger" at bounding box center [782, 304] width 82 height 38
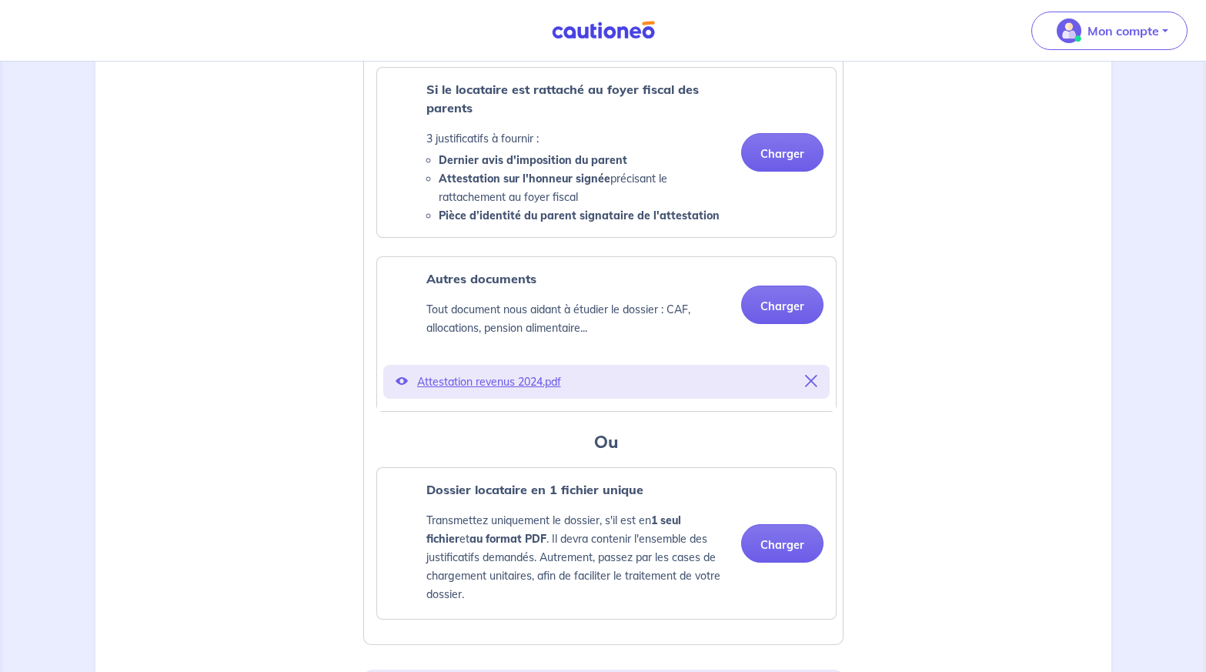
click at [899, 280] on div "Justificatifs locataire GAELLE LAURENT Pièce d’identité Carte nationale d'ident…" at bounding box center [603, 104] width 997 height 2246
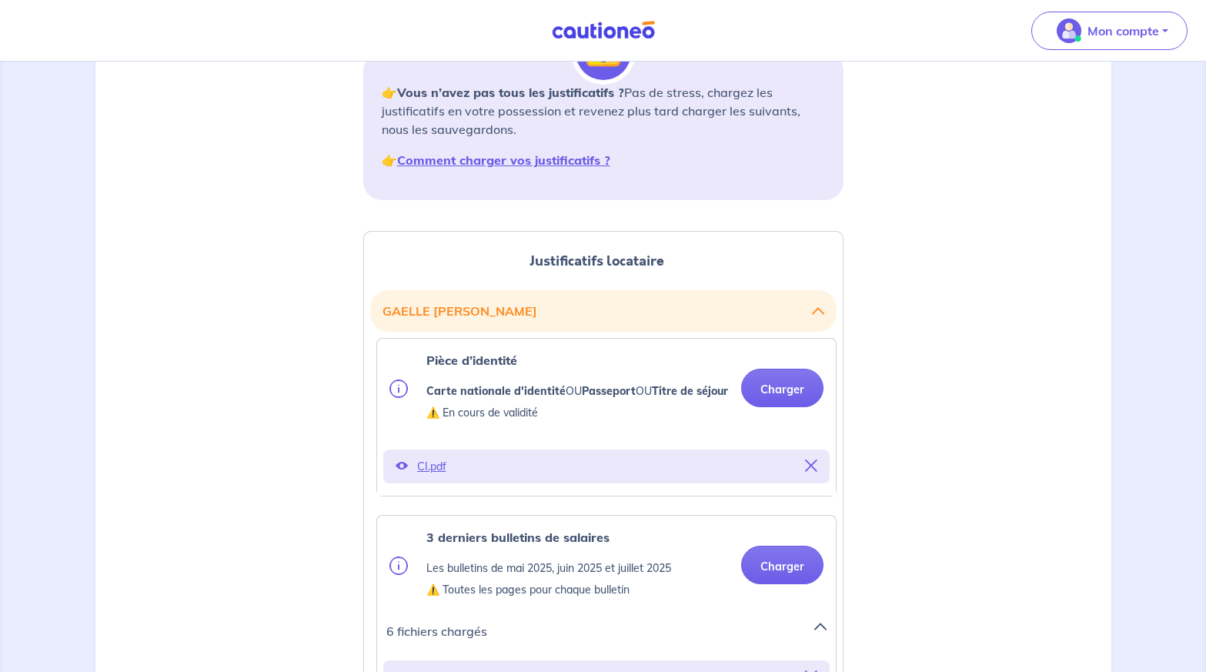
scroll to position [0, 0]
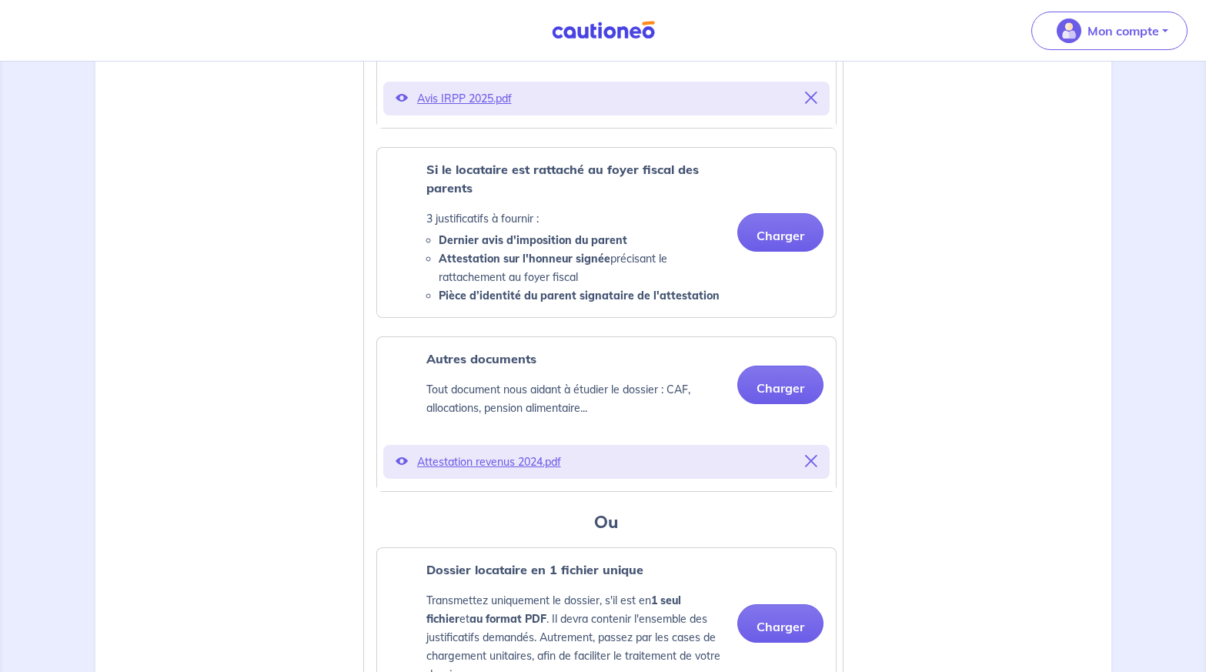
scroll to position [1308, 0]
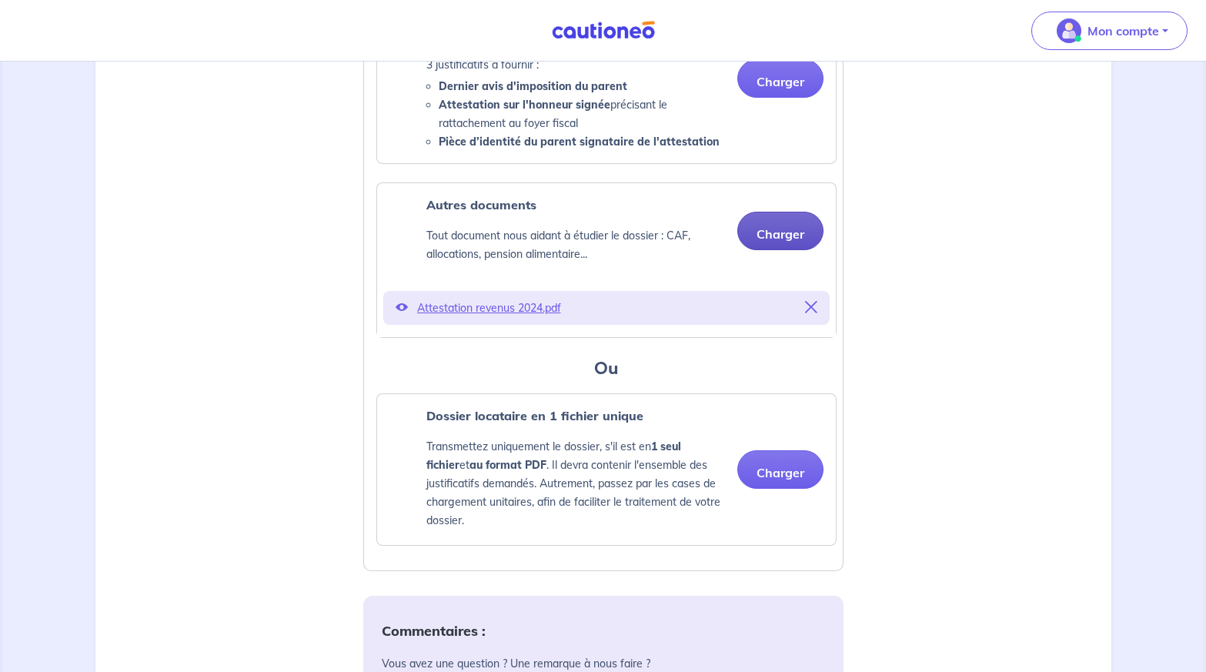
click at [762, 232] on button "Charger" at bounding box center [780, 231] width 86 height 38
click at [796, 240] on button "Charger" at bounding box center [780, 231] width 86 height 38
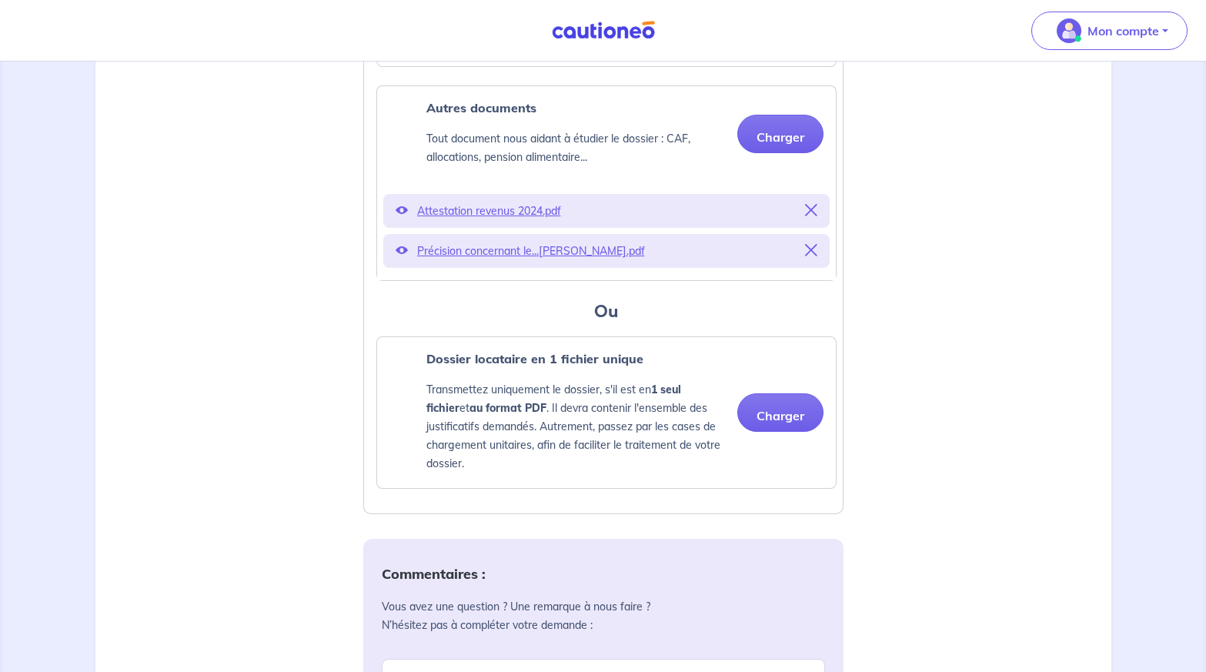
scroll to position [1790, 0]
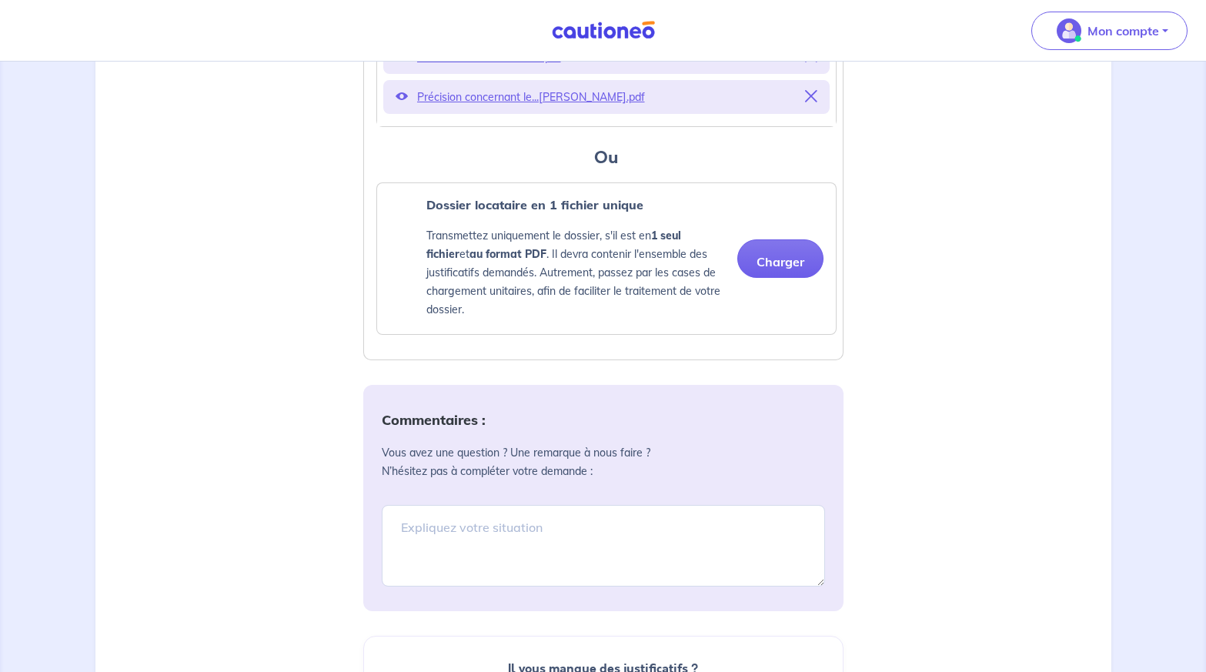
scroll to position [1482, 0]
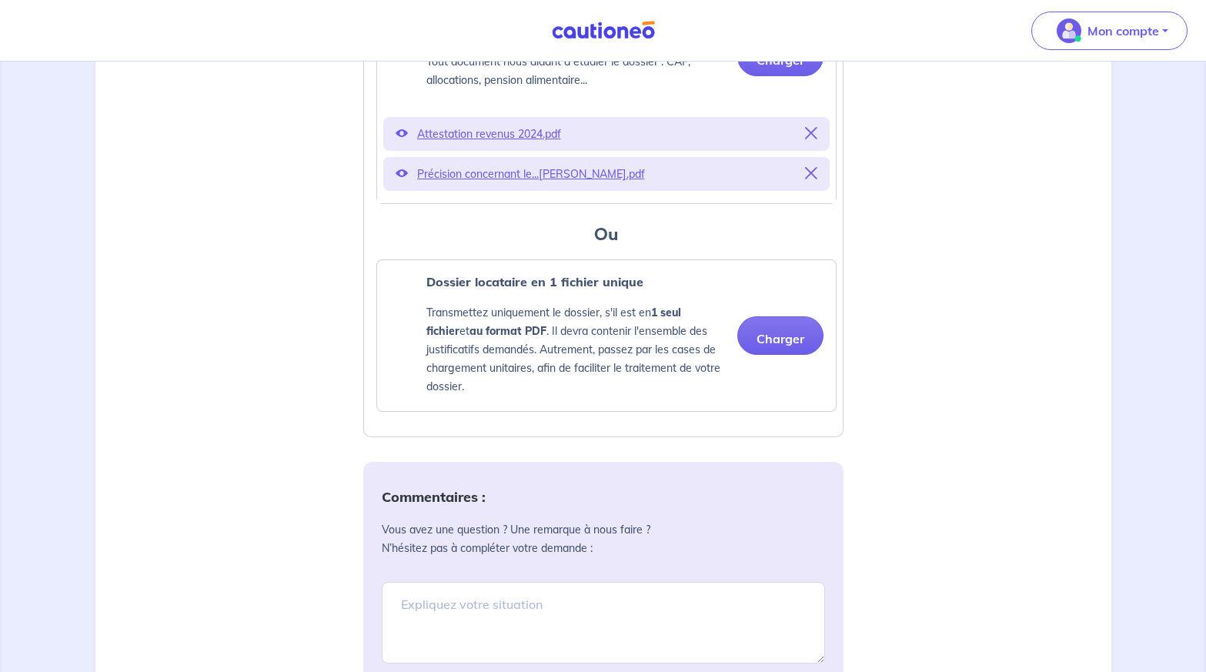
click at [813, 169] on icon at bounding box center [811, 173] width 12 height 12
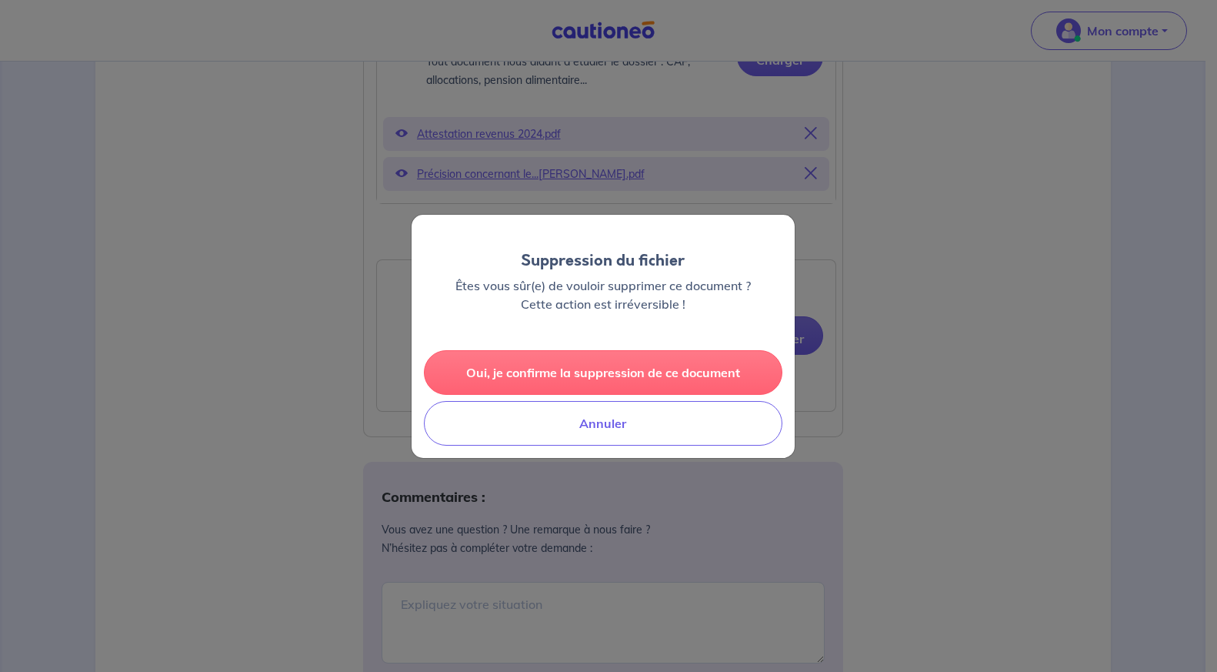
click at [668, 362] on button "Oui, je confirme la suppression de ce document" at bounding box center [603, 372] width 359 height 45
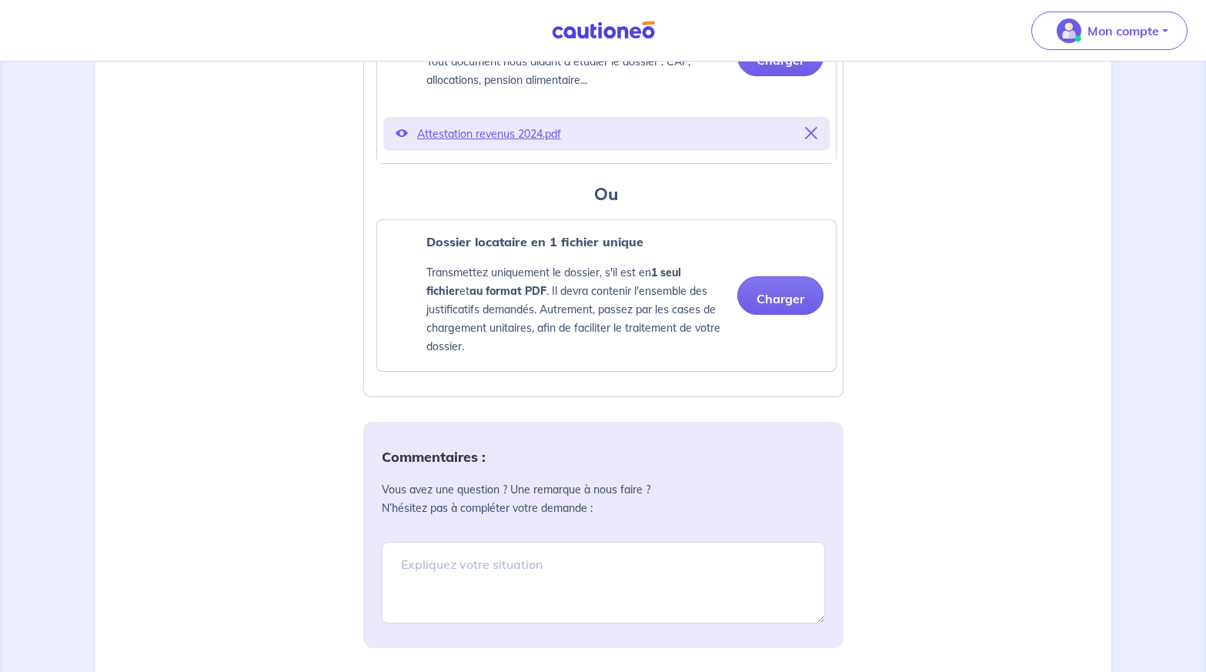
click at [436, 556] on textarea at bounding box center [603, 583] width 443 height 82
paste textarea "Précision concernant le dossier de Mme Laurent apportée le 21/08/2025 1/ cette …"
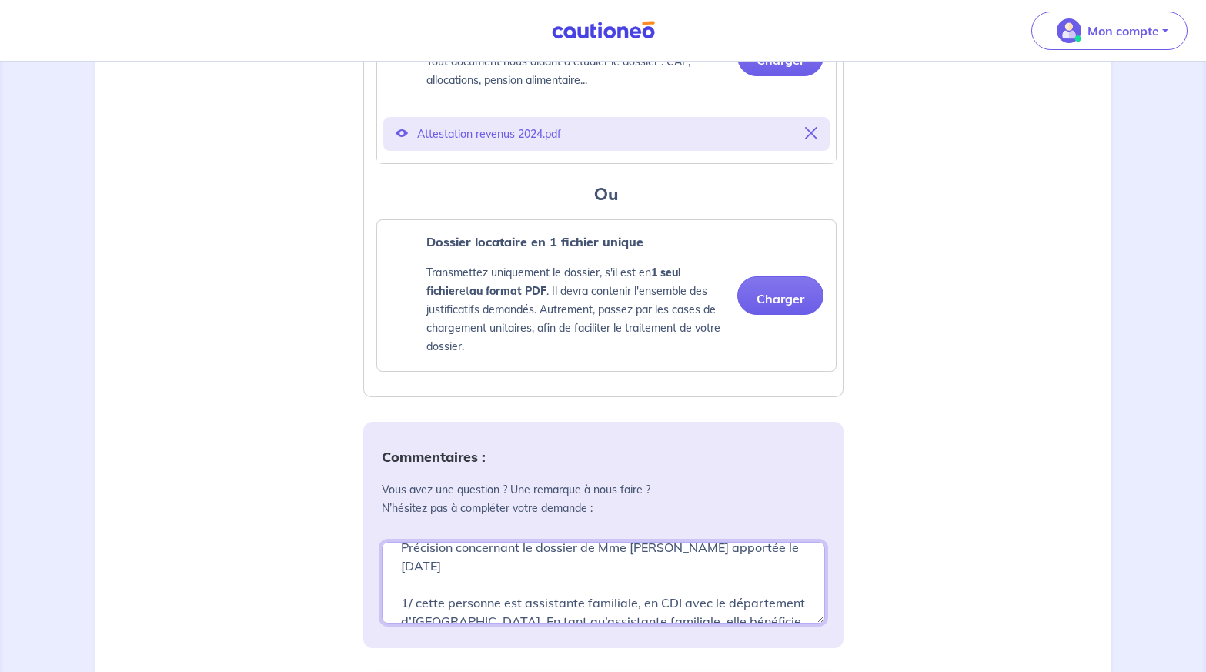
scroll to position [0, 0]
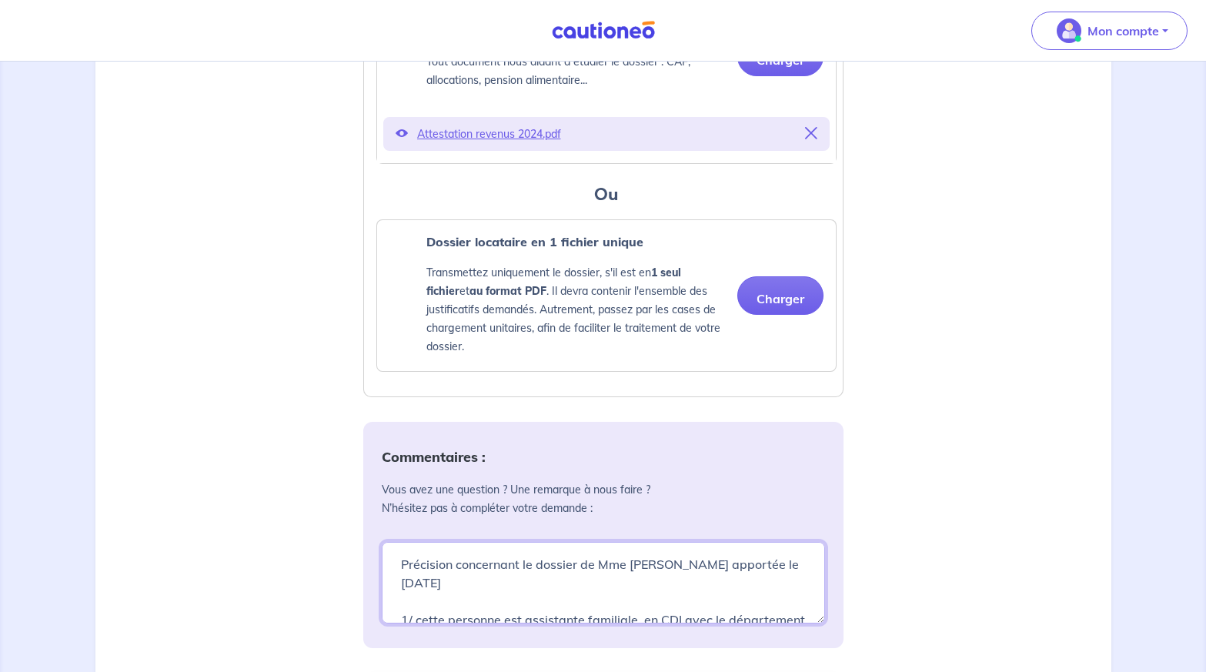
click at [599, 586] on textarea "Précision concernant le dossier de Mme Laurent apportée le 21/08/2025 1/ cette …" at bounding box center [603, 583] width 443 height 82
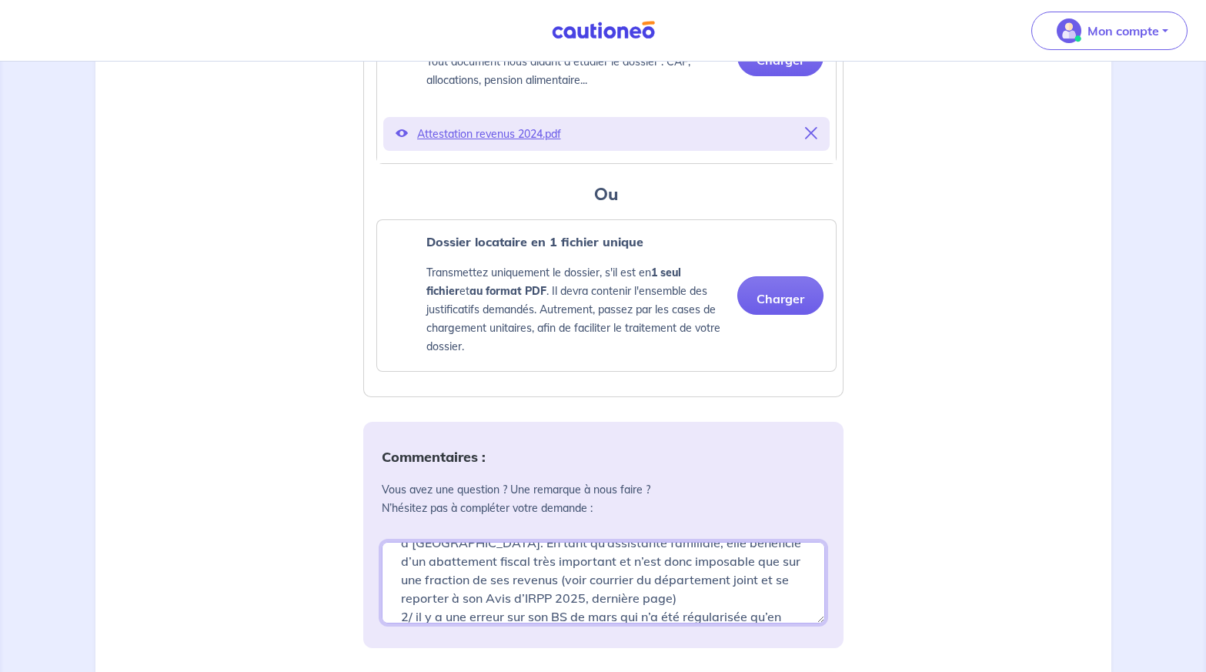
click at [509, 599] on textarea "Précision concernant le dossier de Mme Laurent apportée le 21/08/2025 1/ cette …" at bounding box center [603, 583] width 443 height 82
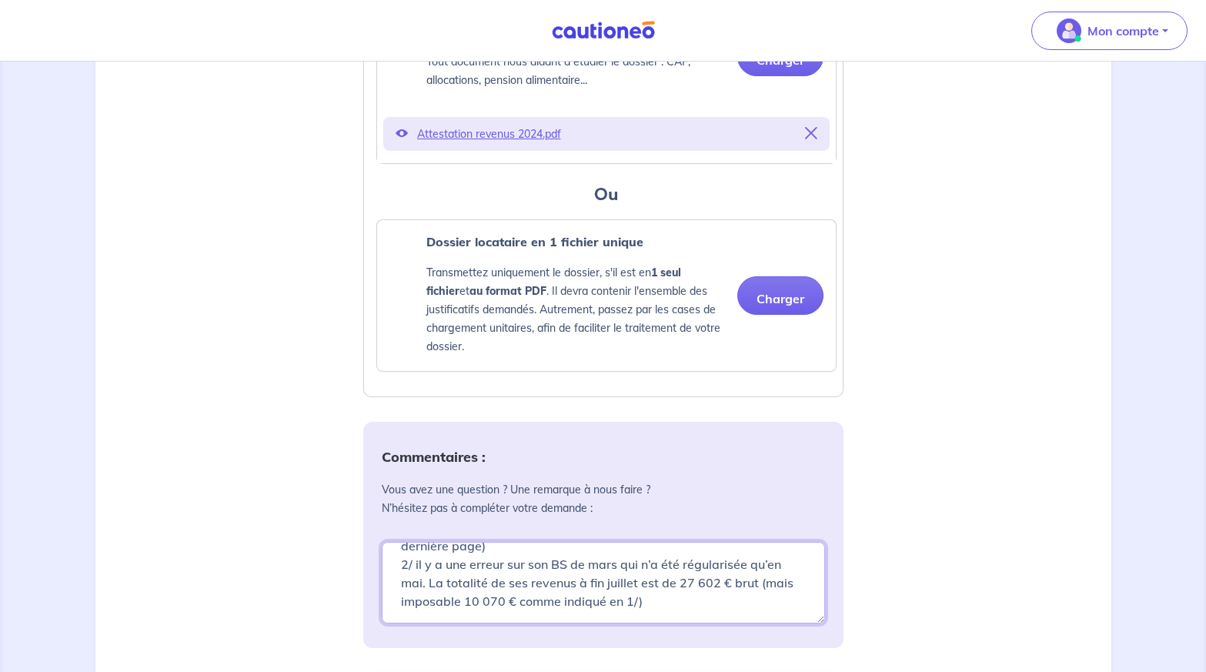
click at [667, 594] on textarea "Précision concernant le dossier de Mme Laurent apportée le 21/08/2025 1/ cette …" at bounding box center [603, 583] width 443 height 82
click at [424, 576] on textarea "Précision concernant le dossier de Mme Laurent apportée le 21/08/2025 1/ cette …" at bounding box center [603, 583] width 443 height 82
click at [421, 578] on textarea "Précision concernant le dossier de Mme Laurent apportée le 21/08/2025 1/ cette …" at bounding box center [603, 583] width 443 height 82
click at [564, 612] on textarea "Précision concernant le dossier de Mme Laurent apportée le 21/08/2025 1/ cette …" at bounding box center [603, 583] width 443 height 82
click at [580, 586] on textarea "Précision concernant le dossier de Mme Laurent apportée le 21/08/2025 1/ cette …" at bounding box center [603, 583] width 443 height 82
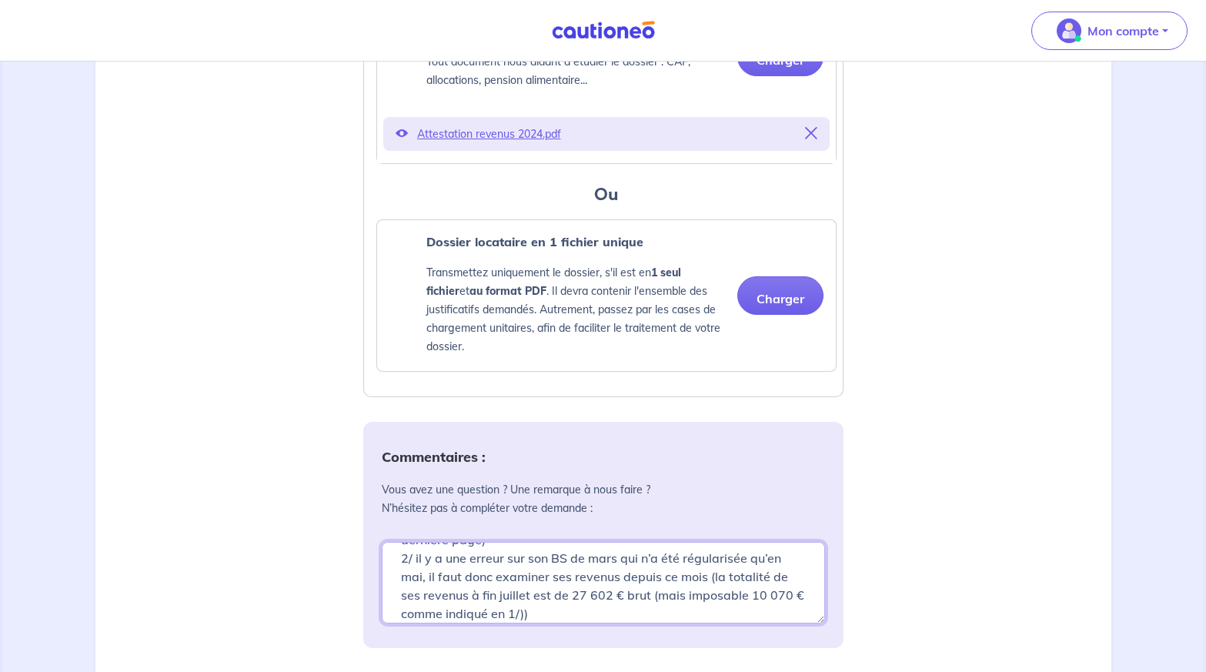
click at [643, 572] on textarea "Précision concernant le dossier de Mme Laurent apportée le 21/08/2025 1/ cette …" at bounding box center [603, 583] width 443 height 82
click at [658, 589] on textarea "Précision concernant le dossier de Mme Laurent apportée le 21/08/2025 1/ cette …" at bounding box center [603, 583] width 443 height 82
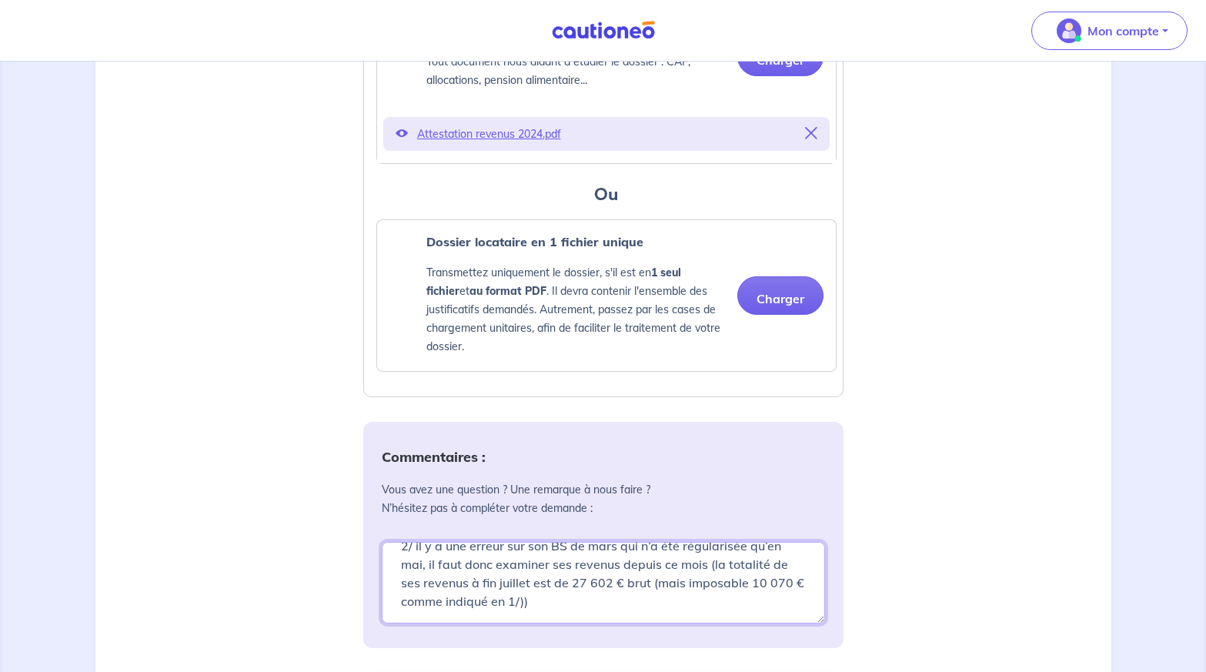
scroll to position [108, 0]
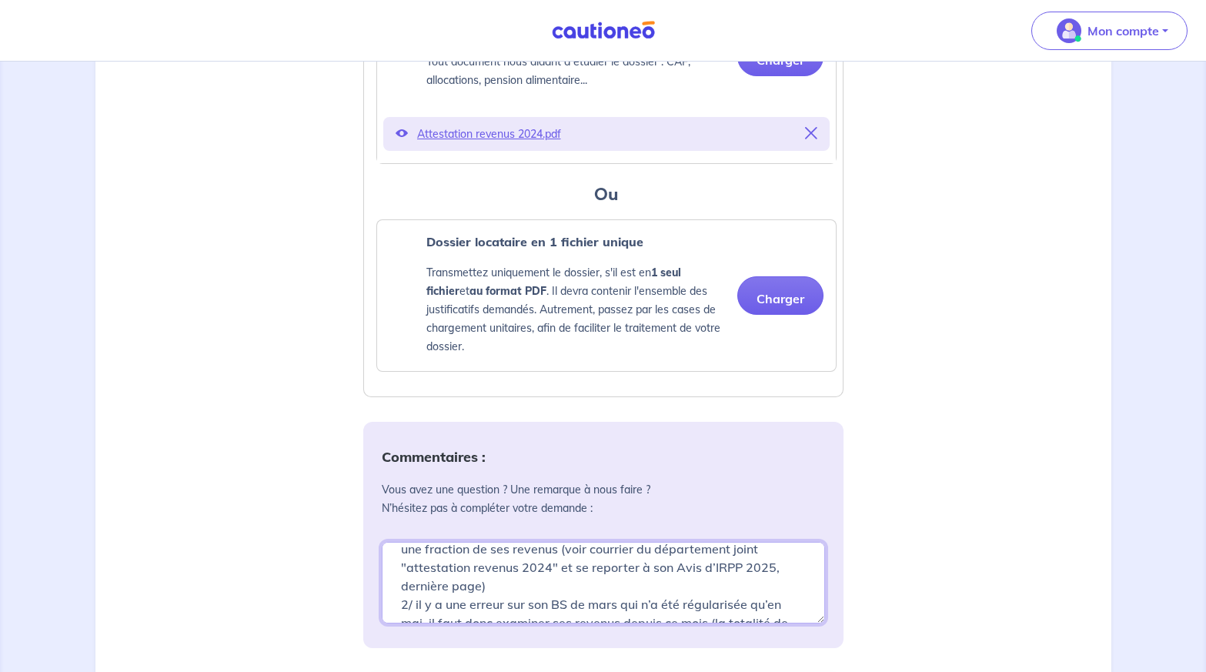
type textarea "Précision concernant le dossier de Mme Laurent apportée le 21/08/2025 1/ cette …"
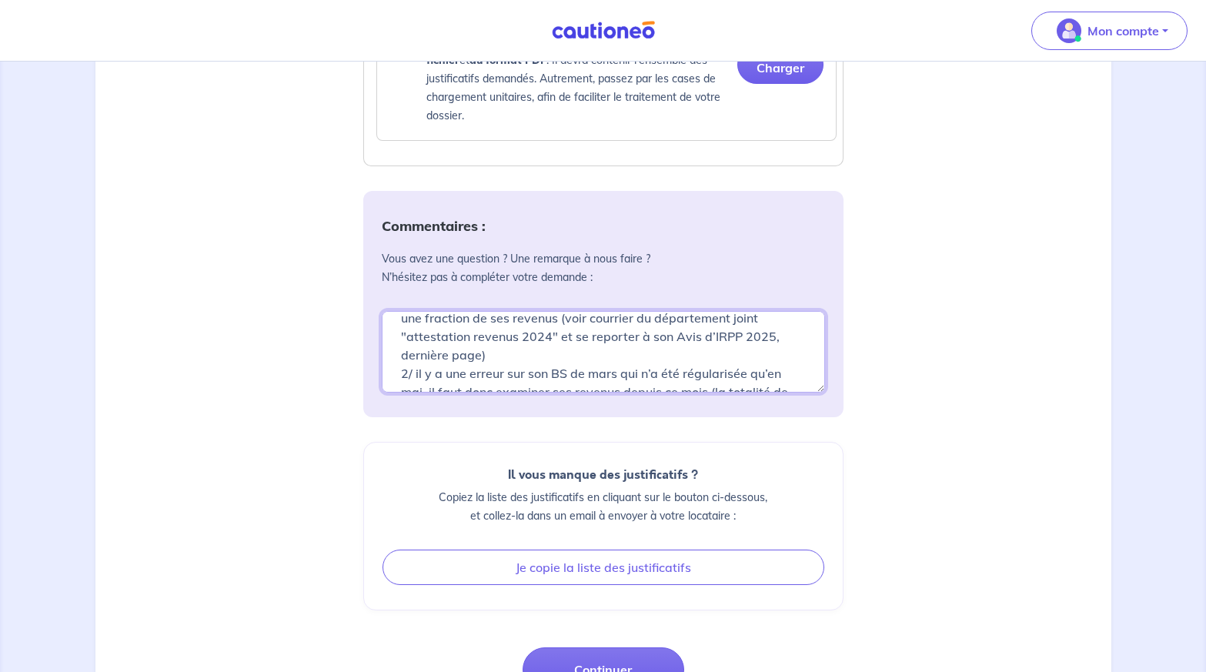
click at [647, 359] on textarea "Précision concernant le dossier de Mme Laurent apportée le 21/08/2025 1/ cette …" at bounding box center [603, 352] width 443 height 82
click at [595, 337] on textarea "Précision concernant le dossier de Mme Laurent apportée le 21/08/2025 1/ cette …" at bounding box center [603, 352] width 443 height 82
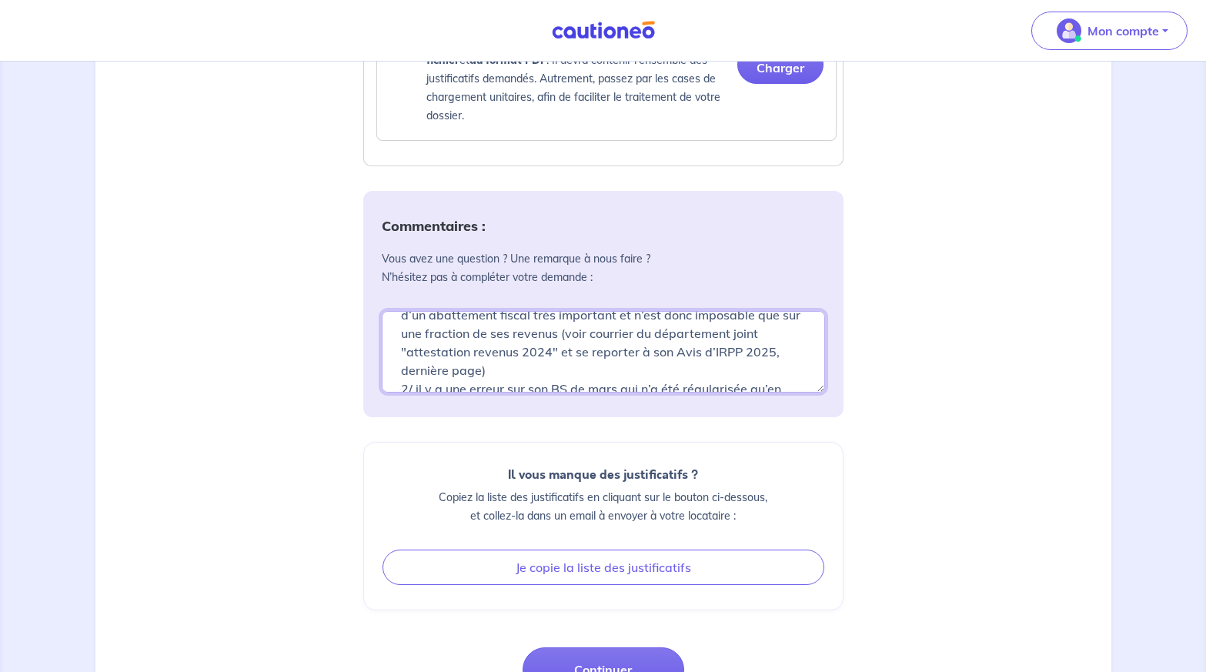
scroll to position [185, 0]
drag, startPoint x: 412, startPoint y: 318, endPoint x: 702, endPoint y: 380, distance: 296.7
click at [712, 398] on div "Commentaires : Vous avez une question ? Une remarque à nous faire ? N’hésitez p…" at bounding box center [603, 304] width 480 height 226
click at [505, 356] on textarea "Précision concernant le dossier de Mme Laurent apportée le 21/08/2025 1/ cette …" at bounding box center [603, 352] width 443 height 82
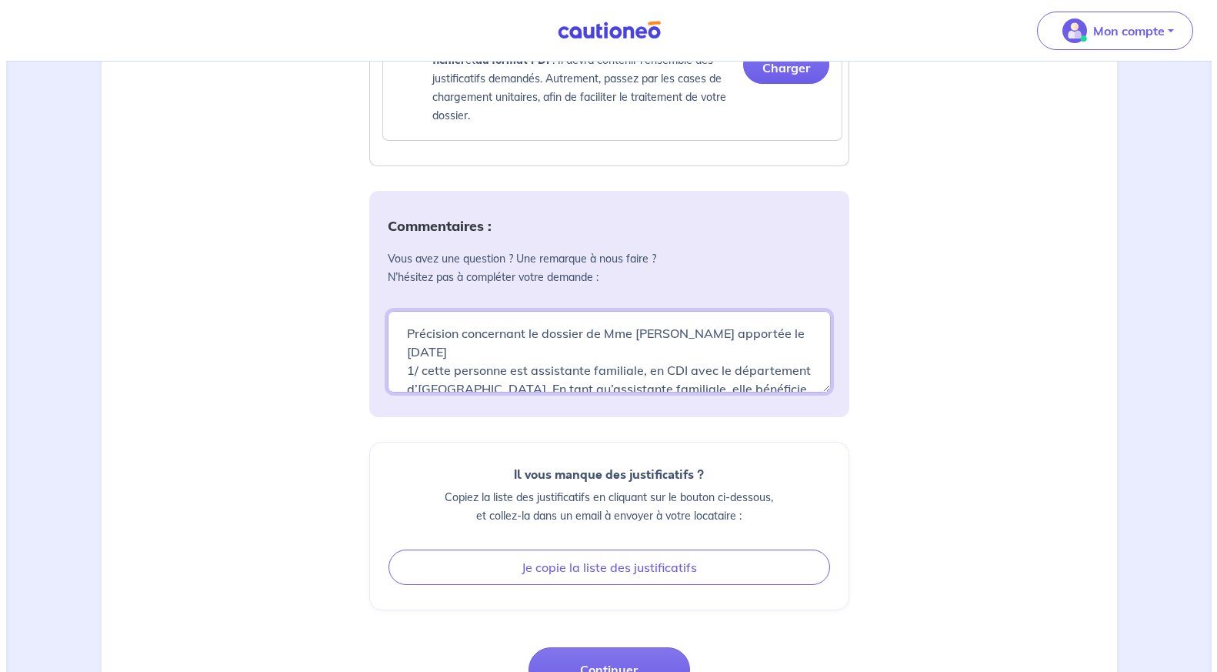
scroll to position [1827, 0]
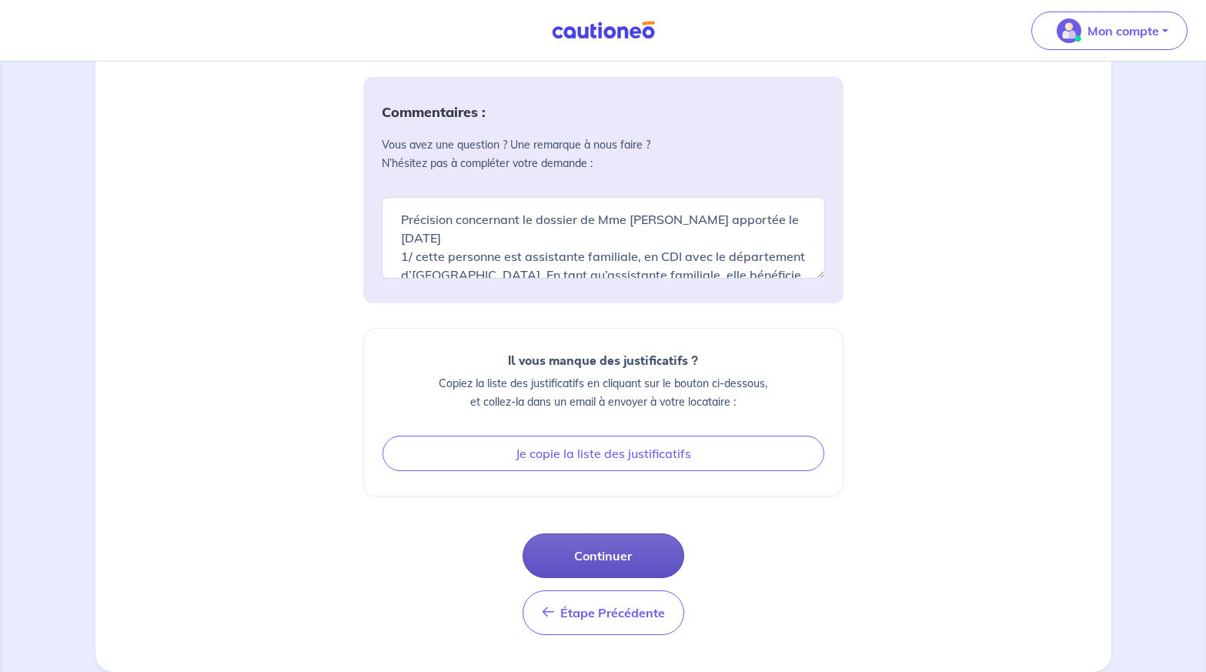
click at [629, 556] on button "Continuer" at bounding box center [603, 555] width 162 height 45
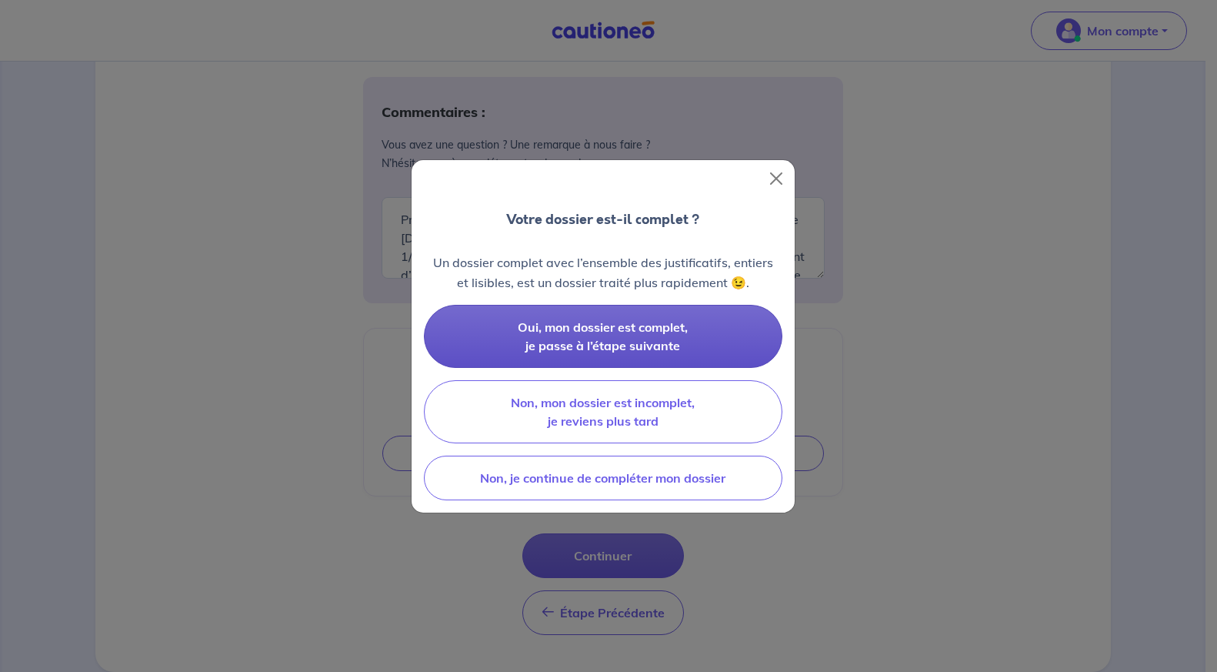
click at [641, 345] on span "Oui, mon dossier est complet, je passe à l’étape suivante" at bounding box center [603, 336] width 170 height 34
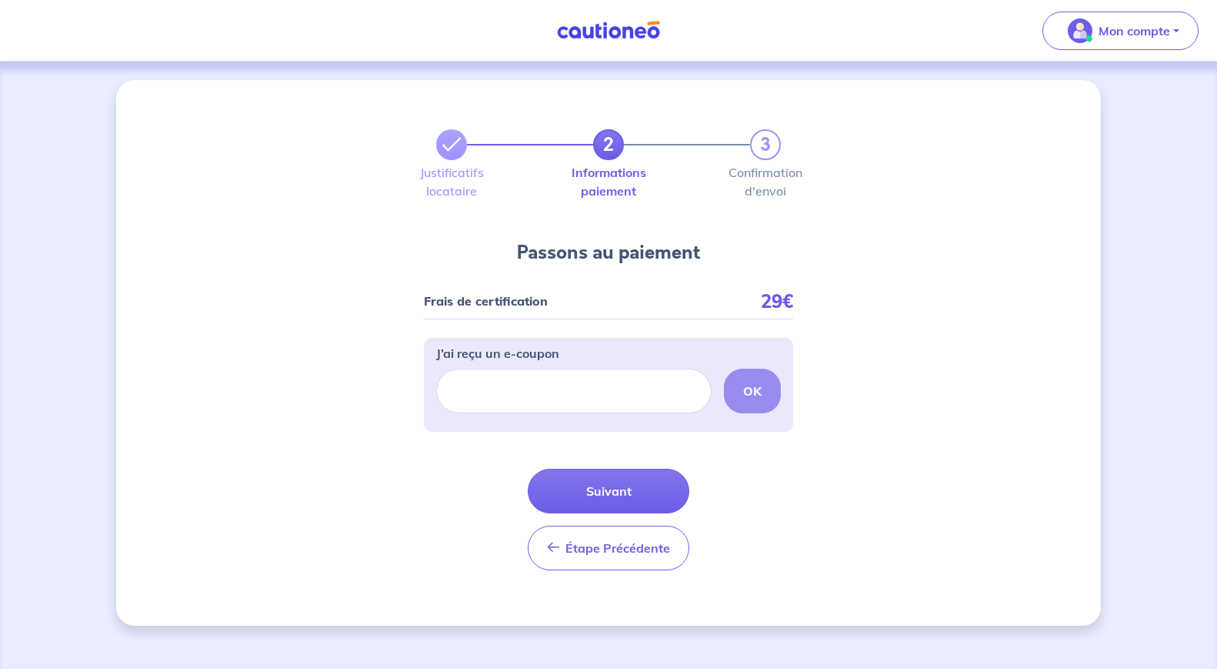
click at [679, 297] on div "Frais de certification 29€" at bounding box center [608, 307] width 369 height 24
click at [625, 507] on button "Suivant" at bounding box center [609, 491] width 162 height 45
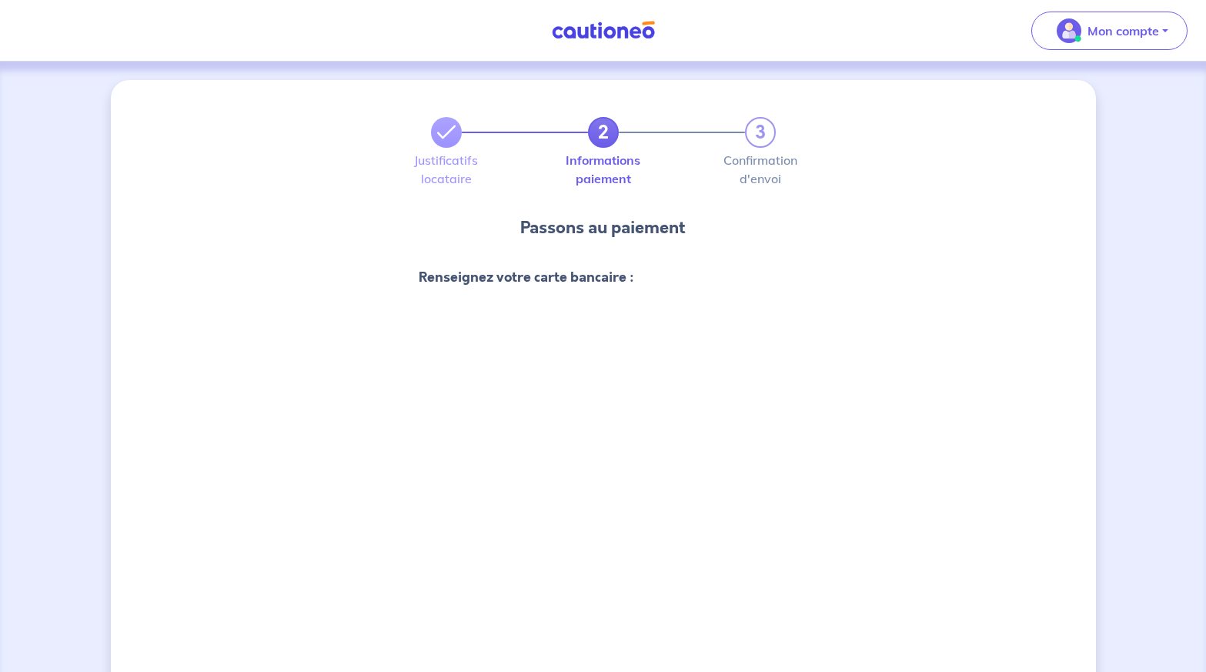
scroll to position [590, 0]
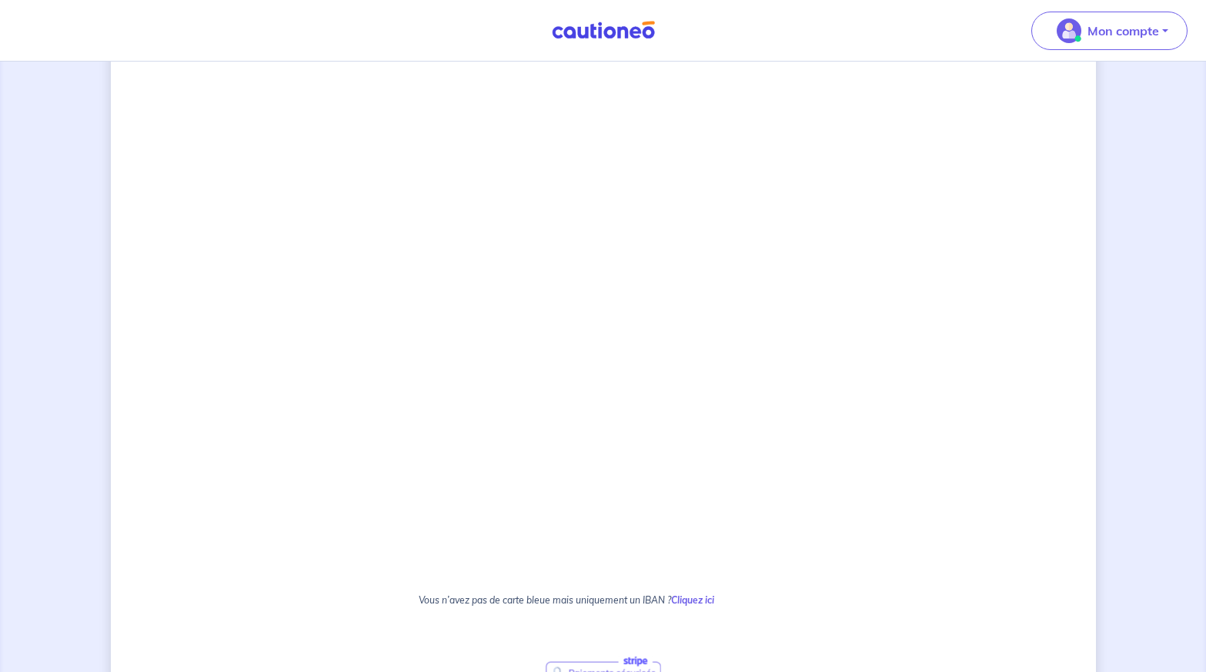
click at [866, 385] on div "2 3 Justificatifs locataire Informations paiement Confirmation d'envoi Passons …" at bounding box center [603, 209] width 985 height 1438
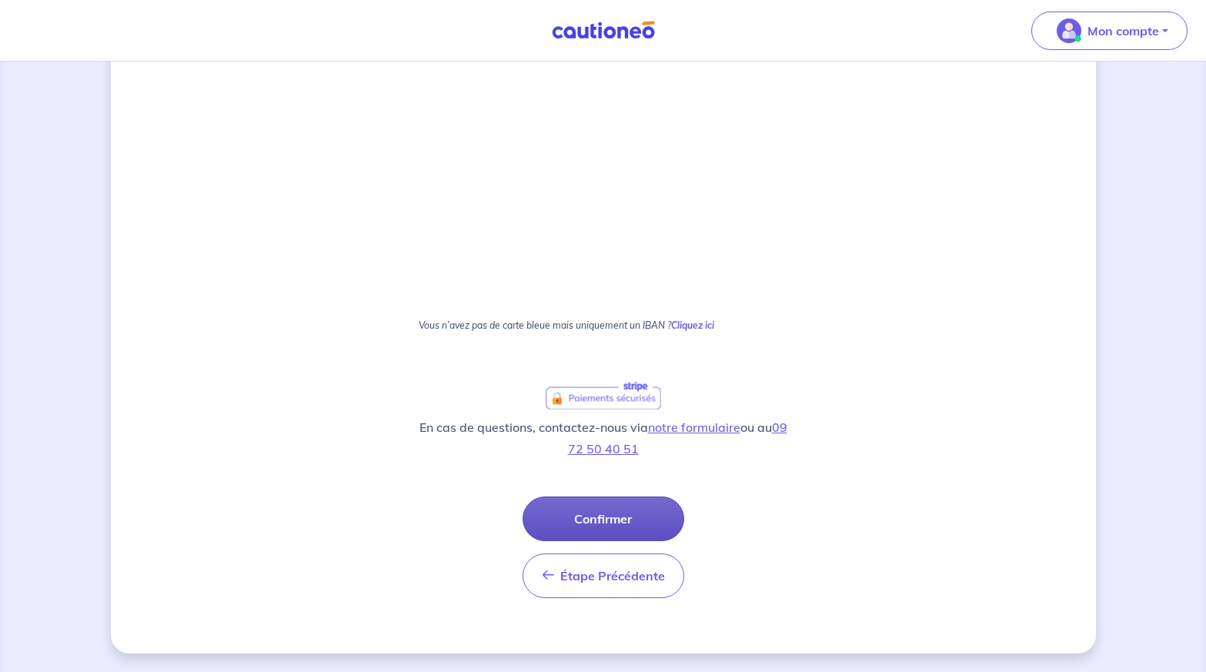
click at [584, 523] on button "Confirmer" at bounding box center [603, 518] width 162 height 45
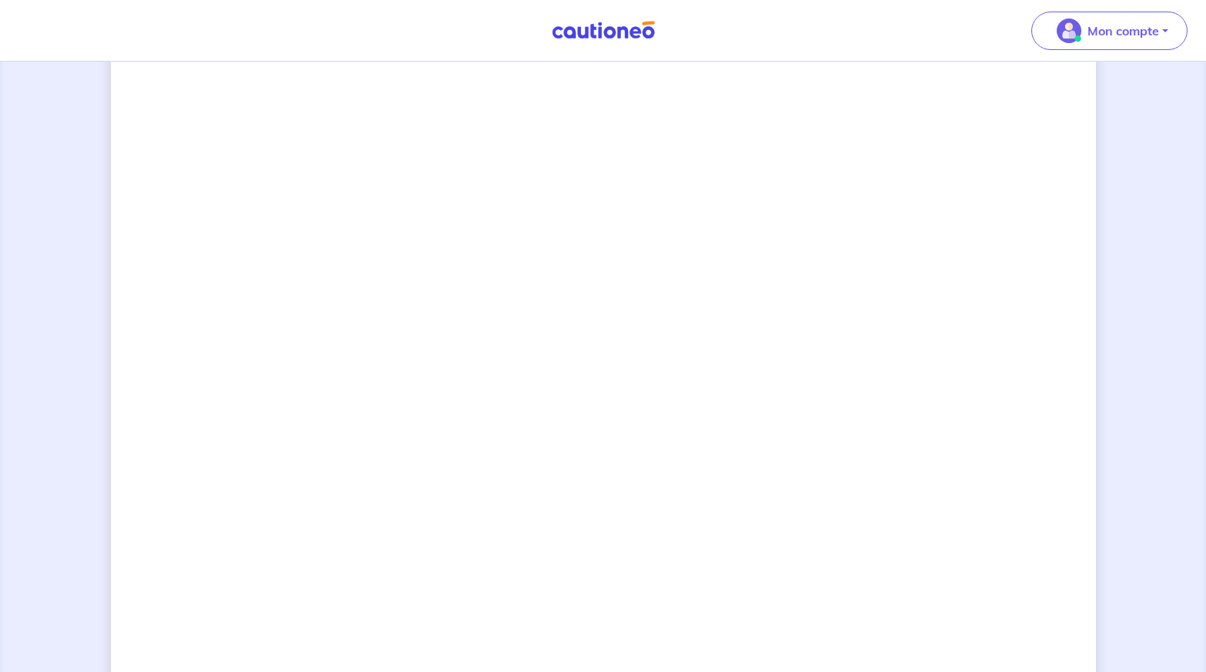
scroll to position [18, 0]
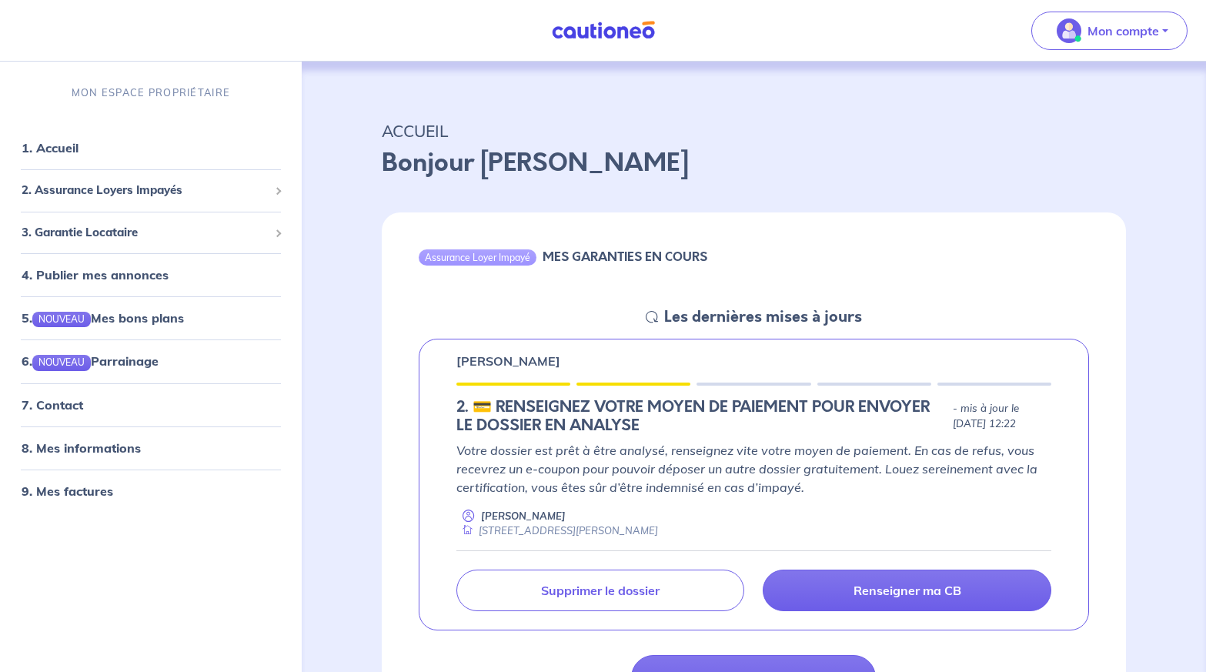
scroll to position [154, 0]
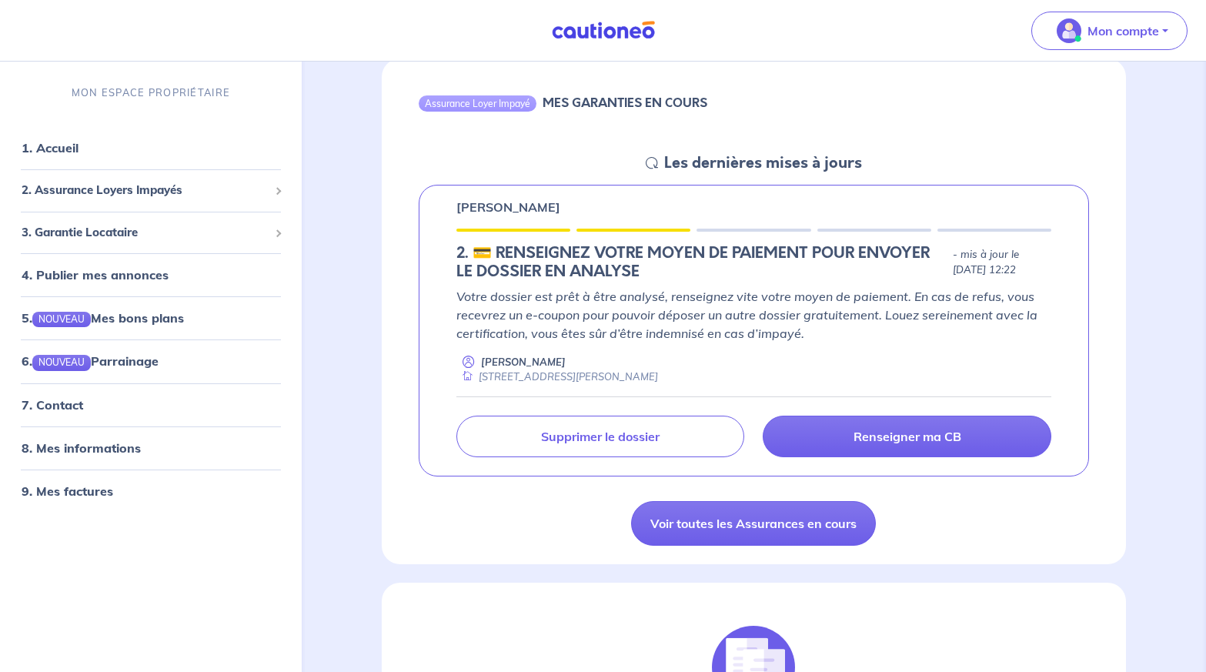
click at [792, 319] on p "Votre dossier est prêt à être analysé, renseignez vite votre moyen de paiement.…" at bounding box center [753, 314] width 595 height 55
click at [711, 338] on p "Votre dossier est prêt à être analysé, renseignez vite votre moyen de paiement.…" at bounding box center [753, 314] width 595 height 55
